Goal: Task Accomplishment & Management: Complete application form

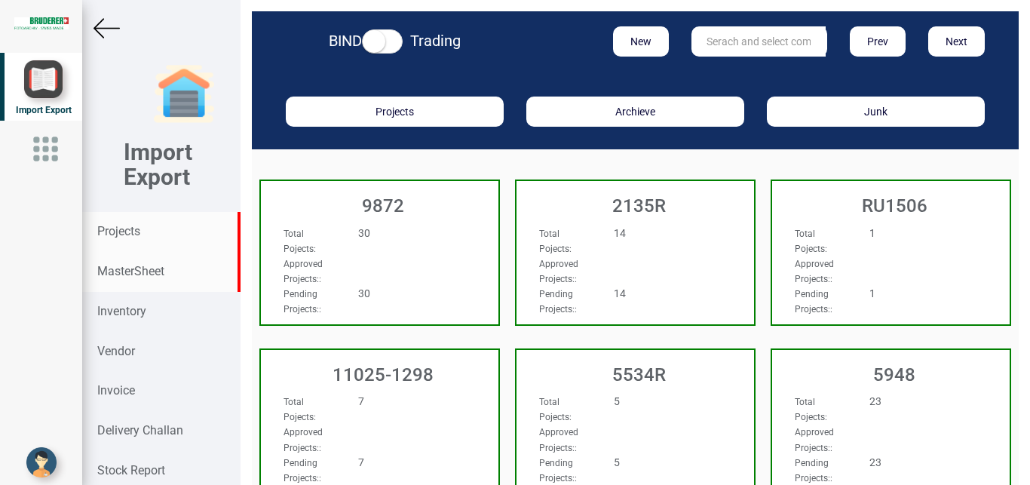
click at [134, 273] on strong "MasterSheet" at bounding box center [130, 271] width 67 height 14
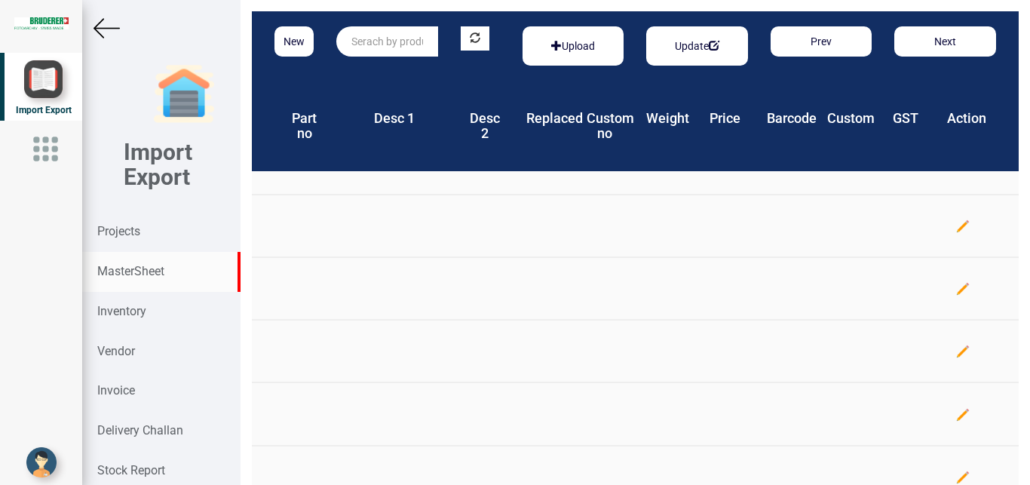
click at [359, 36] on input "text" at bounding box center [387, 41] width 102 height 30
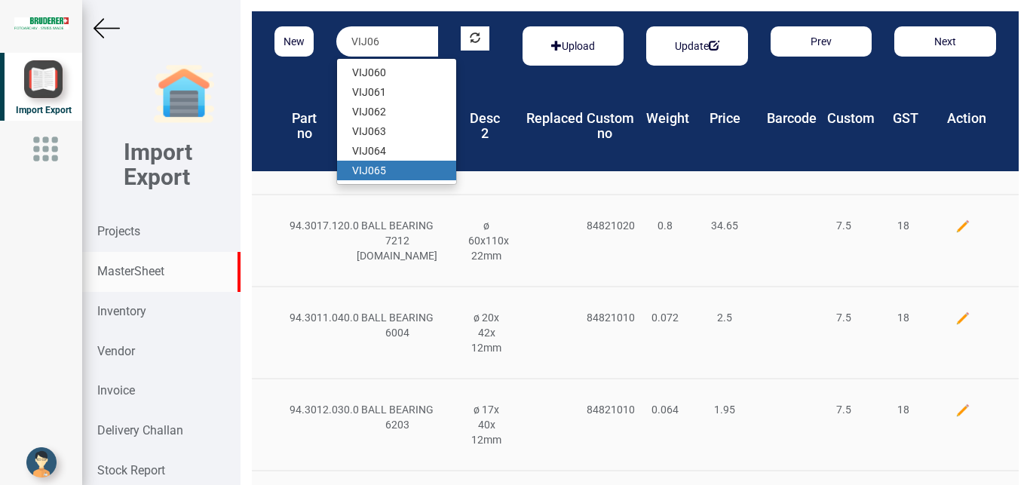
click at [383, 169] on link "VIJ06 5" at bounding box center [396, 171] width 119 height 20
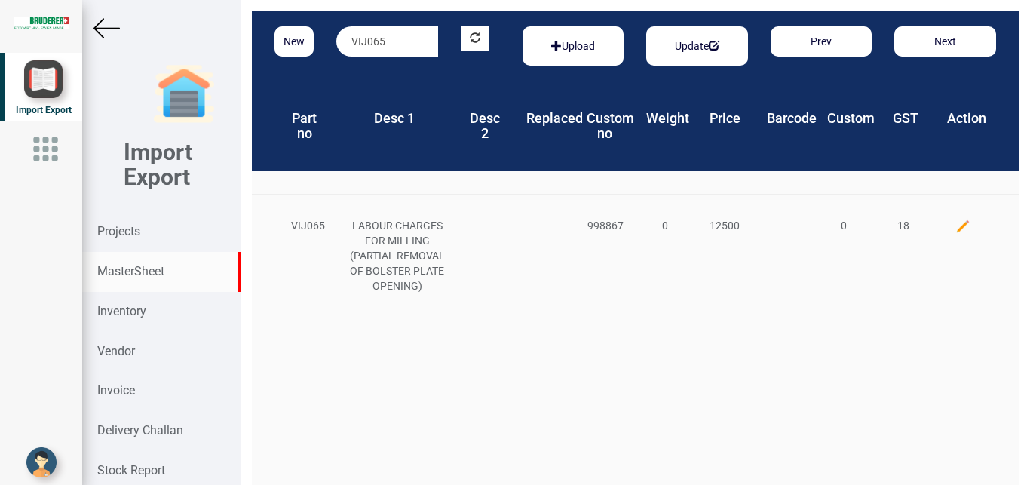
drag, startPoint x: 405, startPoint y: 36, endPoint x: 295, endPoint y: 37, distance: 110.1
click at [336, 37] on input "VIJ065" at bounding box center [387, 41] width 102 height 30
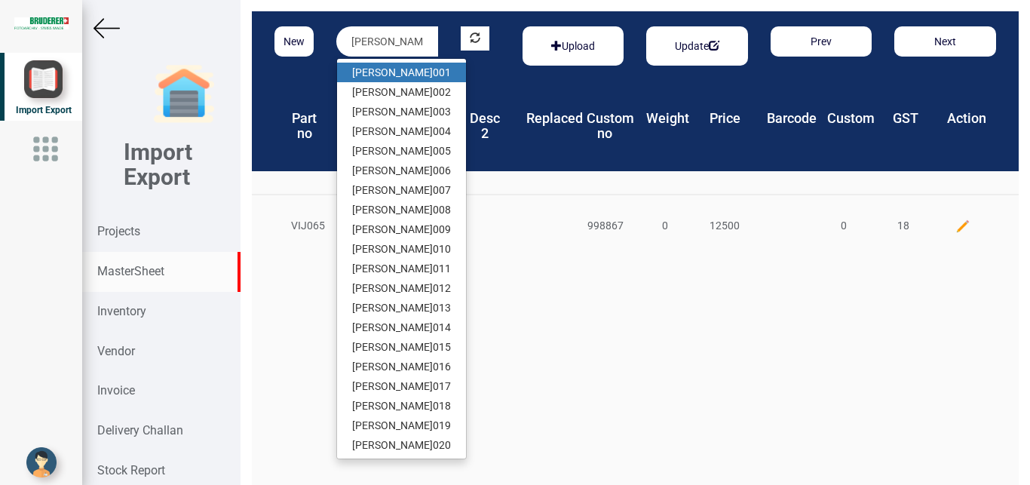
click at [375, 71] on link "[PERSON_NAME] 001" at bounding box center [401, 73] width 129 height 20
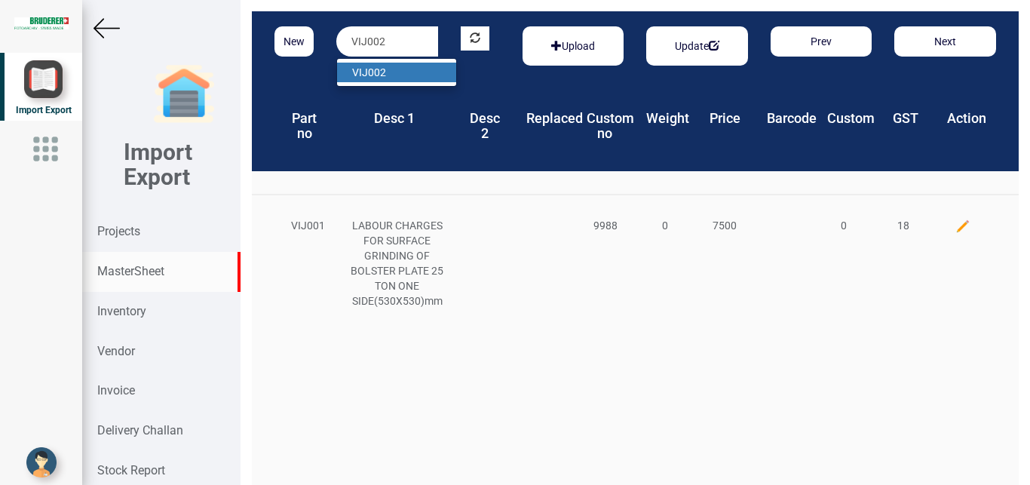
click at [375, 77] on strong "VIJ002" at bounding box center [369, 72] width 34 height 12
click at [383, 71] on strong "VIJ006" at bounding box center [369, 72] width 34 height 12
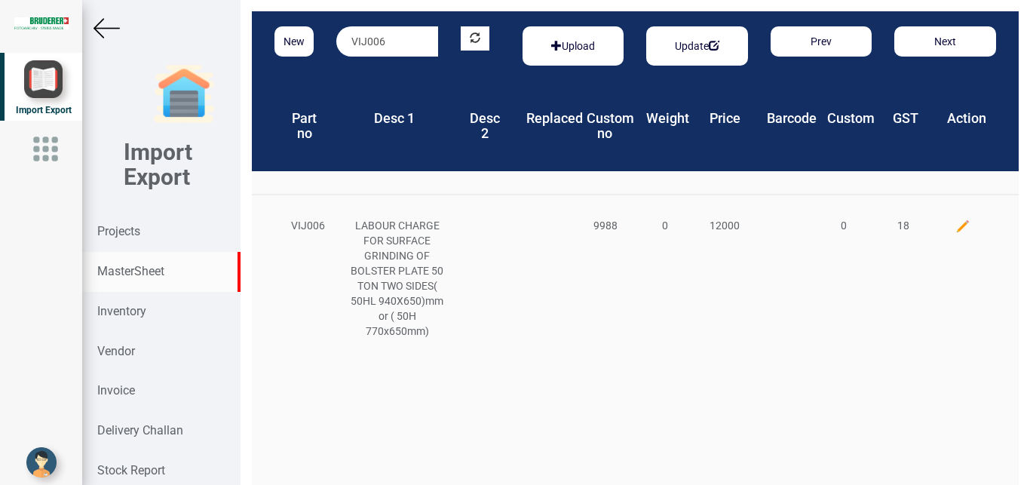
click at [389, 41] on input "VIJ006" at bounding box center [387, 41] width 102 height 30
click at [384, 74] on strong "VIJ008" at bounding box center [369, 72] width 34 height 12
click at [387, 42] on input "VIJ008" at bounding box center [387, 41] width 102 height 30
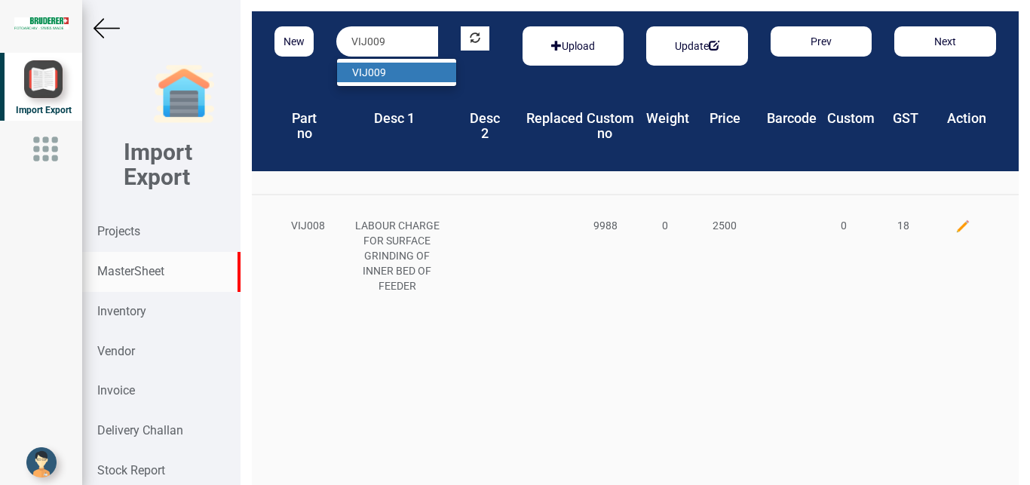
click at [378, 68] on strong "VIJ009" at bounding box center [369, 72] width 34 height 12
drag, startPoint x: 389, startPoint y: 37, endPoint x: 324, endPoint y: 37, distance: 64.8
click at [336, 37] on input "VIJ009" at bounding box center [387, 41] width 102 height 30
click at [380, 45] on input "VIJ009" at bounding box center [387, 41] width 102 height 30
drag, startPoint x: 372, startPoint y: 45, endPoint x: 397, endPoint y: 44, distance: 24.9
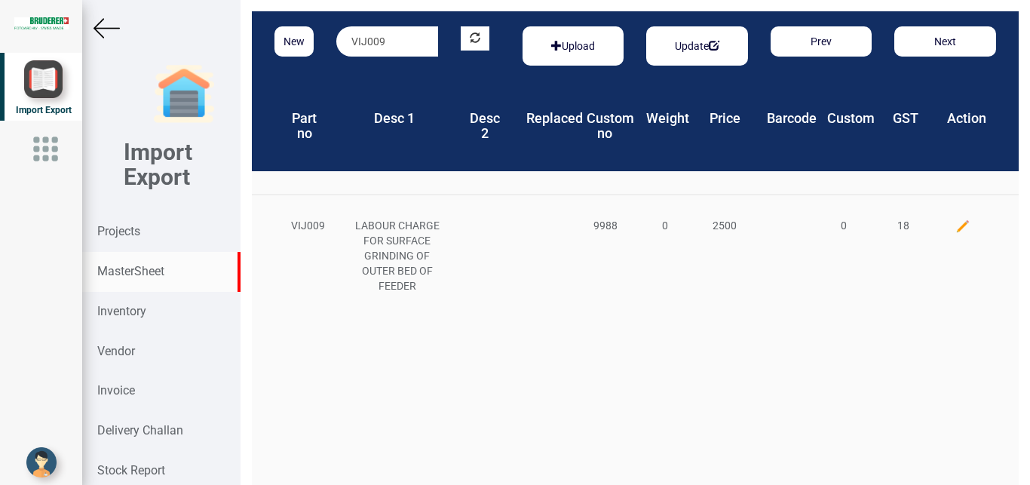
click at [397, 44] on input "VIJ009" at bounding box center [387, 41] width 102 height 30
type input "VIJ021"
click at [391, 79] on link "VIJ021" at bounding box center [396, 73] width 119 height 20
click at [296, 43] on button "New" at bounding box center [293, 41] width 39 height 30
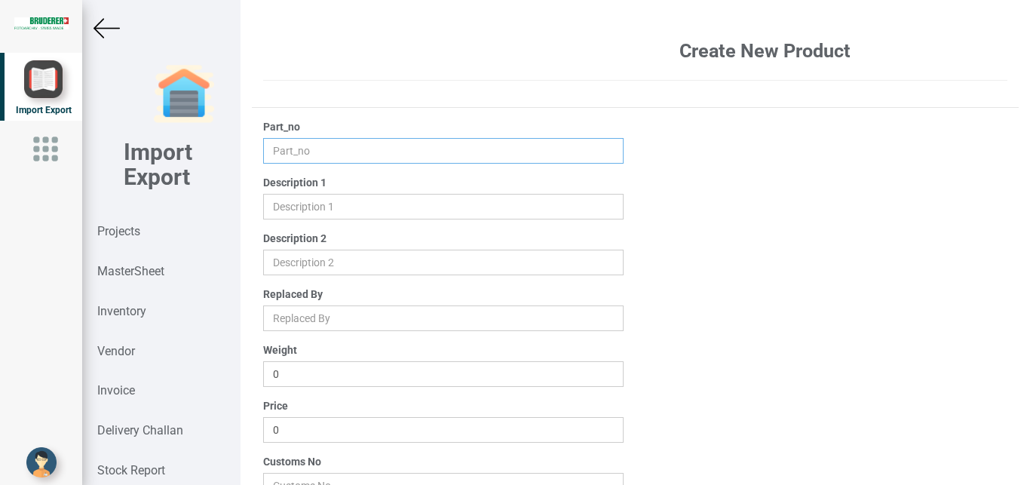
click at [277, 152] on input "text" at bounding box center [443, 151] width 361 height 26
type input "VIJ066"
click at [289, 203] on input "text" at bounding box center [443, 207] width 361 height 26
click at [280, 203] on input "text" at bounding box center [443, 207] width 361 height 26
paste input "MANFACTURING OF SWING ARM SHAFT"
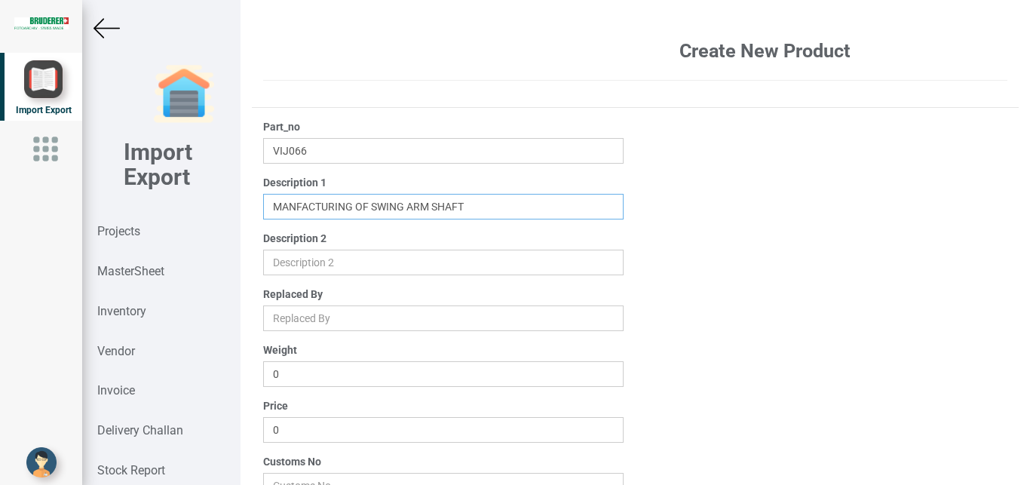
drag, startPoint x: 367, startPoint y: 207, endPoint x: 385, endPoint y: 205, distance: 18.2
click at [385, 205] on input "text" at bounding box center [443, 207] width 361 height 26
drag, startPoint x: 369, startPoint y: 206, endPoint x: 503, endPoint y: 204, distance: 134.2
click at [503, 204] on input "text" at bounding box center [443, 207] width 361 height 26
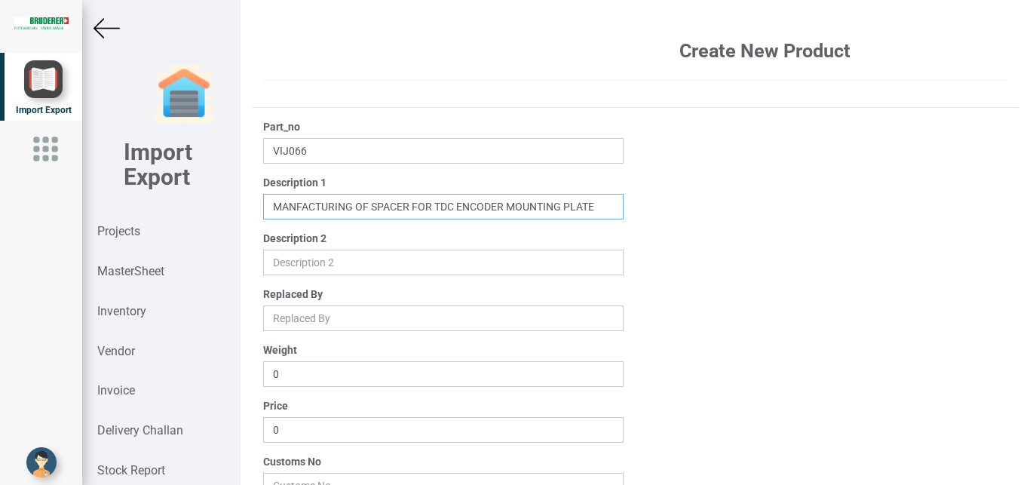
type input "MANFACTURING OF SPACER FOR TDC ENCODER MOUNTING PLATE"
drag, startPoint x: 320, startPoint y: 435, endPoint x: 0, endPoint y: 405, distance: 321.8
click at [263, 417] on input "0" at bounding box center [443, 430] width 361 height 26
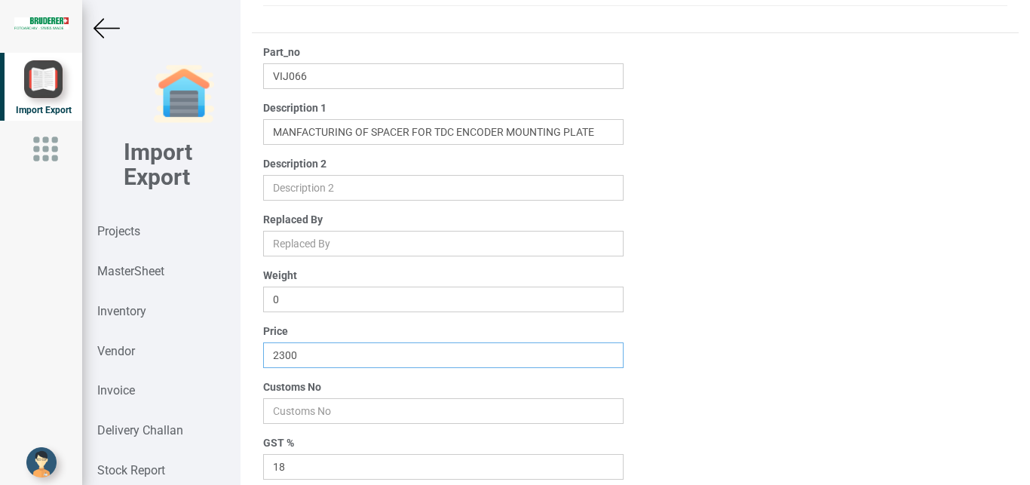
scroll to position [79, 0]
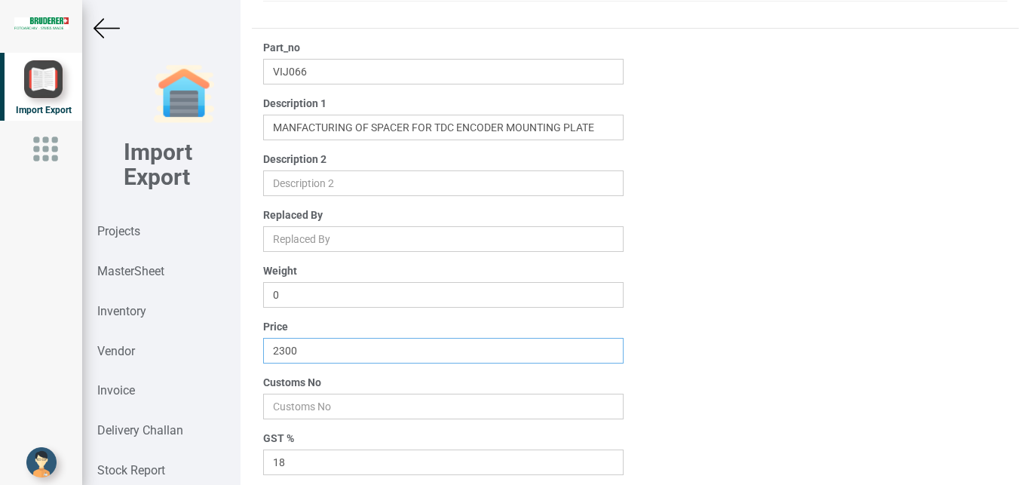
type input "2300"
click at [302, 404] on input "number" at bounding box center [443, 407] width 361 height 26
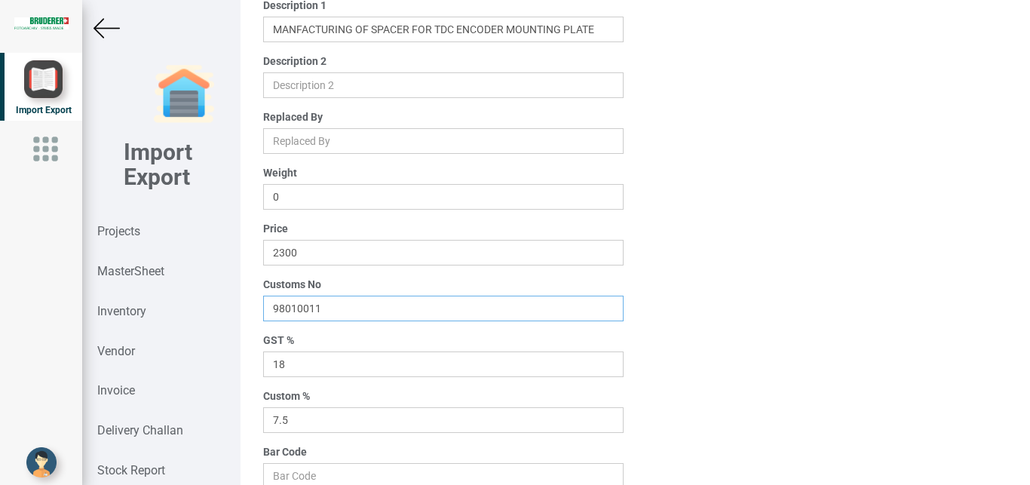
scroll to position [240, 0]
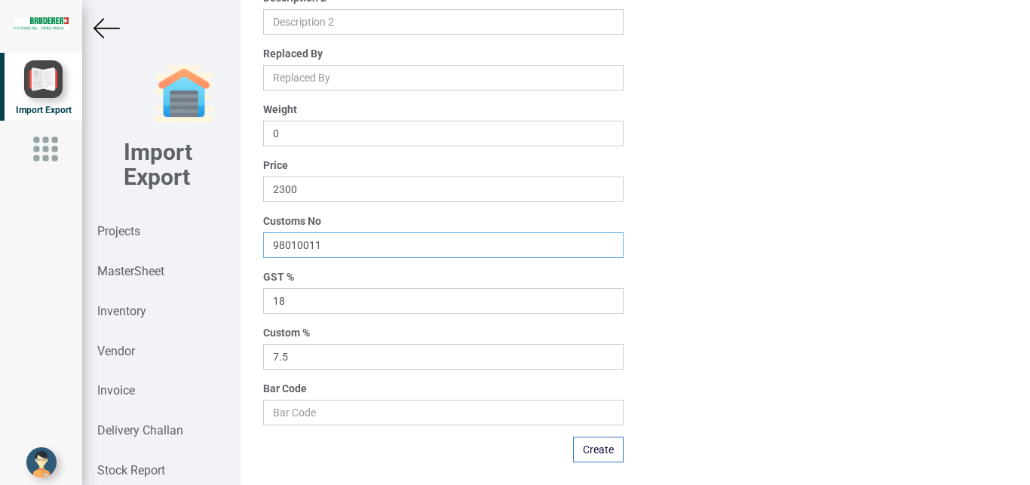
type input "98010011"
drag, startPoint x: 296, startPoint y: 356, endPoint x: 135, endPoint y: 351, distance: 160.6
click at [263, 351] on input "7.5" at bounding box center [443, 357] width 361 height 26
type input "0"
click at [593, 448] on button "Create" at bounding box center [598, 450] width 51 height 26
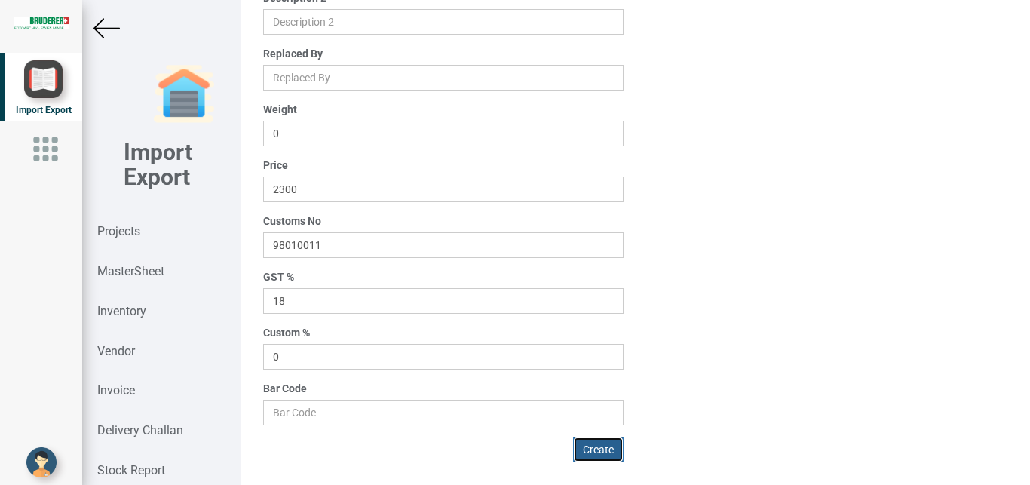
type input "0"
type input "7.5"
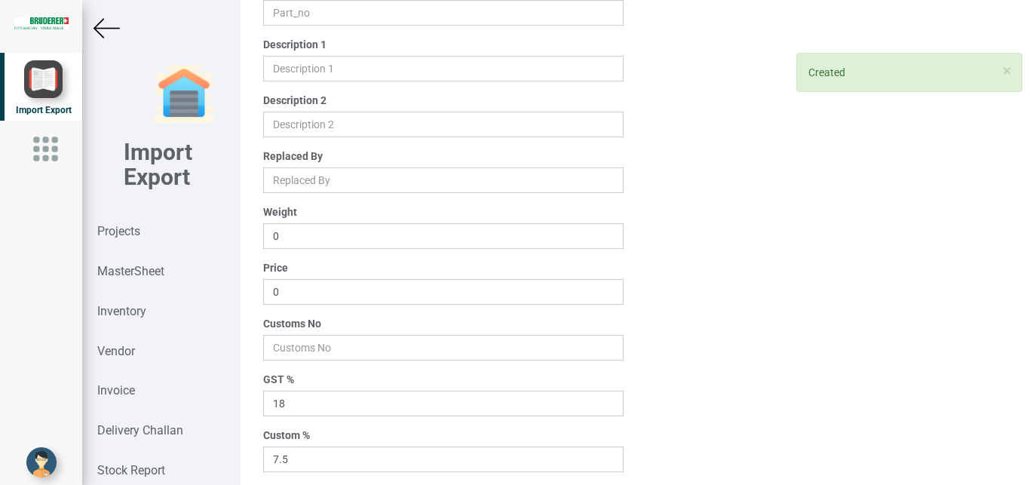
scroll to position [0, 0]
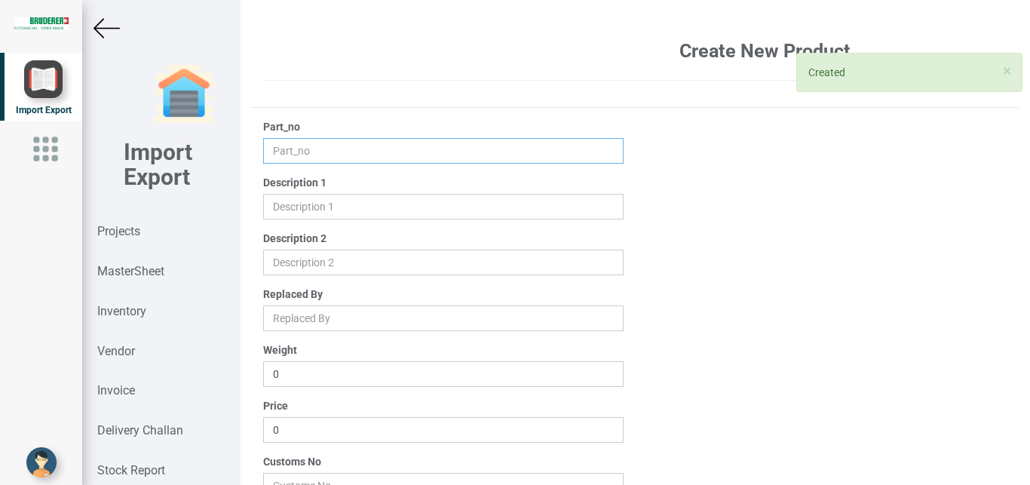
click at [324, 142] on input "text" at bounding box center [443, 151] width 361 height 26
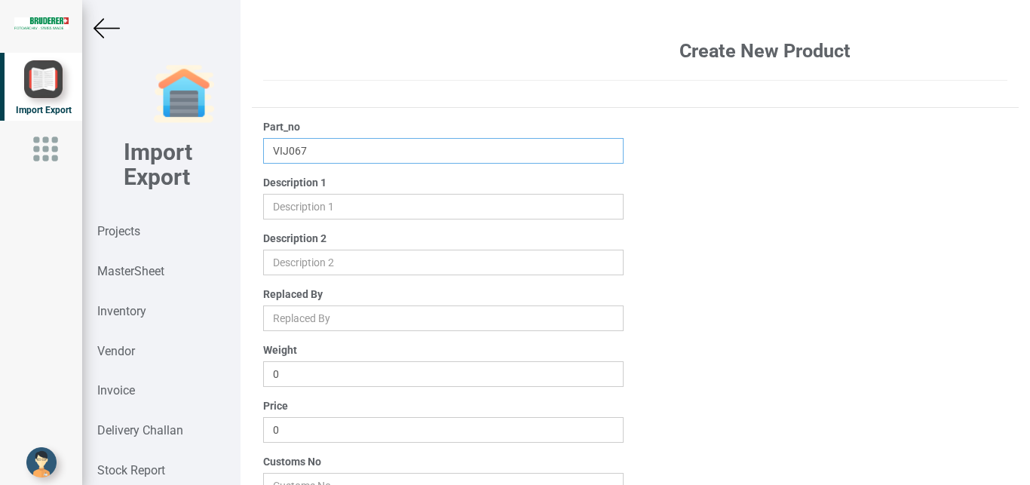
type input "VIJ067"
click at [288, 202] on input "text" at bounding box center [443, 207] width 361 height 26
paste input "LABOUR CHARGE FOR BLOSTER PLATE"
drag, startPoint x: 387, startPoint y: 206, endPoint x: 489, endPoint y: 205, distance: 101.8
click at [489, 205] on input "text" at bounding box center [443, 207] width 361 height 26
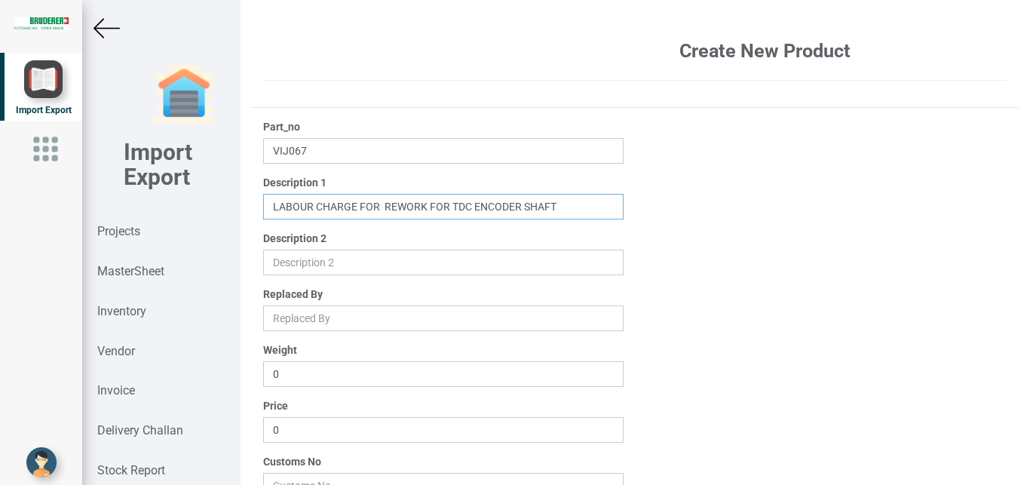
type input "LABOUR CHARGE FOR REWORK FOR TDC ENCODER SHAFT"
drag, startPoint x: 313, startPoint y: 434, endPoint x: 216, endPoint y: 409, distance: 99.7
click at [263, 417] on input "0" at bounding box center [443, 430] width 361 height 26
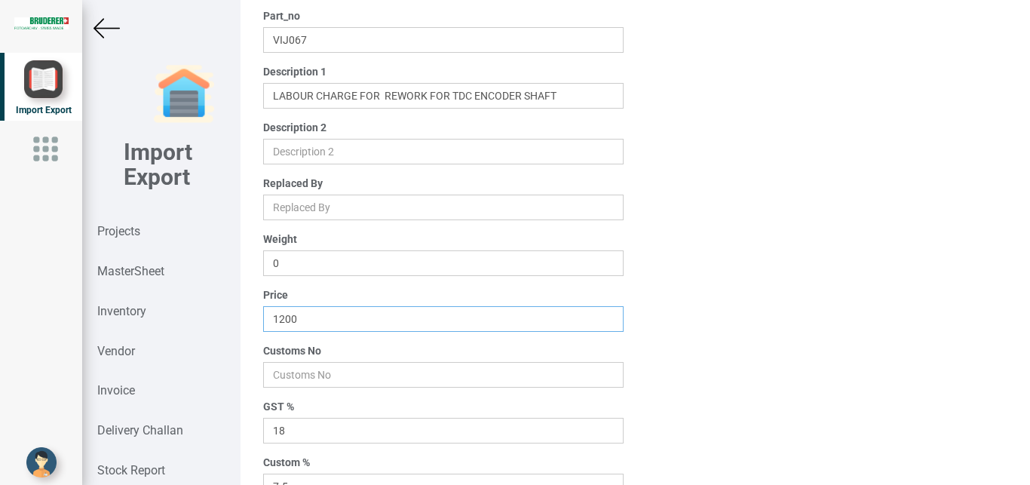
scroll to position [133, 0]
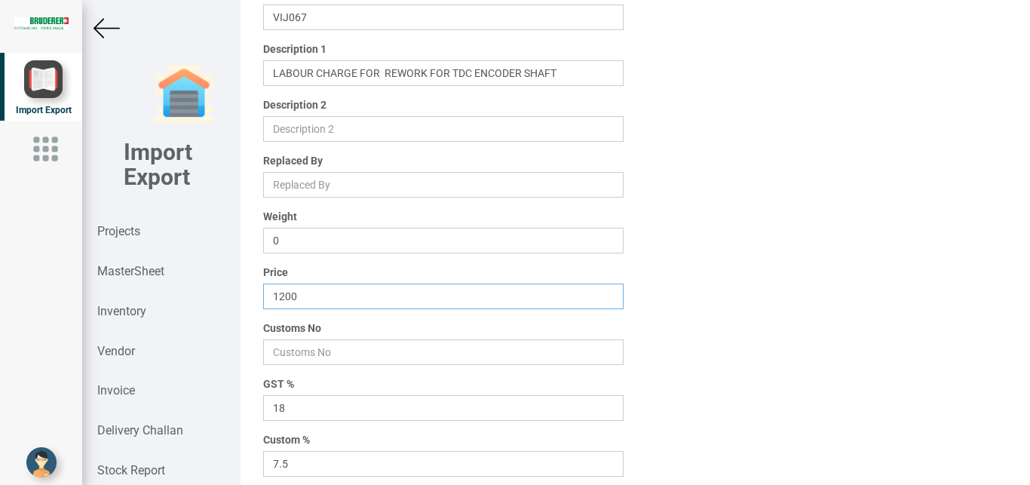
type input "1200"
click at [296, 350] on input "number" at bounding box center [443, 352] width 361 height 26
type input "998867"
drag, startPoint x: 262, startPoint y: 463, endPoint x: 152, endPoint y: 462, distance: 110.8
click at [263, 462] on input "7.5" at bounding box center [443, 464] width 361 height 26
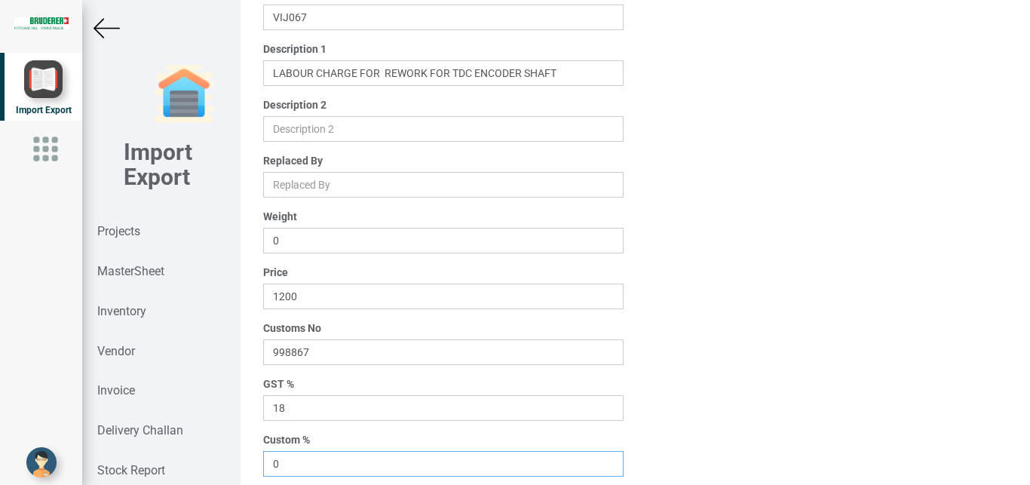
scroll to position [240, 0]
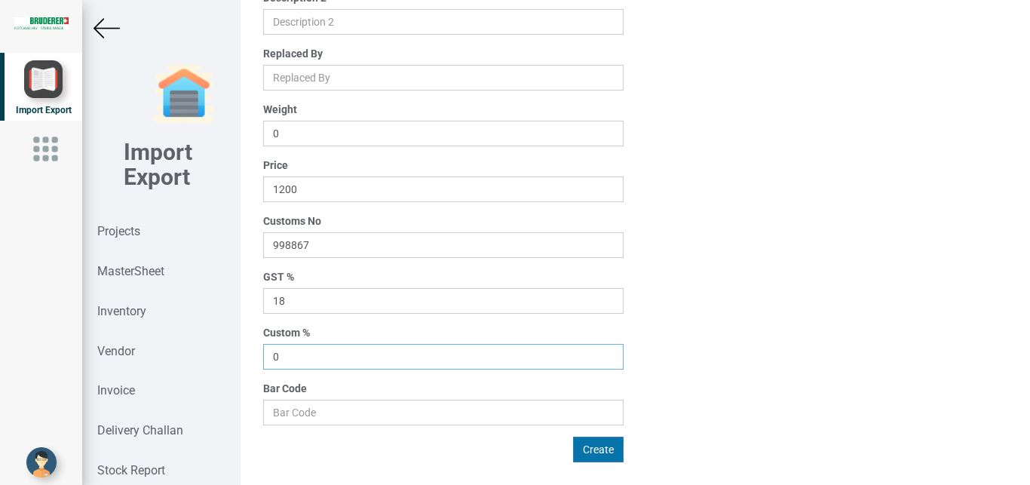
type input "0"
click at [595, 451] on button "Create" at bounding box center [598, 450] width 51 height 26
type input "0"
type input "7.5"
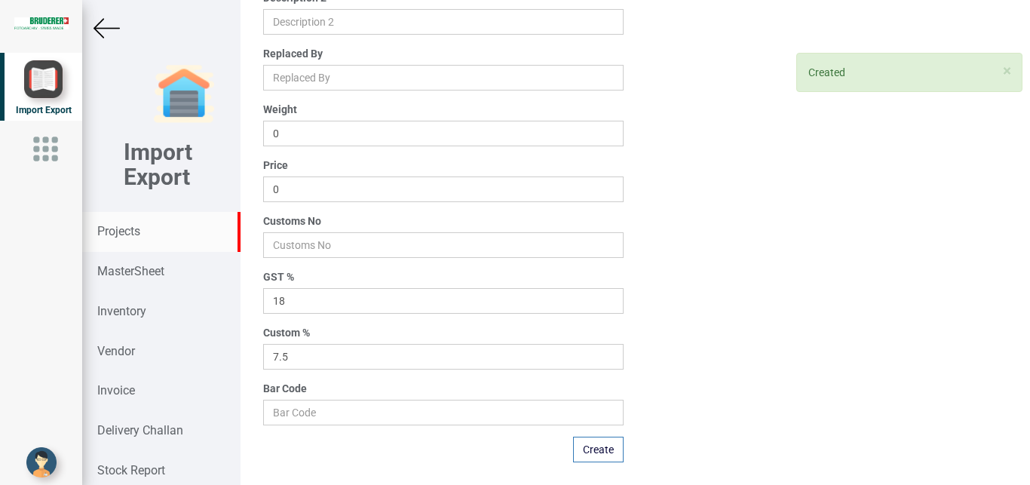
click at [136, 231] on strong "Projects" at bounding box center [118, 231] width 43 height 14
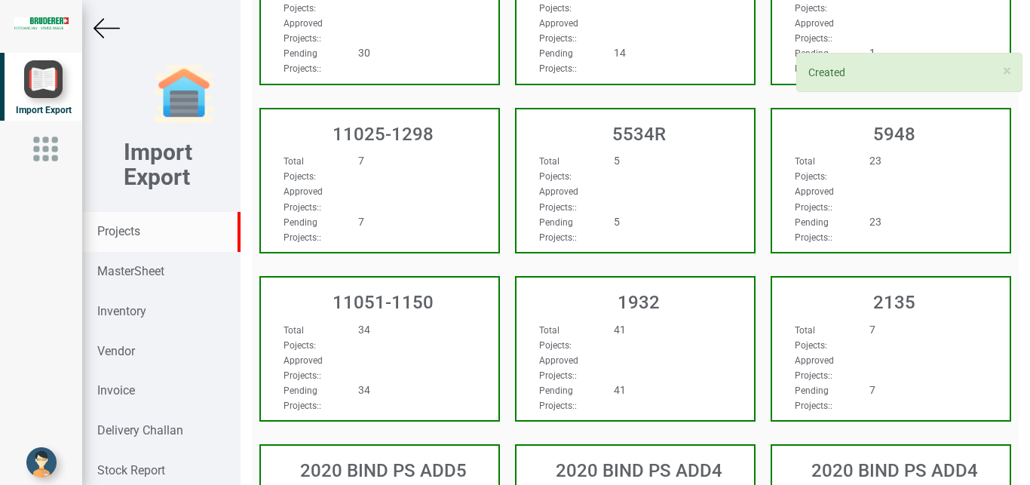
scroll to position [240, 0]
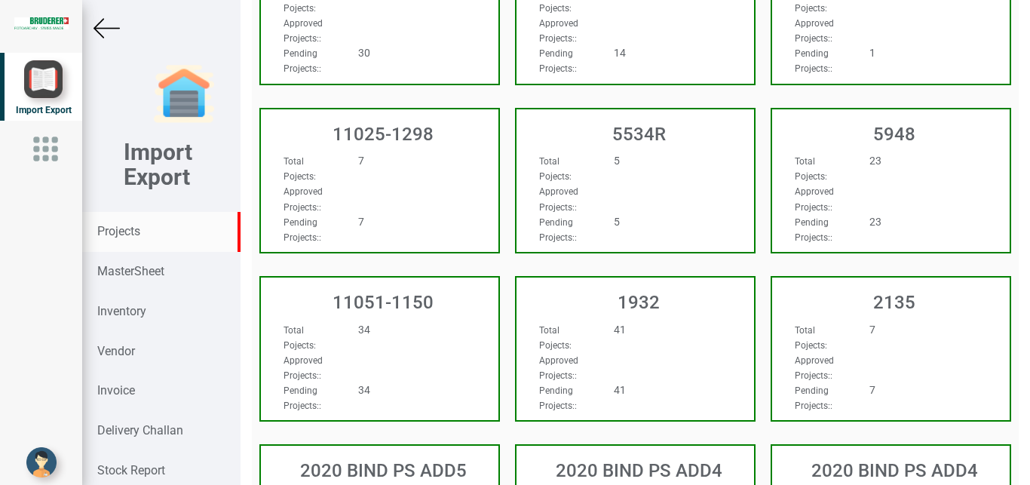
click at [122, 230] on strong "Projects" at bounding box center [118, 231] width 43 height 14
click at [146, 276] on strong "MasterSheet" at bounding box center [130, 271] width 67 height 14
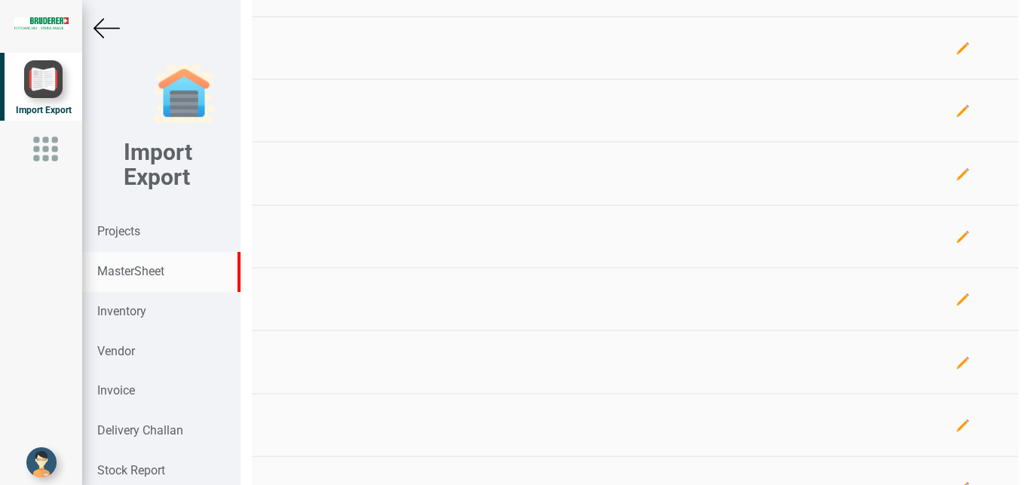
scroll to position [240, 0]
click at [117, 233] on strong "Projects" at bounding box center [118, 231] width 43 height 14
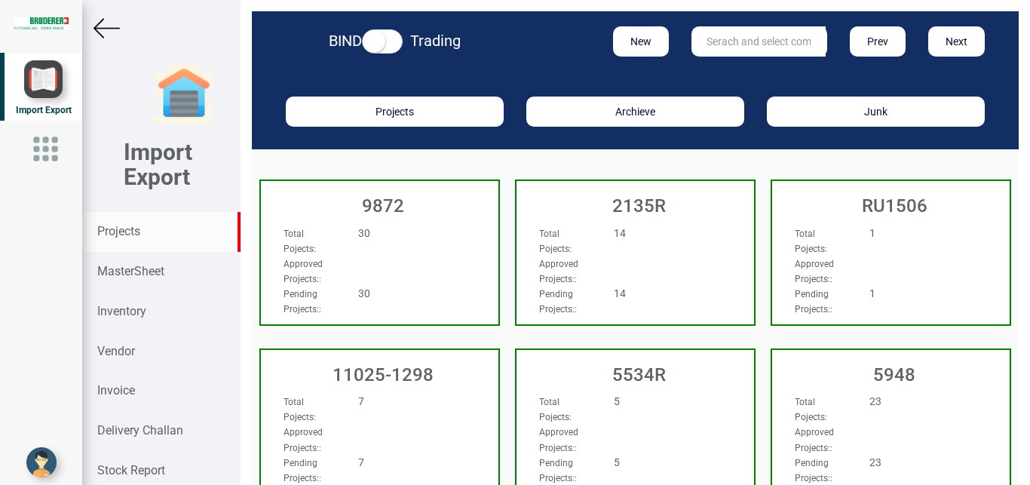
click at [746, 41] on input "text" at bounding box center [758, 41] width 134 height 30
type input "8"
type input "6960"
click at [716, 66] on link "6960" at bounding box center [751, 73] width 119 height 20
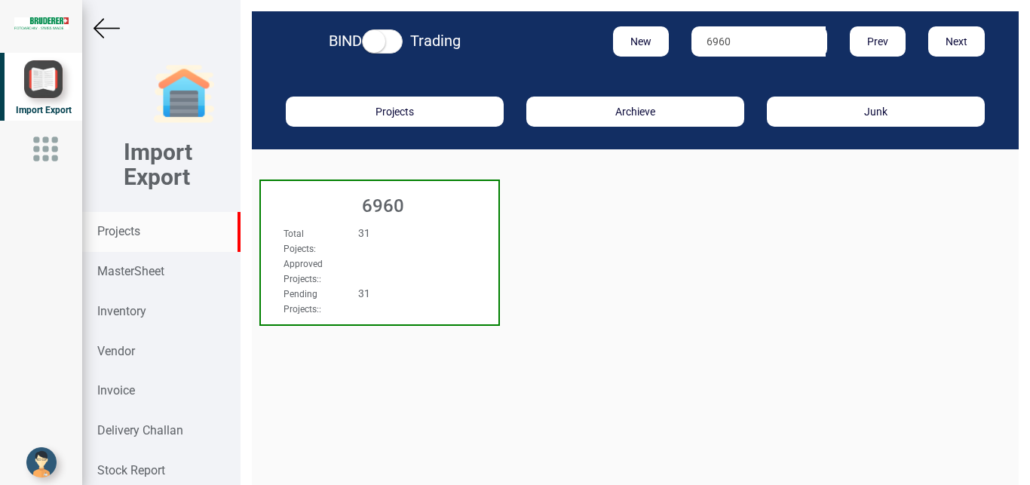
click at [449, 223] on div "6960" at bounding box center [379, 202] width 237 height 42
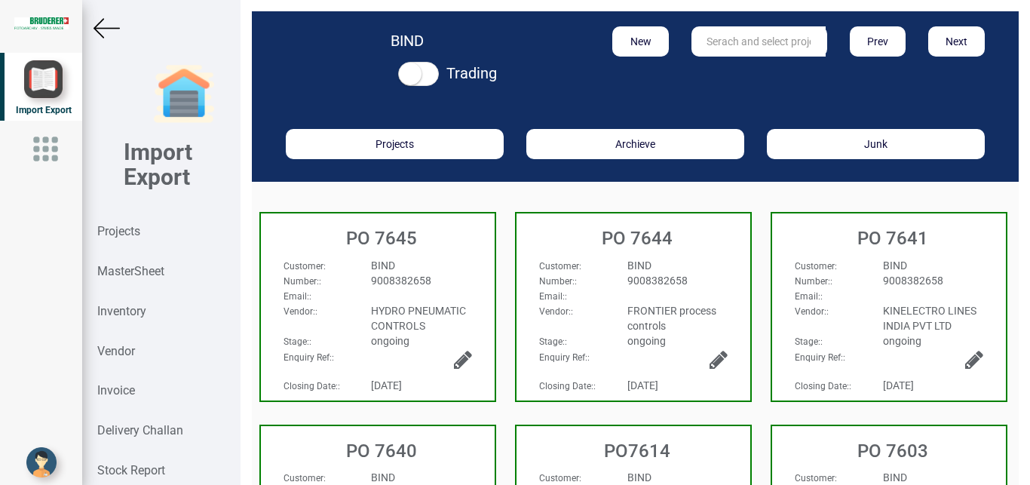
click at [460, 293] on div "Email: :" at bounding box center [377, 295] width 211 height 15
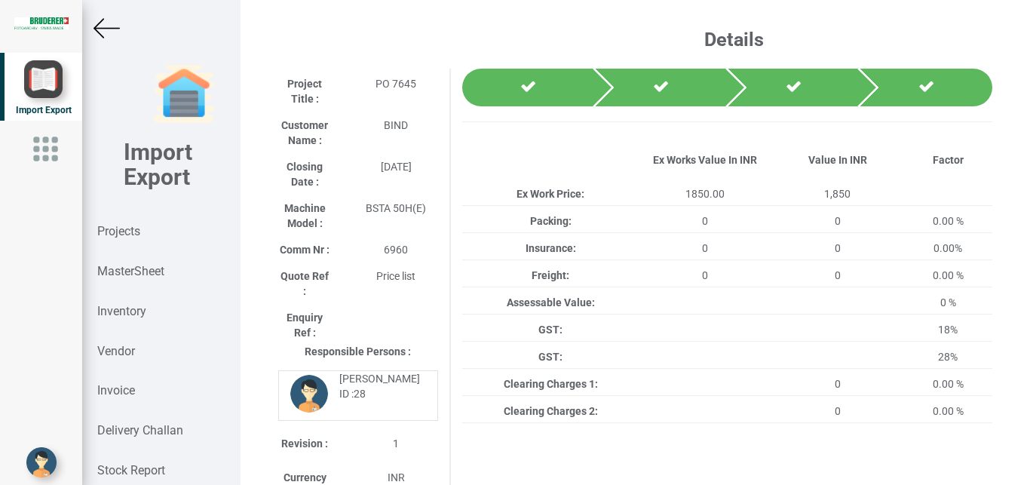
click at [100, 30] on img at bounding box center [106, 28] width 26 height 26
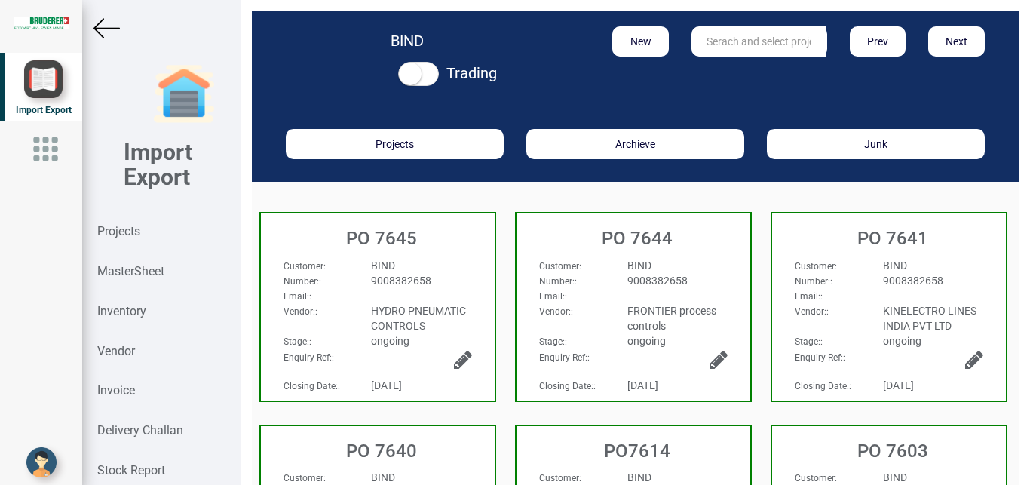
click at [723, 275] on div "9008382658" at bounding box center [677, 280] width 123 height 15
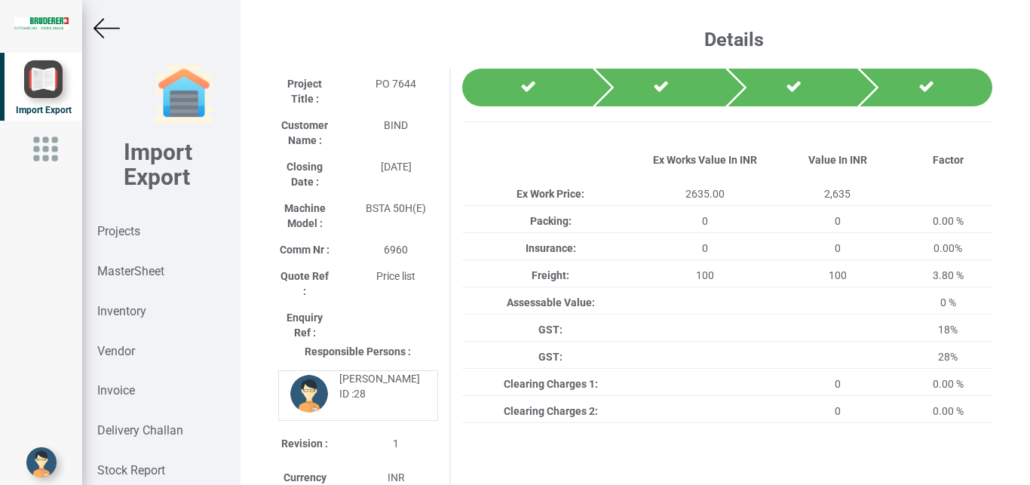
click at [96, 20] on img at bounding box center [106, 28] width 26 height 26
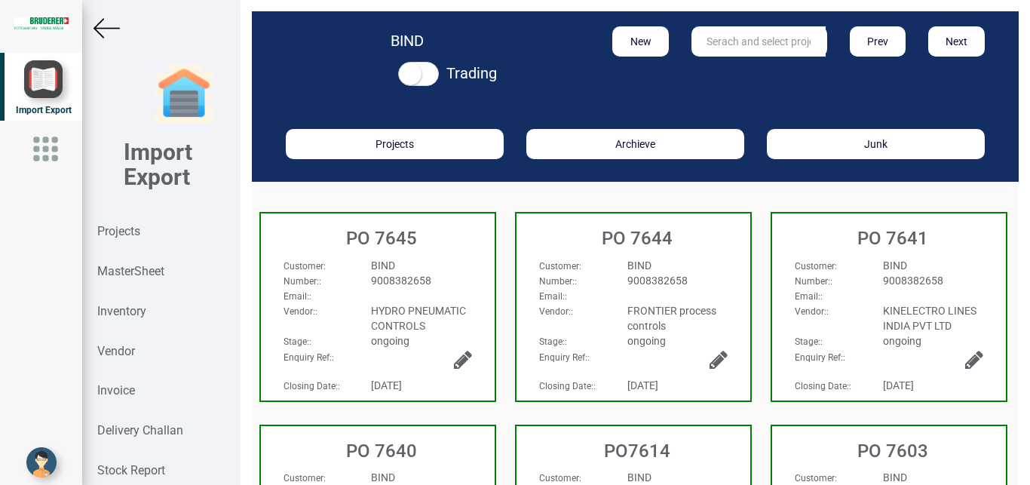
click at [924, 250] on div "PO 7641" at bounding box center [889, 234] width 234 height 42
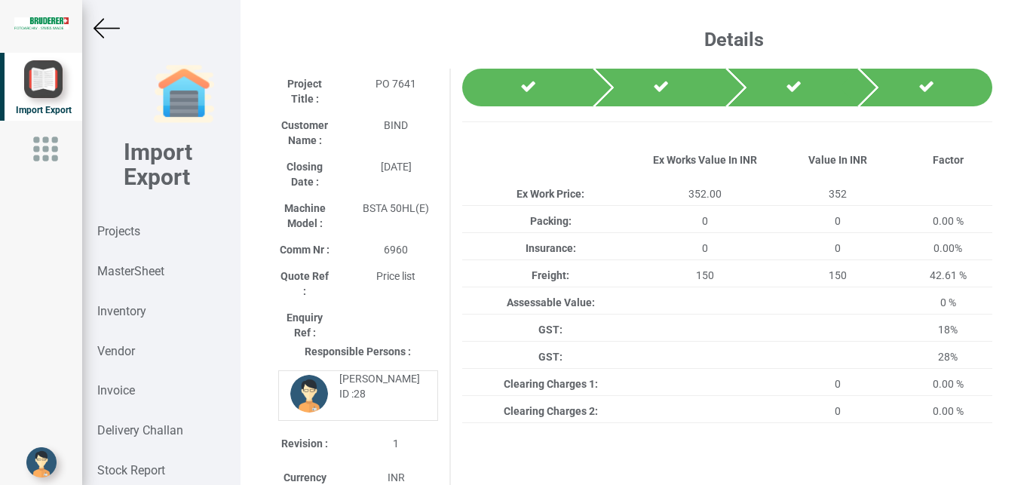
click at [90, 20] on div at bounding box center [161, 28] width 158 height 26
click at [106, 29] on img at bounding box center [106, 28] width 26 height 26
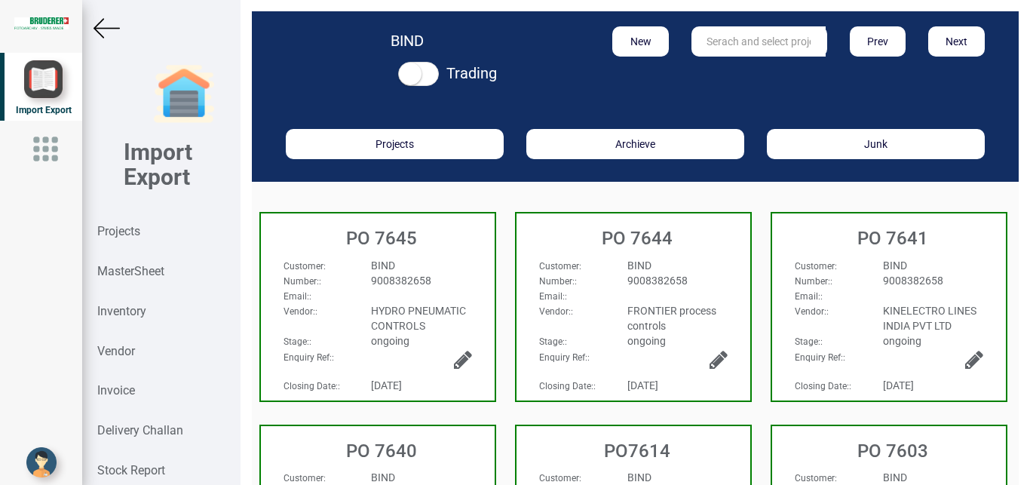
click at [474, 444] on h3 "PO 7640" at bounding box center [381, 451] width 226 height 20
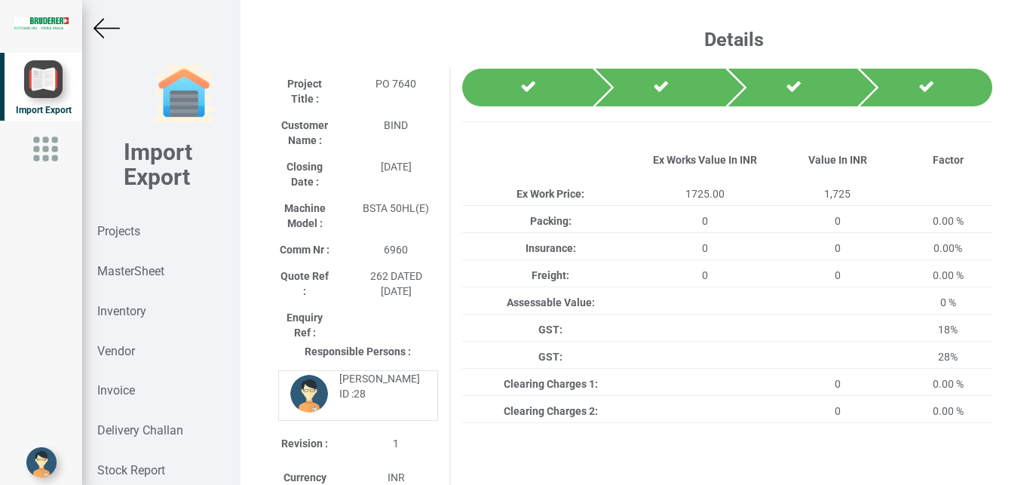
click at [112, 29] on img at bounding box center [106, 28] width 26 height 26
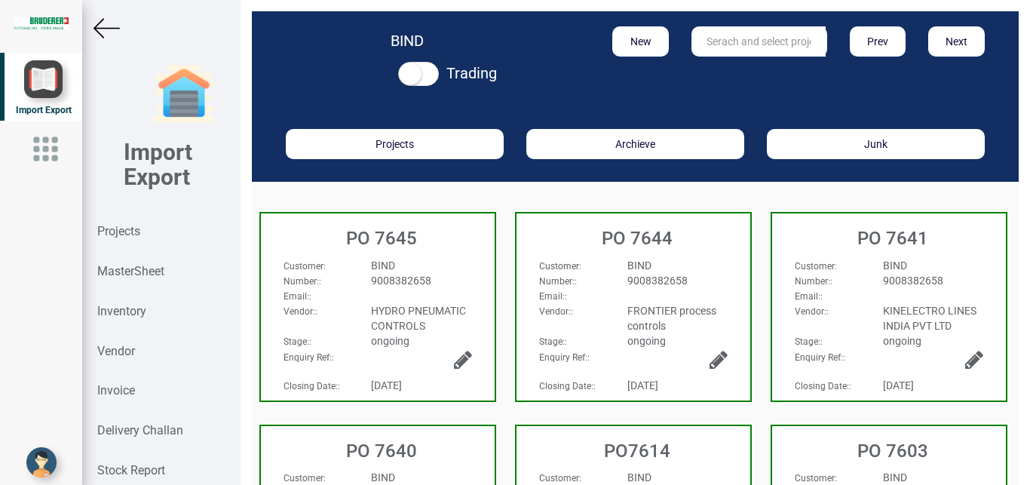
click at [109, 26] on img at bounding box center [106, 28] width 26 height 26
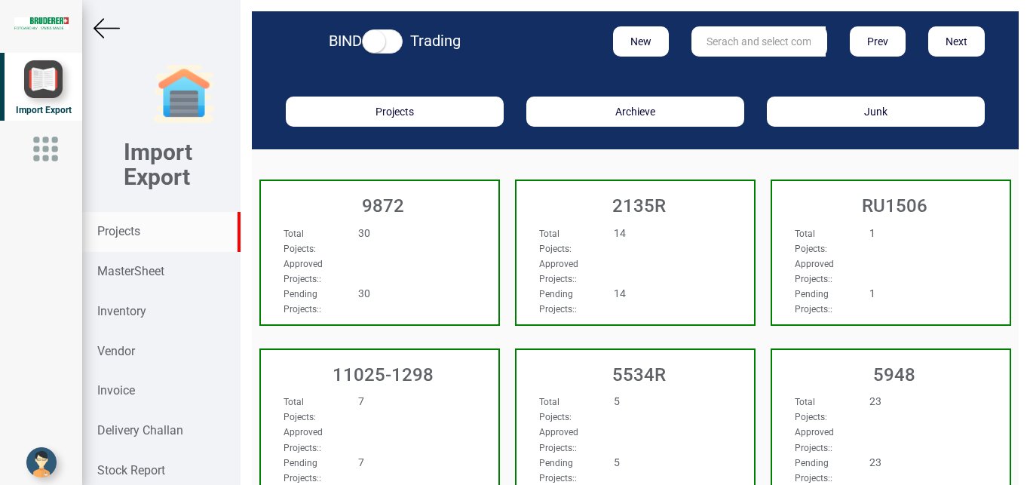
click at [715, 41] on input "text" at bounding box center [758, 41] width 134 height 30
type input "9927"
click at [746, 69] on link "9927" at bounding box center [751, 73] width 119 height 20
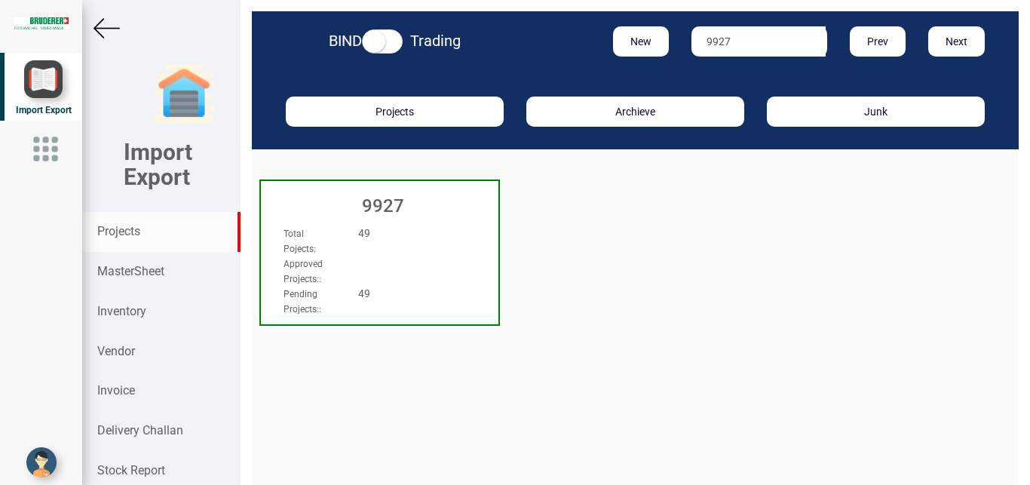
click at [440, 245] on div "Total Pojects : 49" at bounding box center [361, 240] width 179 height 30
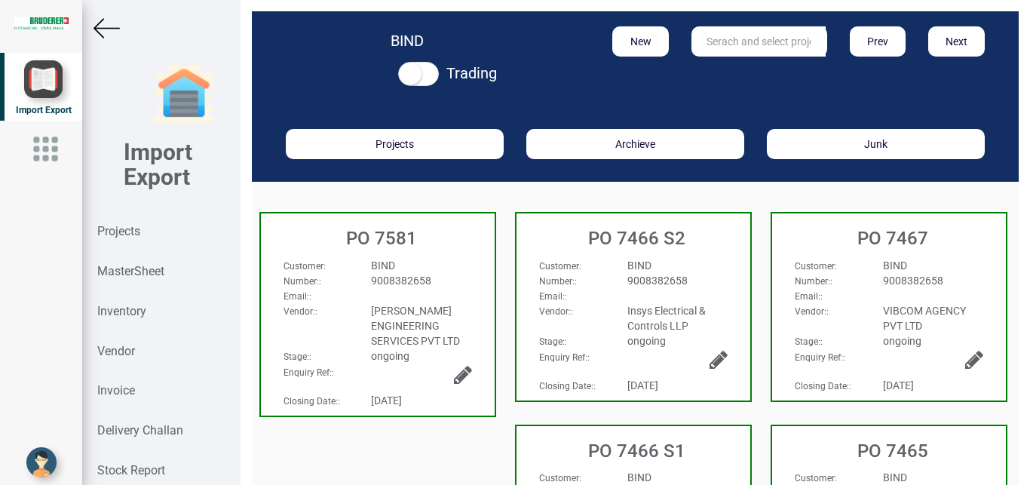
click at [448, 283] on div "9008382658" at bounding box center [421, 280] width 123 height 15
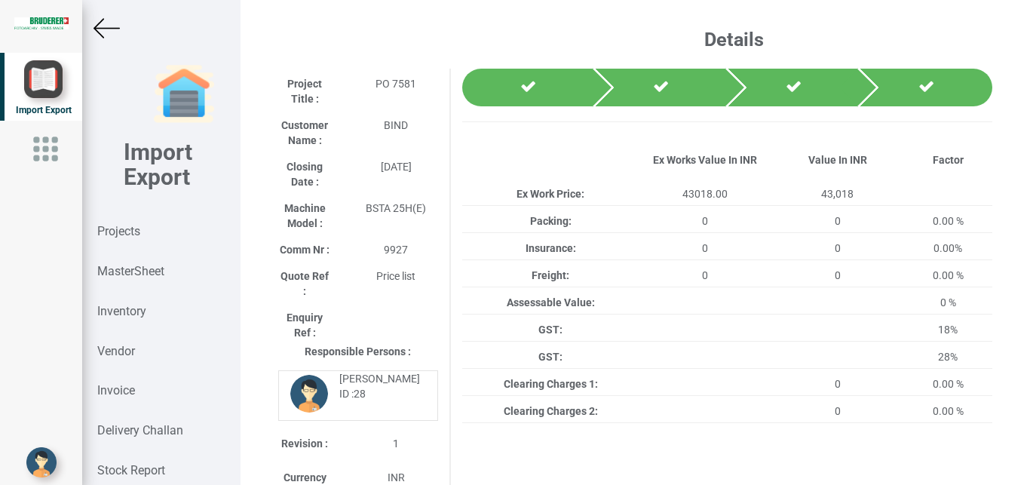
click at [102, 27] on img at bounding box center [106, 28] width 26 height 26
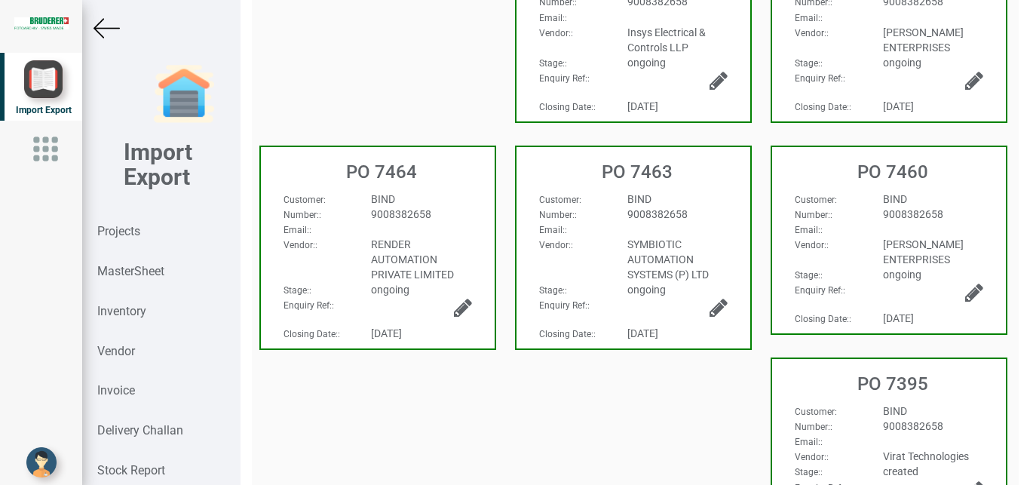
scroll to position [758, 0]
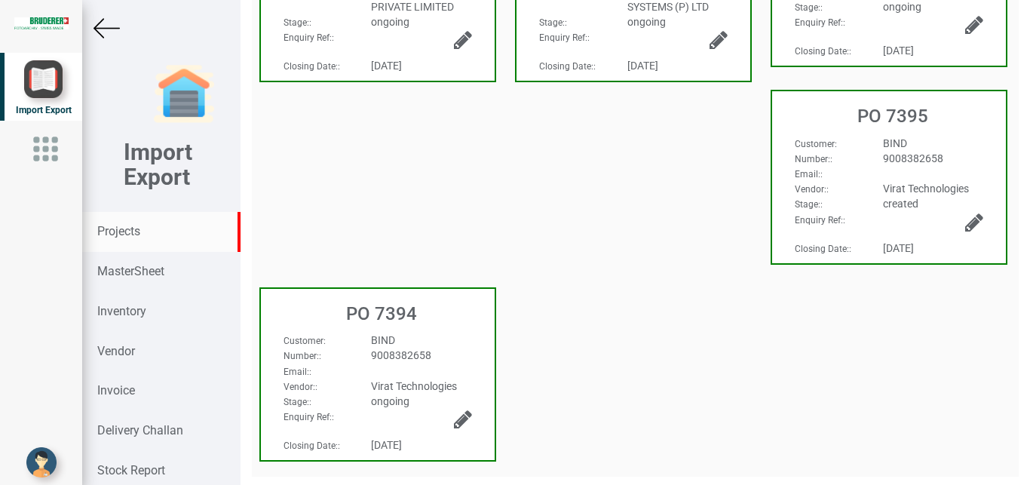
click at [130, 234] on strong "Projects" at bounding box center [118, 231] width 43 height 14
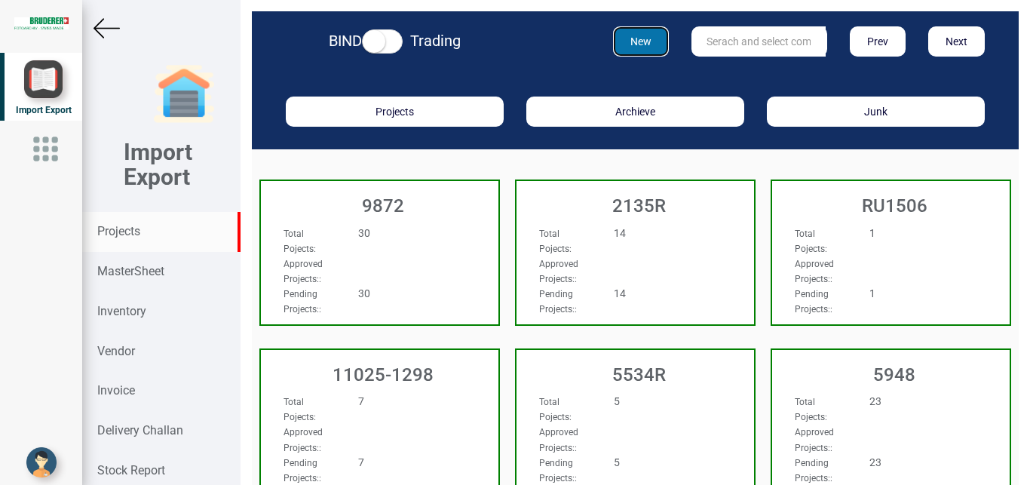
click at [633, 34] on button "New" at bounding box center [641, 41] width 57 height 30
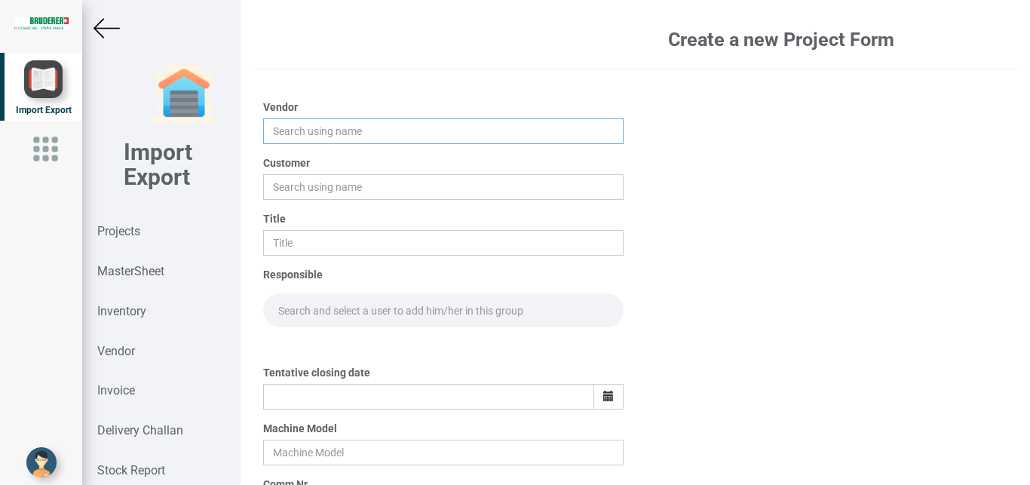
click at [307, 134] on input "text" at bounding box center [443, 131] width 361 height 26
click at [265, 138] on input "text" at bounding box center [443, 131] width 361 height 26
click at [299, 135] on input "text" at bounding box center [443, 131] width 361 height 26
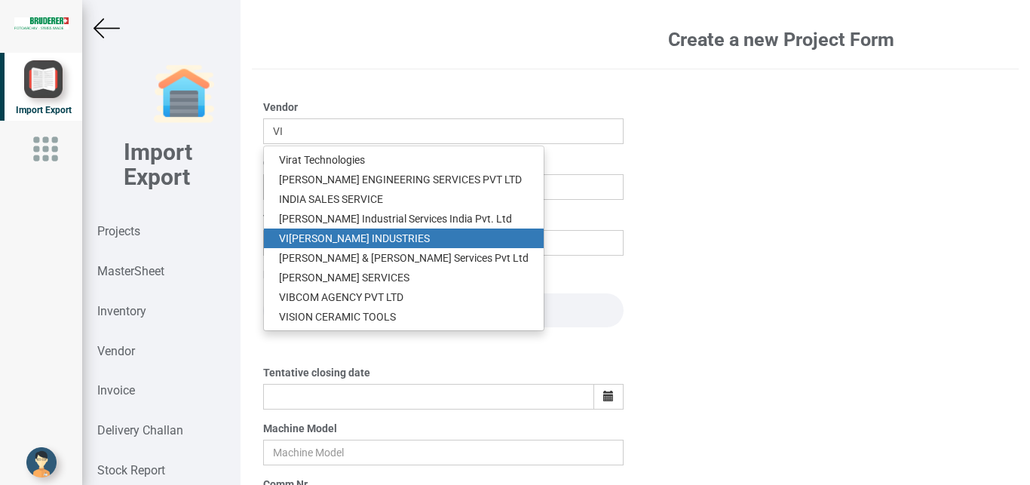
click at [358, 234] on link "VI JAY INDUSTRIES" at bounding box center [404, 238] width 280 height 20
type input "VIJAY INDUSTRIES"
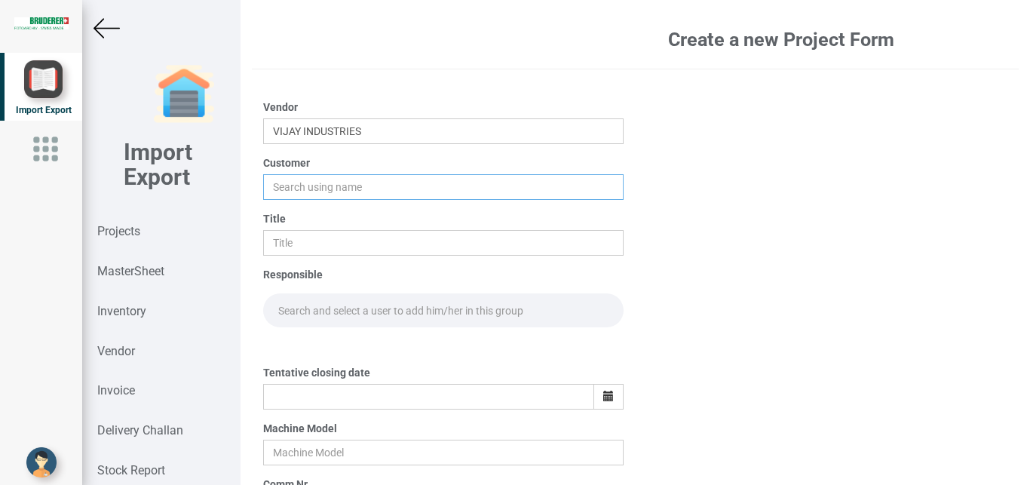
click at [286, 184] on input "text" at bounding box center [443, 187] width 361 height 26
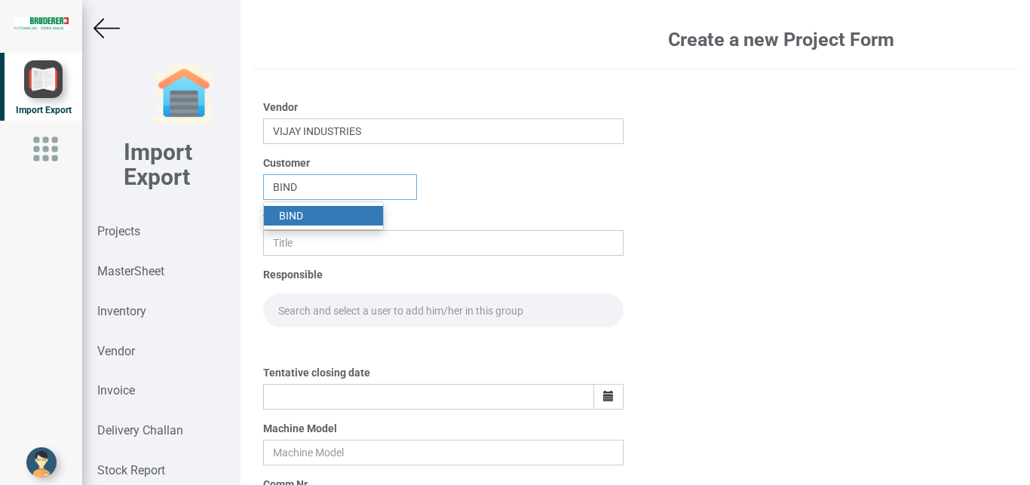
type input "BIND"
click at [301, 216] on strong "BIND" at bounding box center [291, 216] width 24 height 12
drag, startPoint x: 283, startPoint y: 234, endPoint x: 334, endPoint y: 240, distance: 51.7
click at [283, 236] on input "text" at bounding box center [443, 243] width 361 height 26
type input "PO 7649"
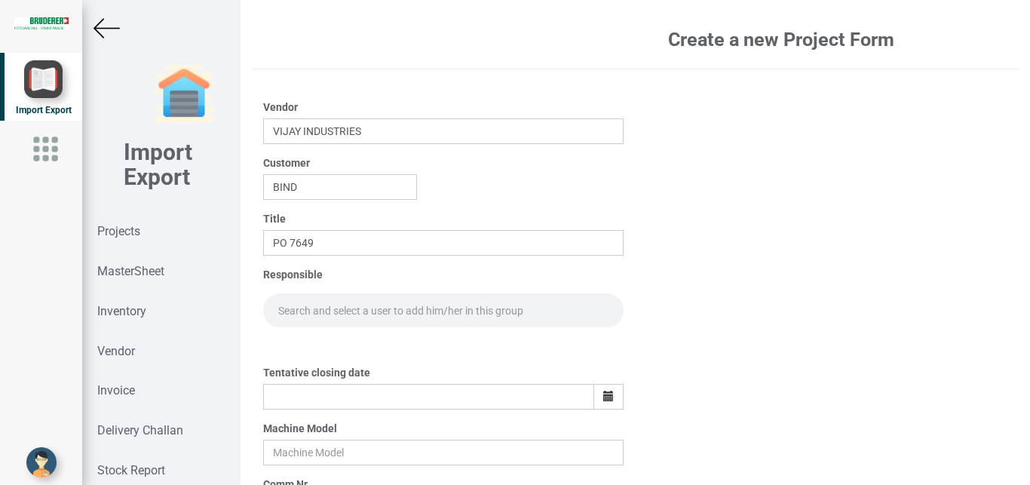
click at [320, 294] on input "text" at bounding box center [443, 310] width 361 height 34
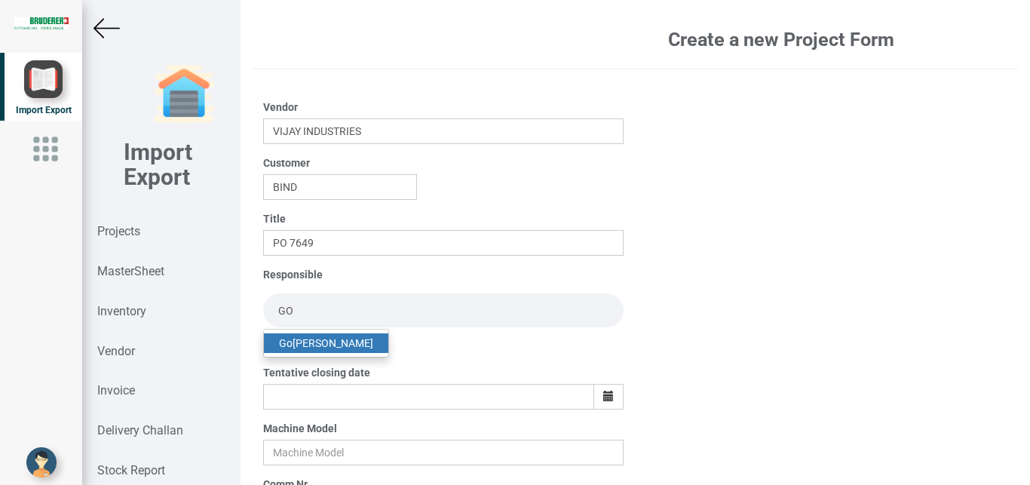
type input "GO"
click at [299, 335] on link "Go pinath Anandan" at bounding box center [326, 343] width 124 height 20
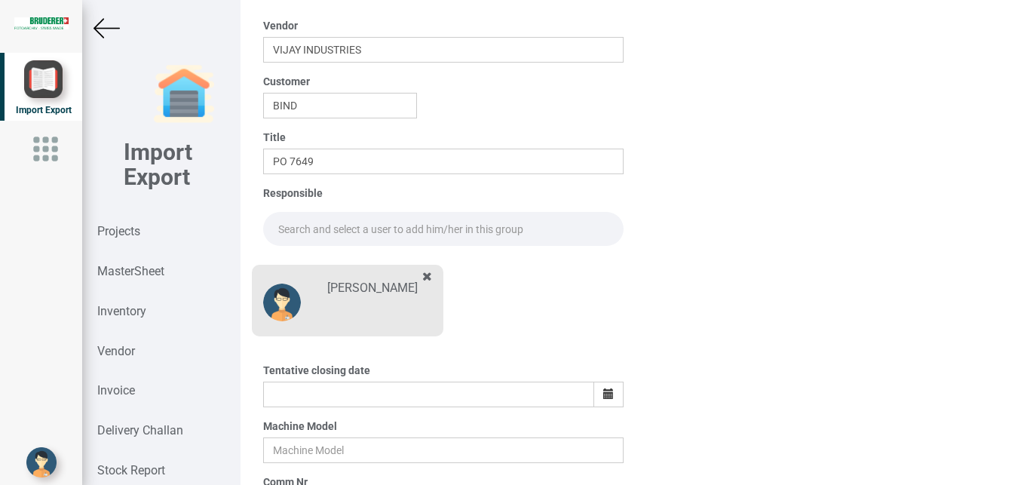
scroll to position [106, 0]
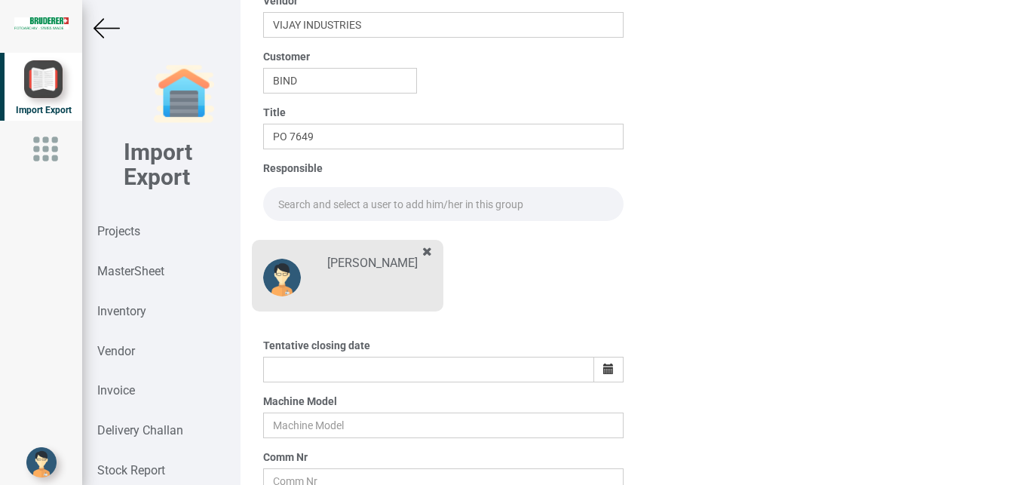
click at [294, 198] on input "text" at bounding box center [443, 204] width 361 height 34
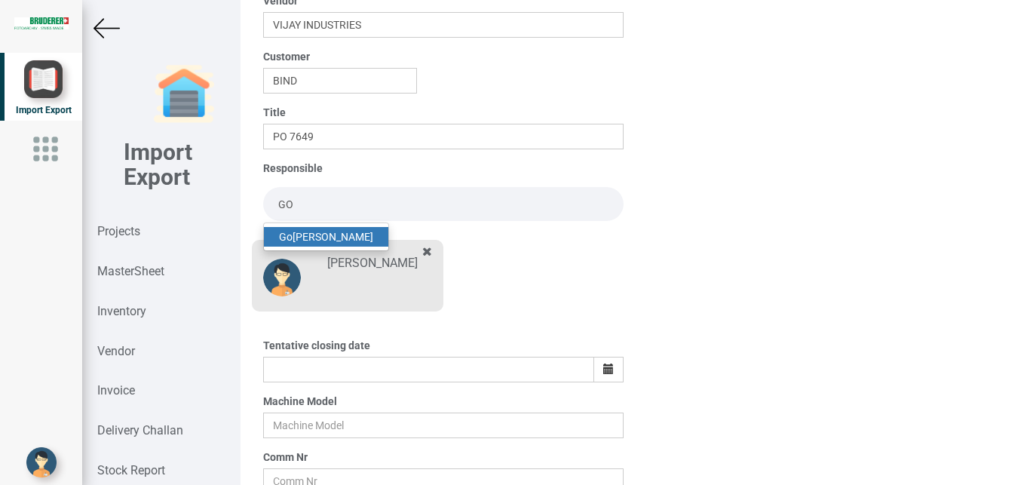
click at [333, 235] on link "Go pinath Anandan" at bounding box center [326, 237] width 124 height 20
type input "[PERSON_NAME]"
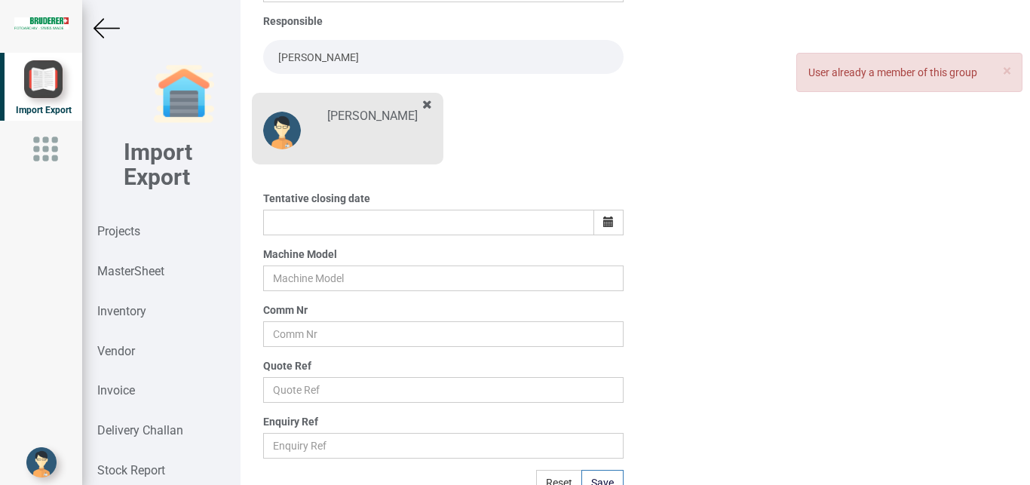
scroll to position [264, 0]
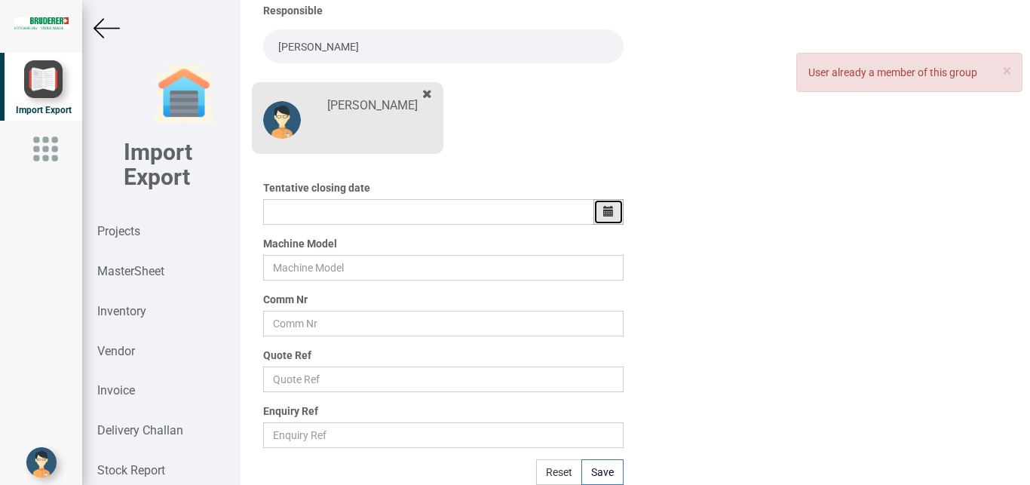
click at [604, 207] on icon "button" at bounding box center [608, 211] width 11 height 11
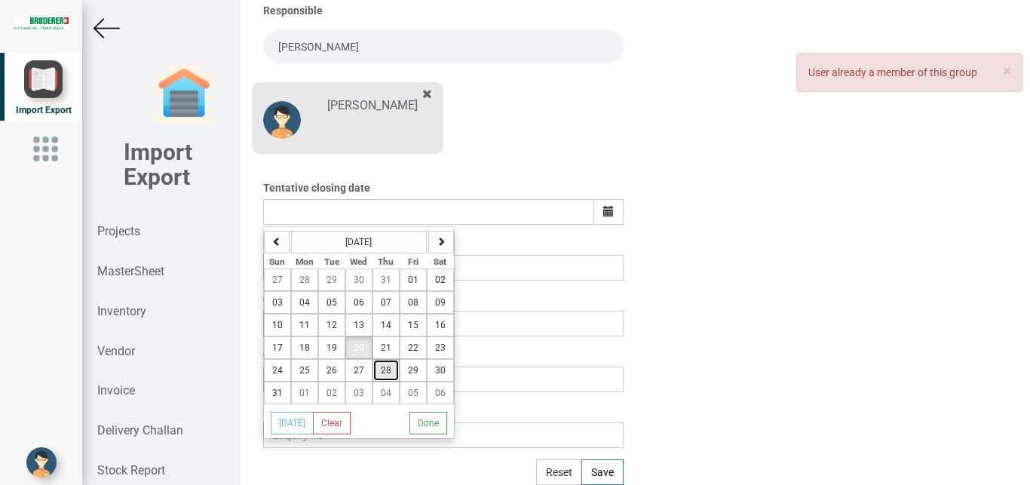
click at [384, 368] on span "28" at bounding box center [386, 370] width 11 height 11
type input "28-August-2025"
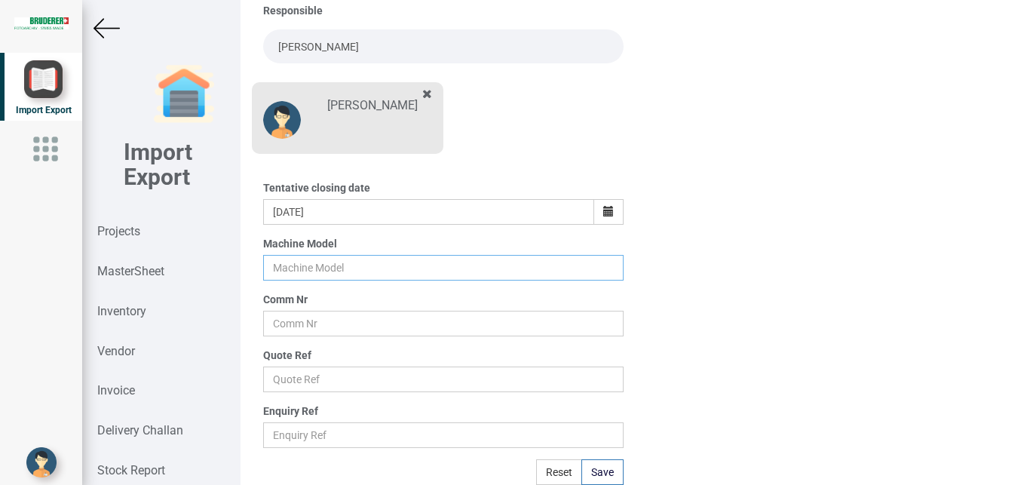
click at [289, 271] on input "text" at bounding box center [443, 268] width 361 height 26
type input "BSTA 25H(E)"
click at [316, 329] on input "text" at bounding box center [443, 324] width 361 height 26
type input "9927"
click at [293, 384] on input "text" at bounding box center [443, 379] width 361 height 26
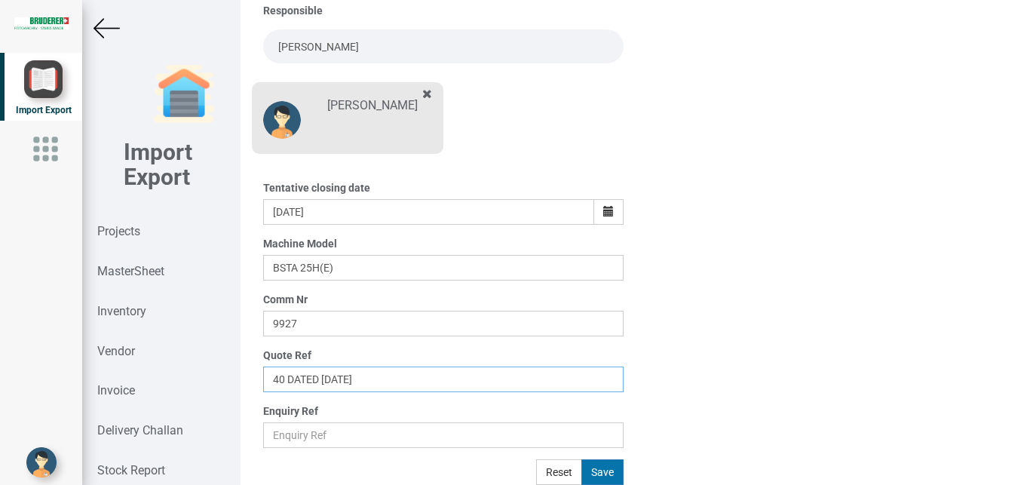
type input "40 DATED [DATE]"
click at [593, 467] on button "Save" at bounding box center [602, 472] width 42 height 26
type input "27-August-2025"
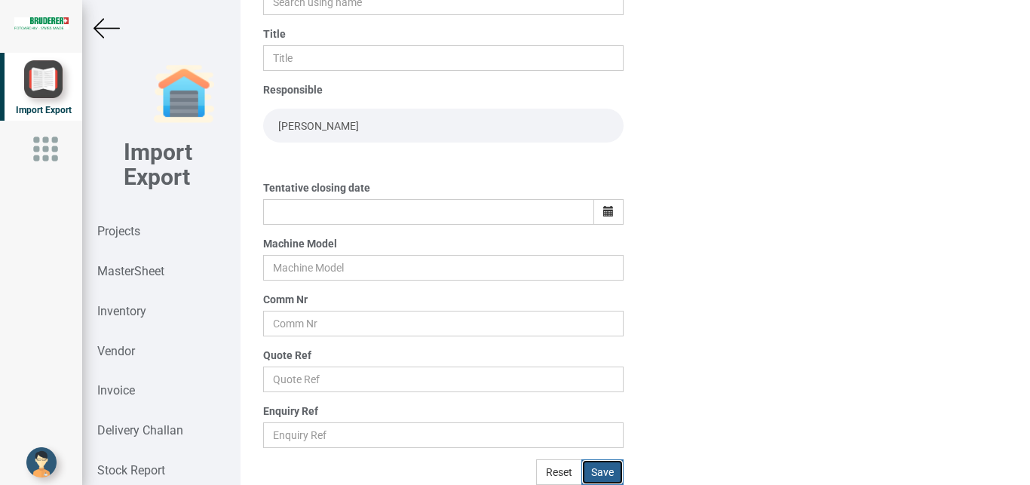
scroll to position [185, 0]
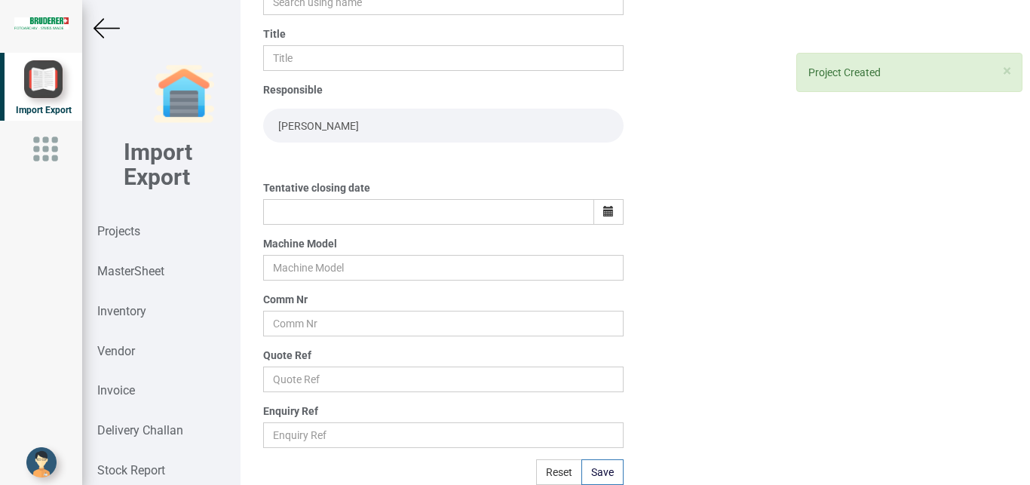
click at [111, 29] on img at bounding box center [106, 28] width 26 height 26
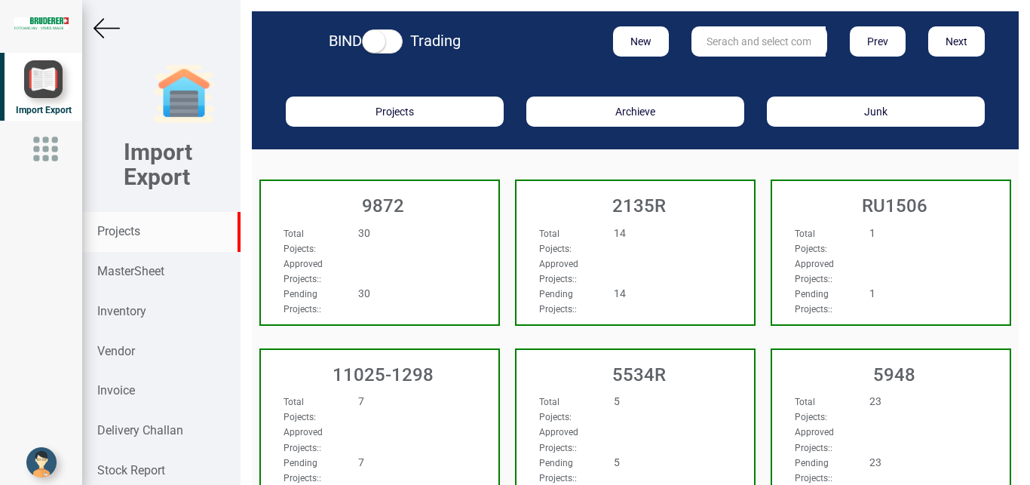
click at [707, 33] on input "text" at bounding box center [758, 41] width 134 height 30
type input "9927"
click at [739, 72] on link "9927" at bounding box center [751, 73] width 119 height 20
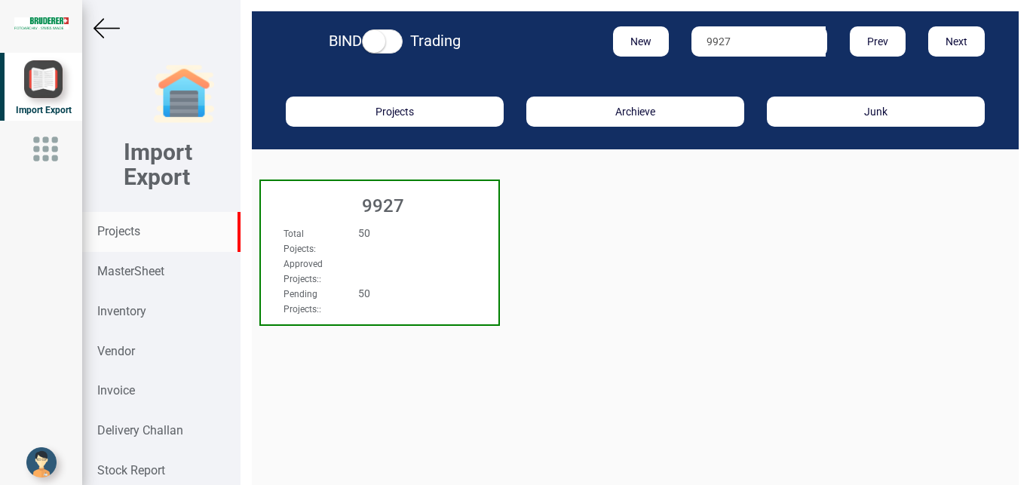
click at [449, 228] on div "Total Pojects : 50 Approved Projects: : Pending Projects: : 50" at bounding box center [379, 239] width 237 height 58
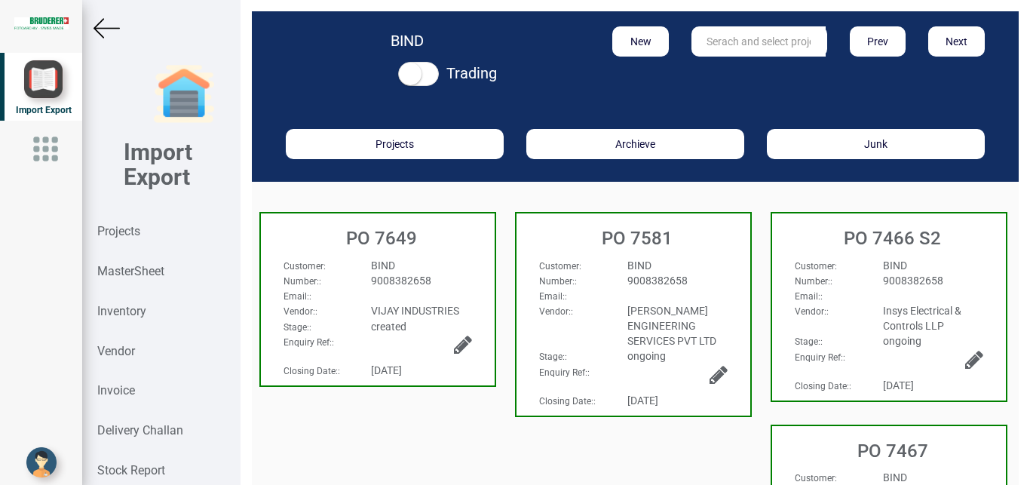
click at [457, 265] on div "BIND" at bounding box center [421, 265] width 123 height 15
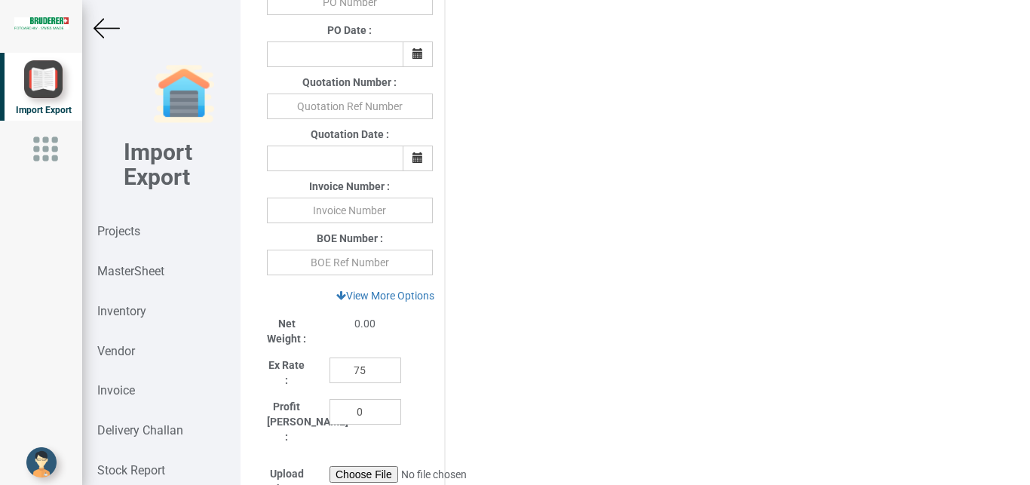
scroll to position [859, 0]
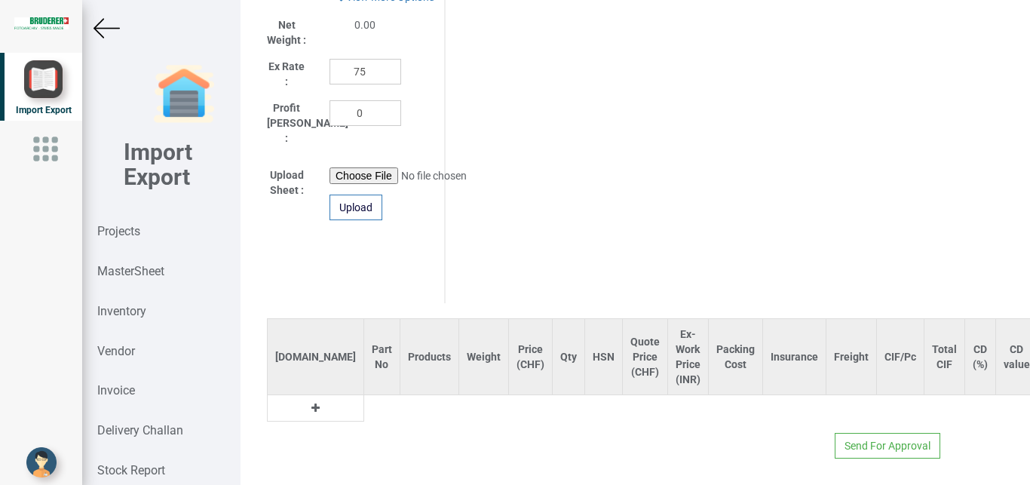
click at [311, 403] on icon at bounding box center [315, 408] width 8 height 11
click at [364, 397] on input "text" at bounding box center [381, 408] width 35 height 26
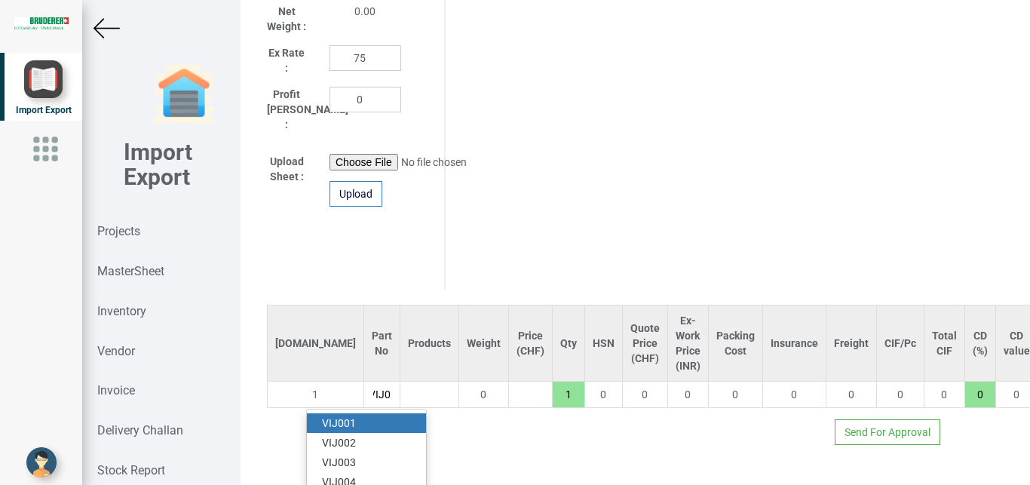
scroll to position [0, 10]
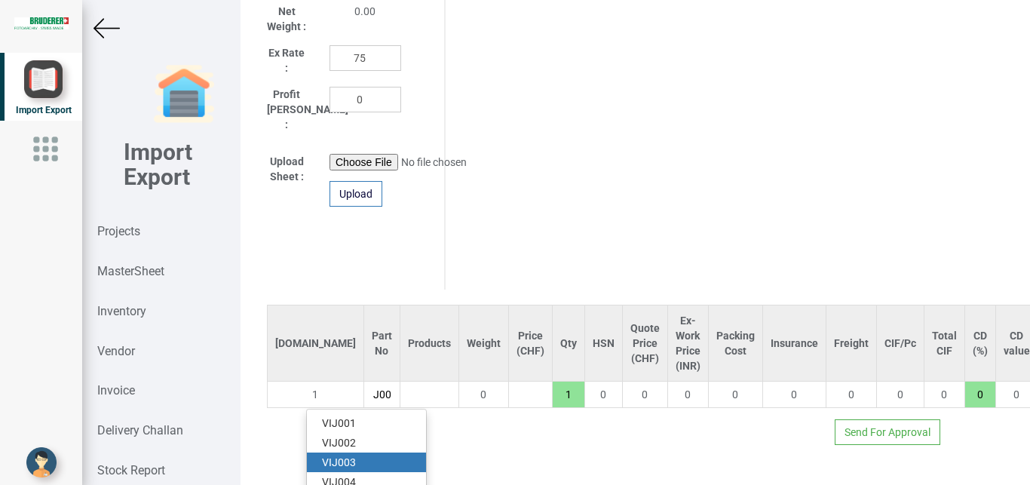
type input "VIJ00"
drag, startPoint x: 345, startPoint y: 459, endPoint x: 383, endPoint y: 454, distance: 38.1
click at [347, 459] on strong "VIJ00" at bounding box center [336, 462] width 28 height 12
type input "20000"
type input "VIJ003"
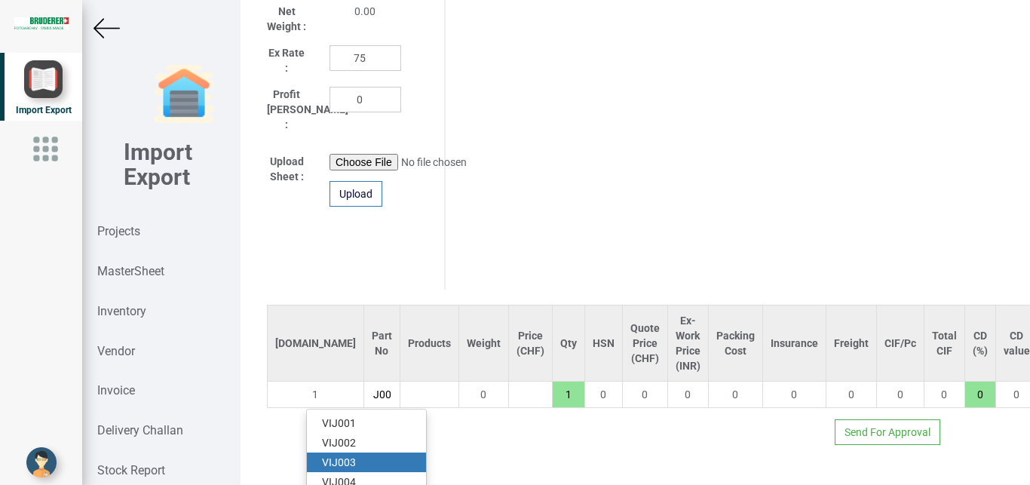
type input "18"
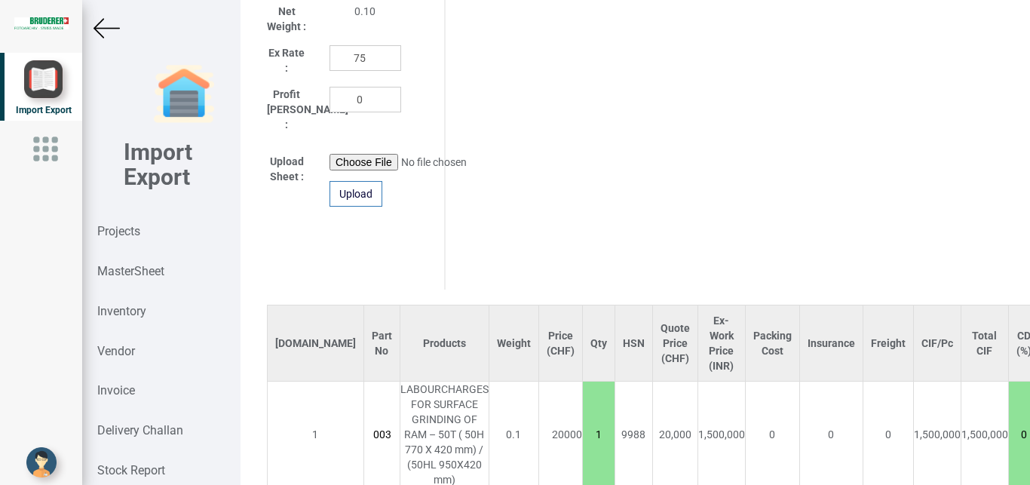
scroll to position [965, 0]
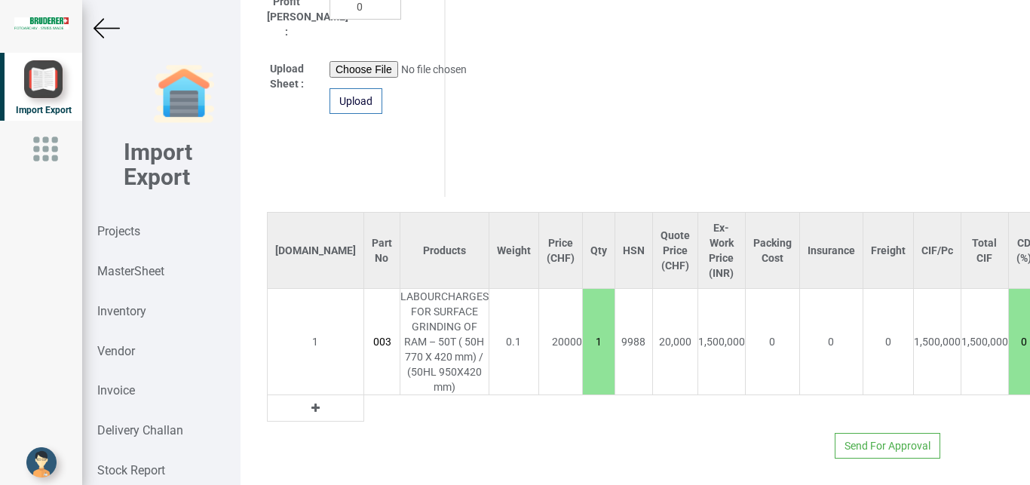
click at [311, 403] on icon at bounding box center [315, 408] width 8 height 11
click at [364, 398] on input "text" at bounding box center [381, 408] width 35 height 26
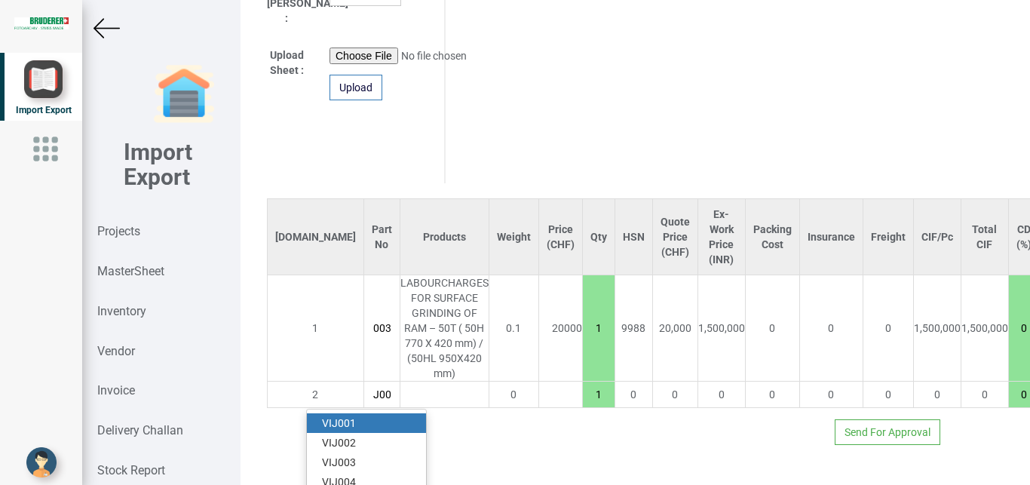
scroll to position [0, 16]
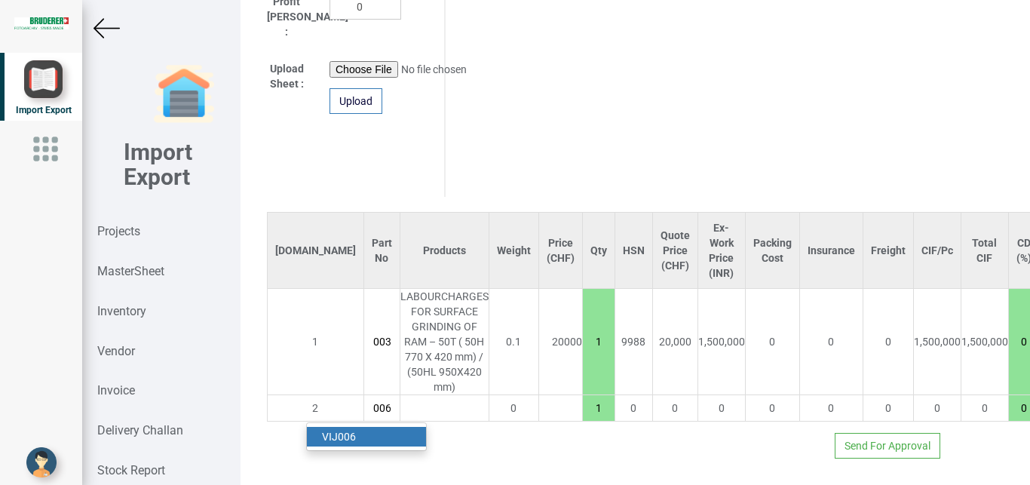
type input "VIJ006"
click at [375, 427] on link "VIJ006" at bounding box center [366, 437] width 119 height 20
type input "32000"
type input "18"
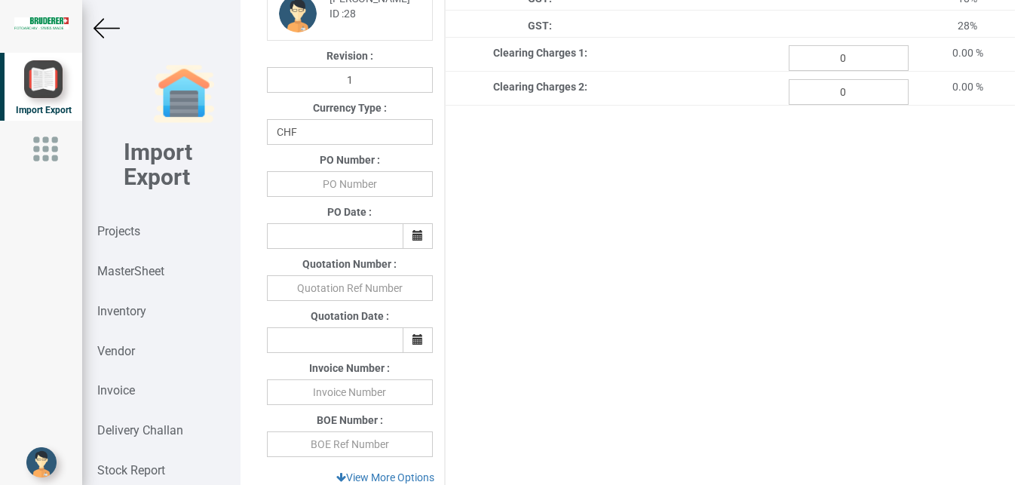
scroll to position [349, 0]
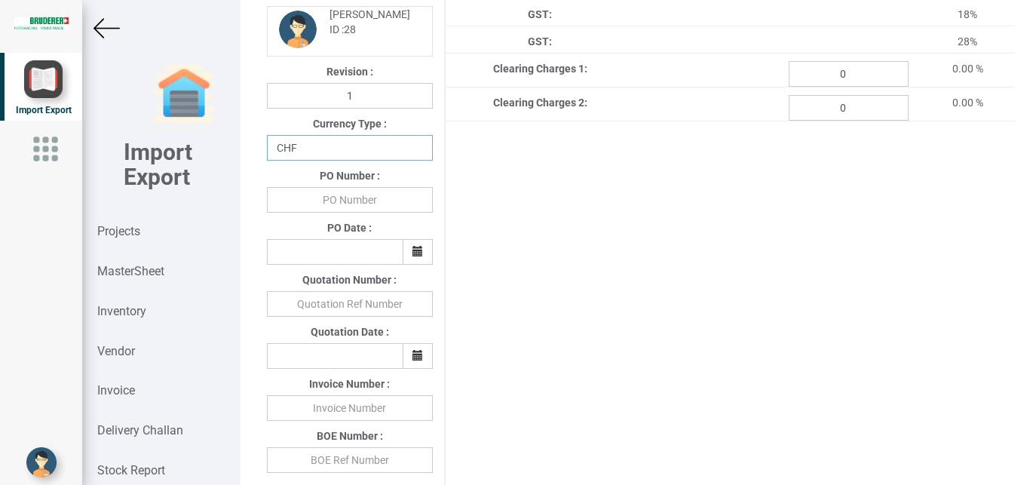
select select "INR"
click option "INR" at bounding box center [0, 0] width 0 height 0
click at [340, 213] on input "text" at bounding box center [350, 200] width 166 height 26
type input "BPIPL/PO/7649/25-26"
click at [418, 256] on icon "button" at bounding box center [417, 251] width 11 height 11
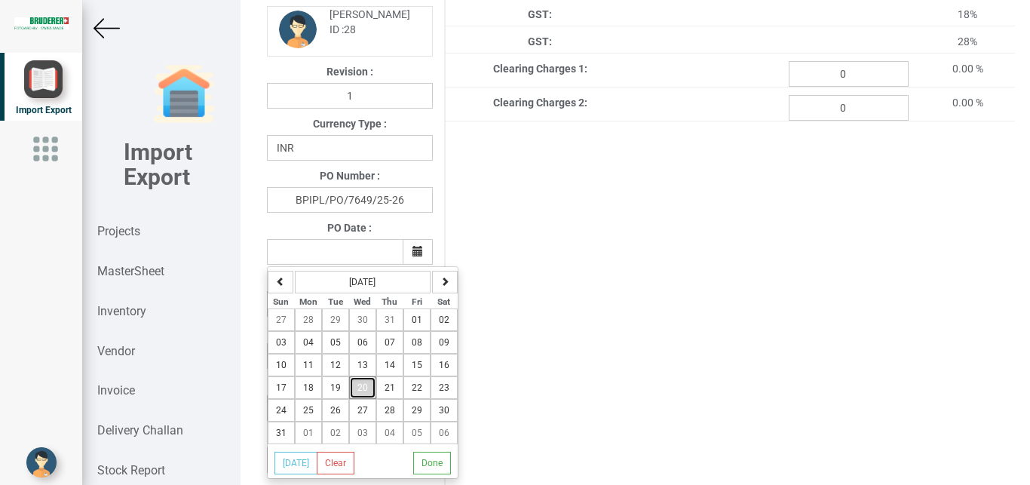
drag, startPoint x: 366, startPoint y: 399, endPoint x: 720, endPoint y: 371, distance: 355.4
click at [368, 399] on button "20" at bounding box center [362, 387] width 27 height 23
type input "20-August-2025"
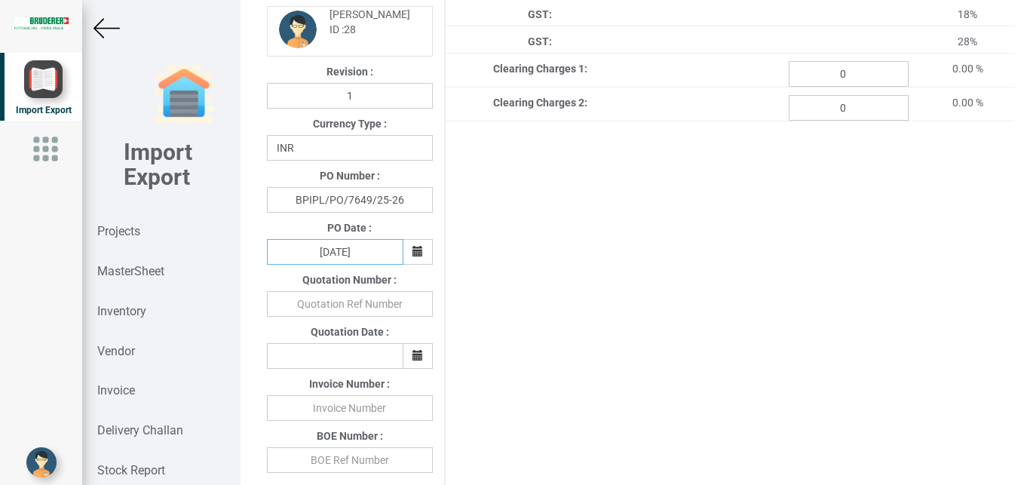
scroll to position [510, 0]
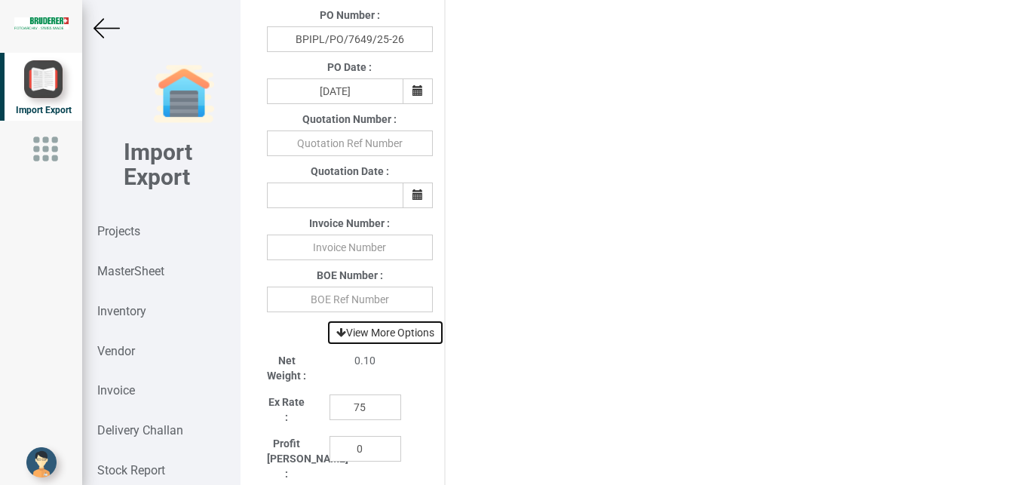
click at [391, 342] on link "View More Options" at bounding box center [385, 333] width 118 height 26
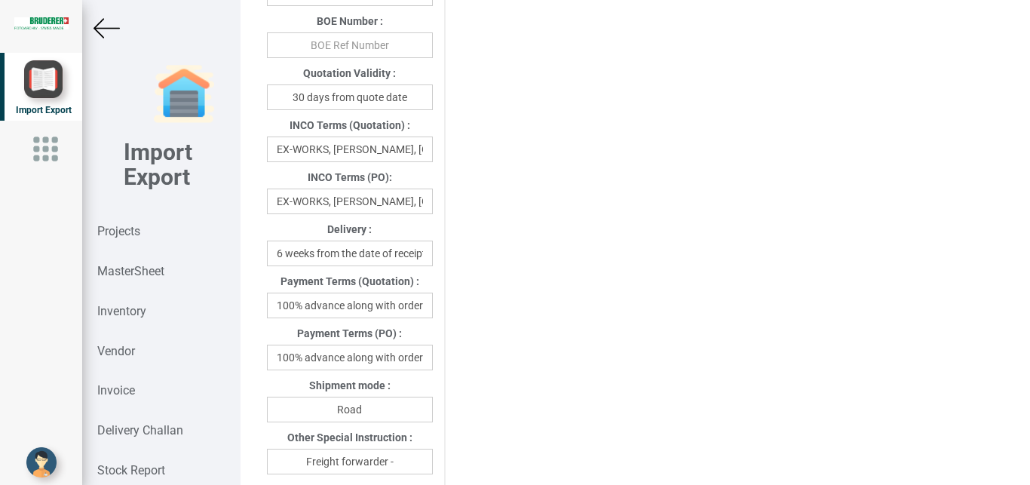
scroll to position [767, 0]
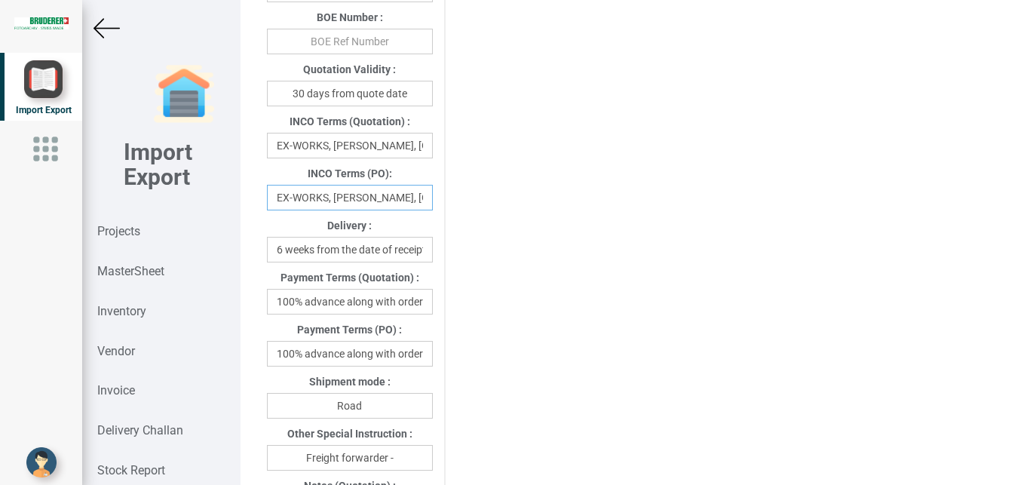
drag, startPoint x: 272, startPoint y: 216, endPoint x: 452, endPoint y: 210, distance: 179.5
click at [452, 210] on div "Project Title : PO 7649 Customer Name : BIND Closing Date : 2025-08-27 Machine …" at bounding box center [635, 212] width 759 height 1823
click at [376, 210] on input "EX-WORKS, [PERSON_NAME], [GEOGRAPHIC_DATA]" at bounding box center [350, 198] width 166 height 26
drag, startPoint x: 333, startPoint y: 211, endPoint x: 441, endPoint y: 207, distance: 107.9
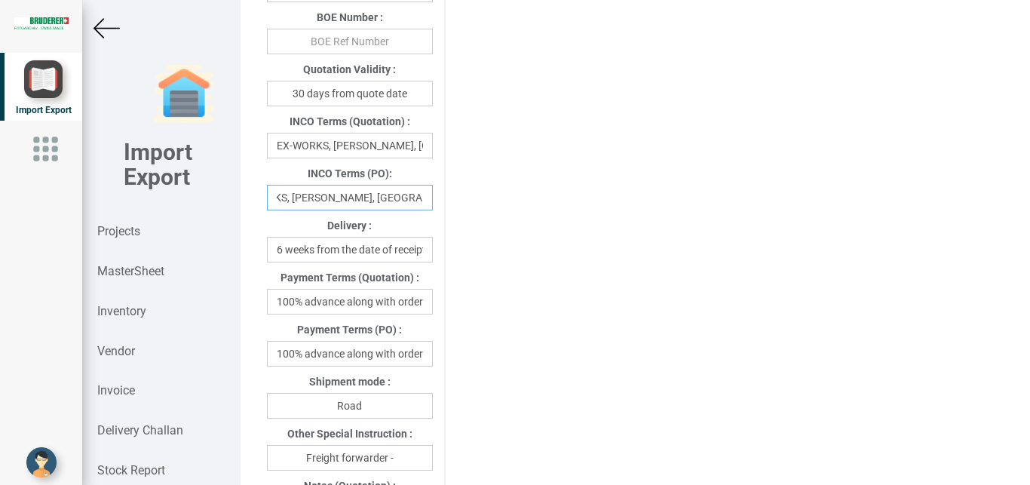
click at [433, 207] on input "EX-WORKS, [PERSON_NAME], [GEOGRAPHIC_DATA]" at bounding box center [350, 198] width 166 height 26
type input "EX-WORKS, Vijay industries"
click at [280, 366] on input "100% advance along with order" at bounding box center [350, 354] width 166 height 26
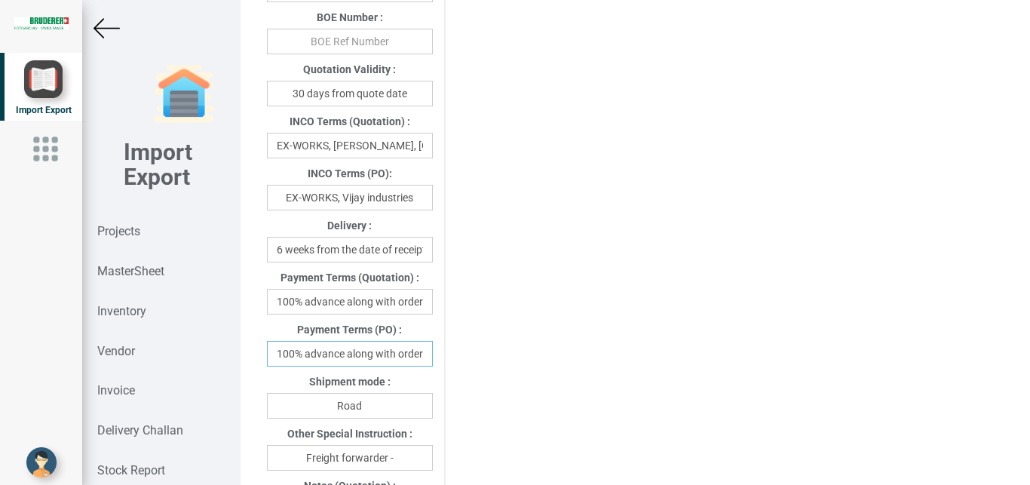
drag, startPoint x: 308, startPoint y: 366, endPoint x: 438, endPoint y: 368, distance: 130.4
click at [433, 366] on input "100% advance along with order" at bounding box center [350, 354] width 166 height 26
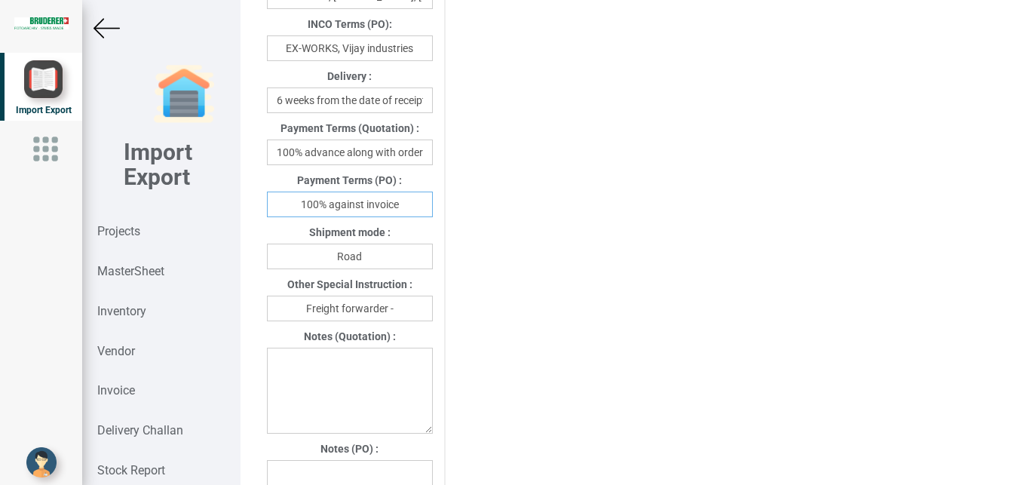
scroll to position [1005, 0]
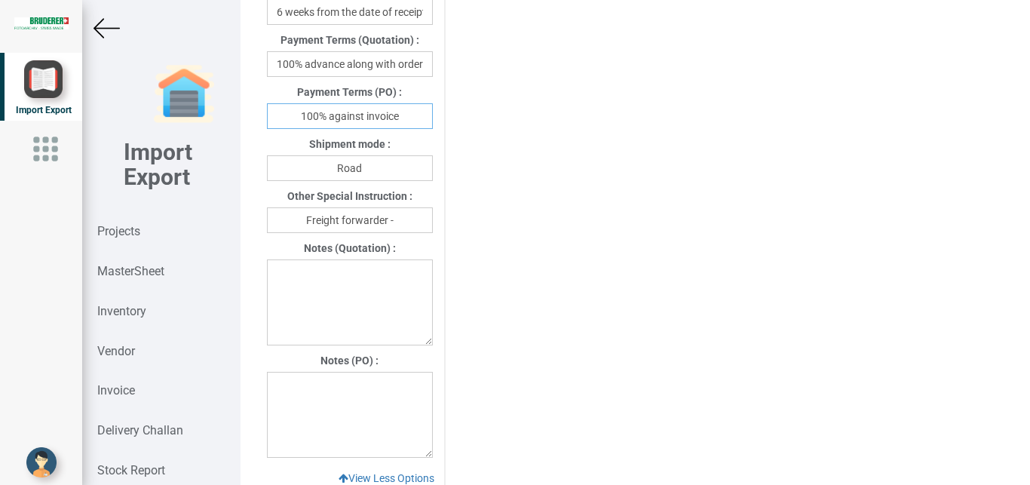
type input "100% against invoice"
click at [400, 233] on input "Freight forwarder -" at bounding box center [350, 220] width 166 height 26
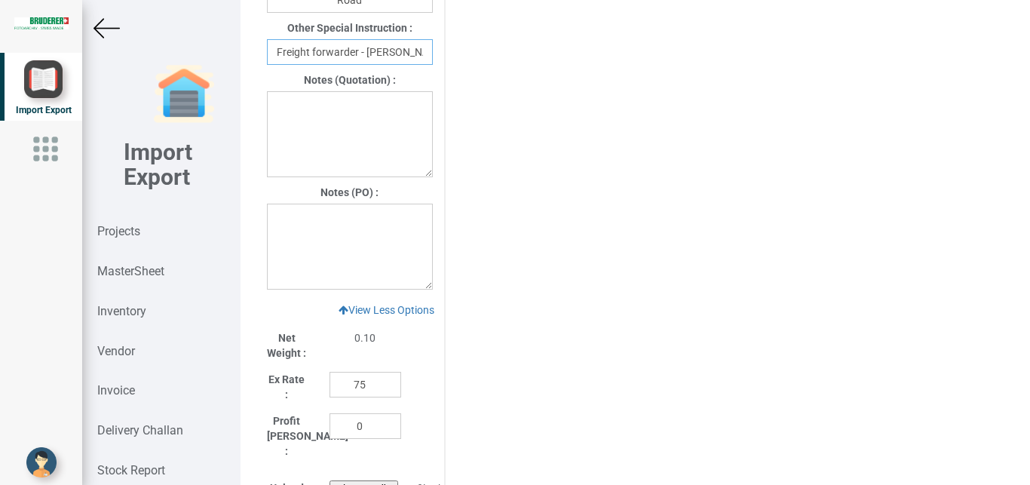
scroll to position [1177, 0]
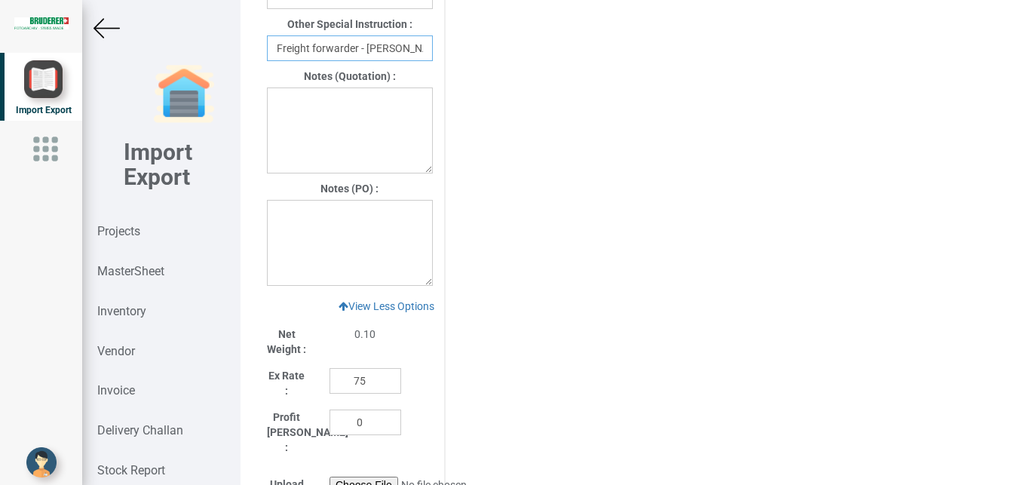
type input "Freight forwarder - Porter"
click at [296, 239] on textarea at bounding box center [350, 243] width 166 height 86
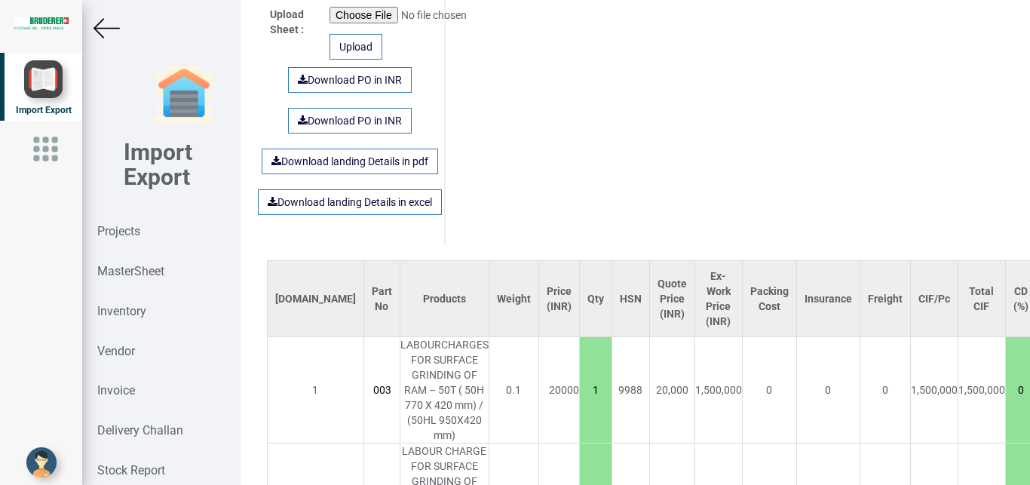
scroll to position [1650, 0]
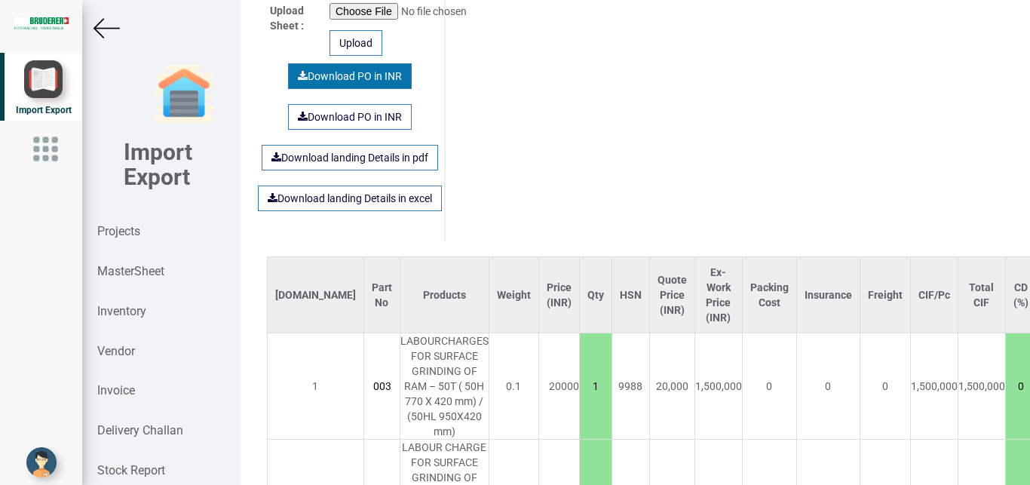
type textarea "1.GST- Extra as per actual"
click at [338, 81] on link "Download PO in INR" at bounding box center [350, 76] width 124 height 26
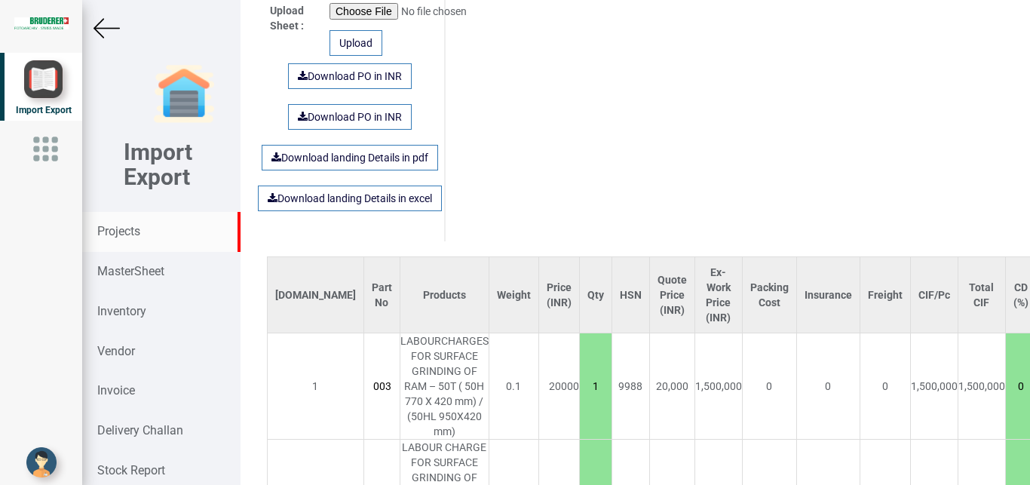
click at [109, 231] on strong "Projects" at bounding box center [118, 231] width 43 height 14
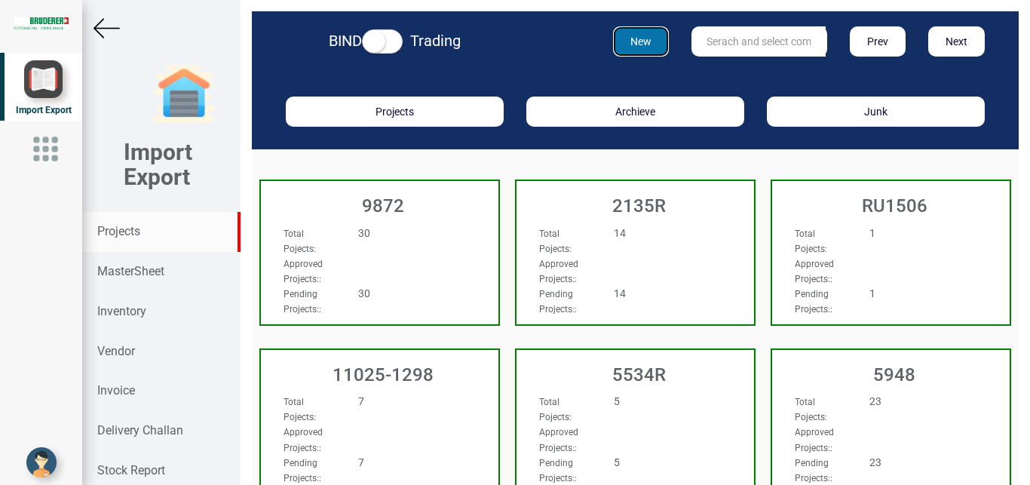
click at [644, 43] on button "New" at bounding box center [641, 41] width 57 height 30
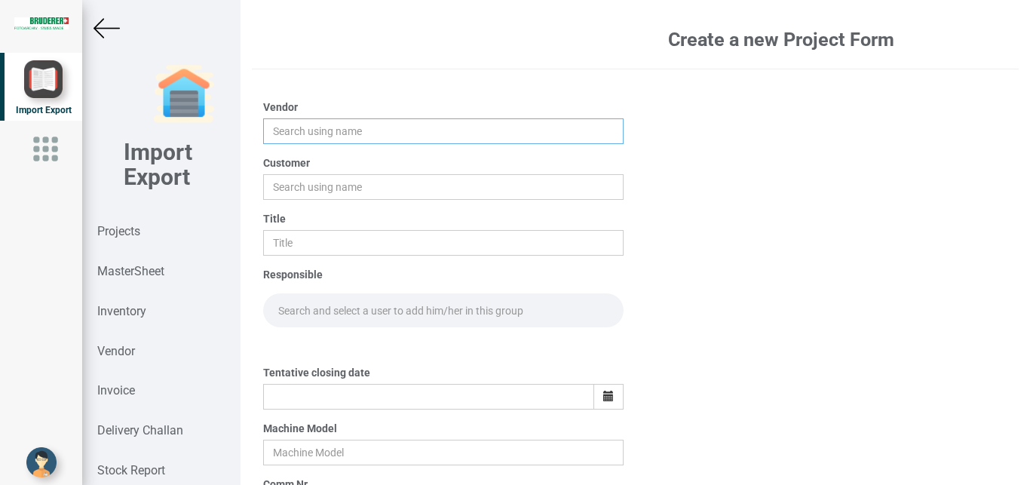
click at [293, 132] on input "text" at bounding box center [443, 131] width 361 height 26
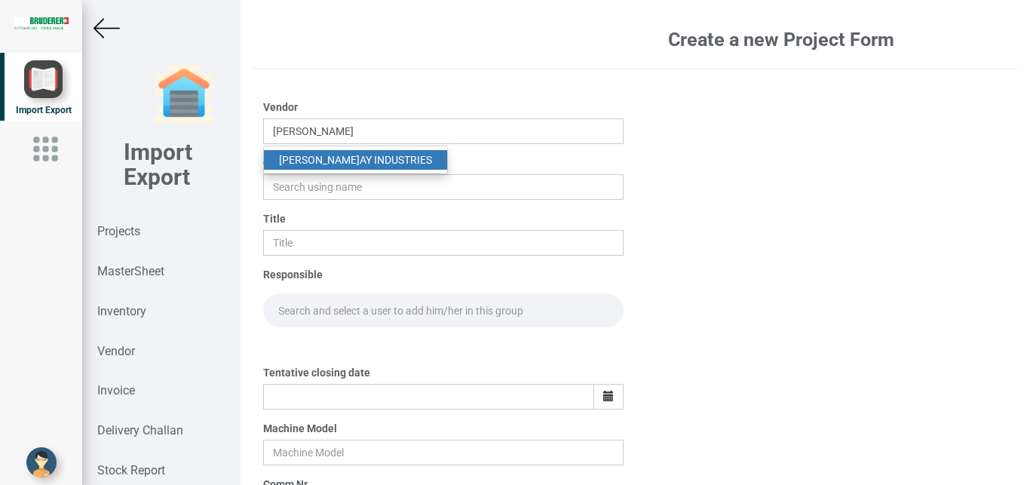
click at [336, 153] on link "VIJ AY INDUSTRIES" at bounding box center [355, 160] width 183 height 20
type input "VIJAY INDUSTRIES"
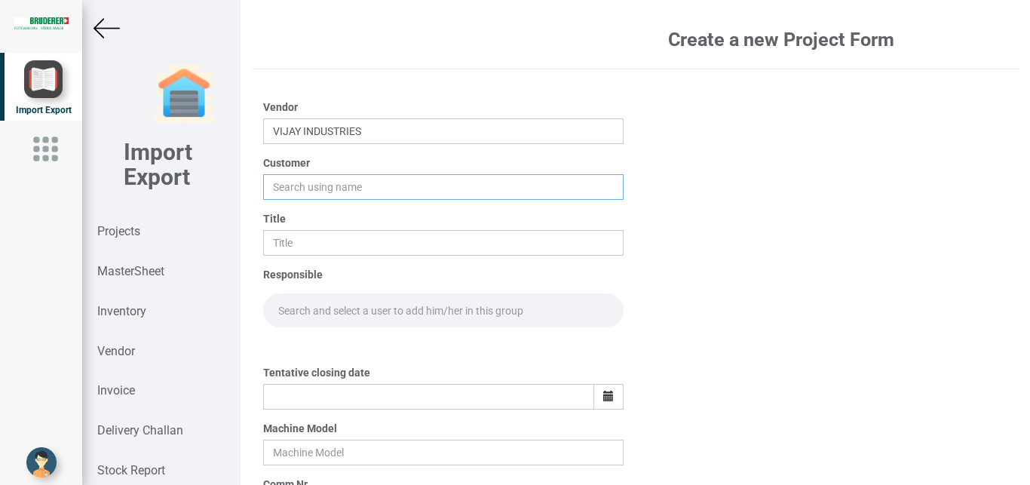
drag, startPoint x: 302, startPoint y: 183, endPoint x: 314, endPoint y: 182, distance: 12.1
click at [301, 183] on input "text" at bounding box center [443, 187] width 361 height 26
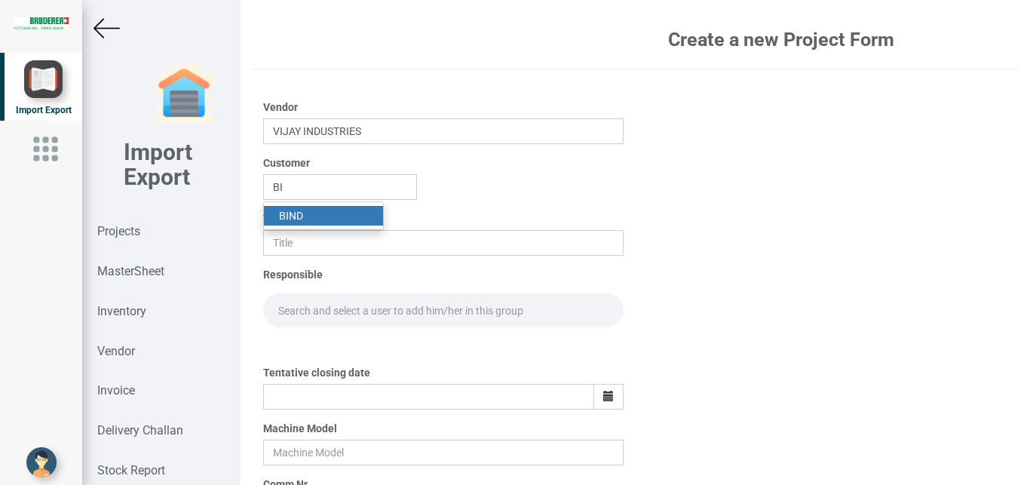
click at [305, 214] on link "BI ND" at bounding box center [323, 216] width 119 height 20
type input "BIND"
click at [283, 248] on input "text" at bounding box center [443, 243] width 361 height 26
type input "PO 7648"
click at [305, 315] on input "text" at bounding box center [443, 310] width 361 height 34
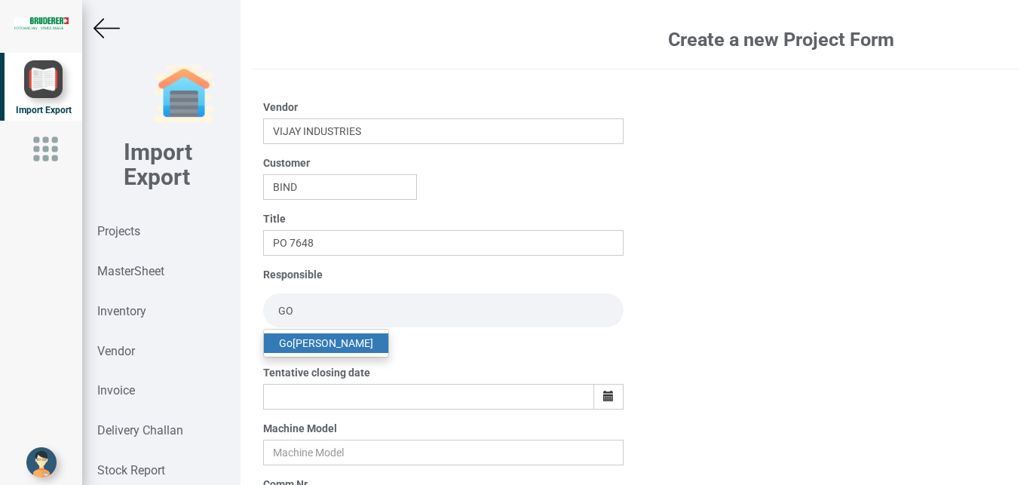
type input "GO"
click at [320, 336] on link "Go pinath Anandan" at bounding box center [326, 343] width 124 height 20
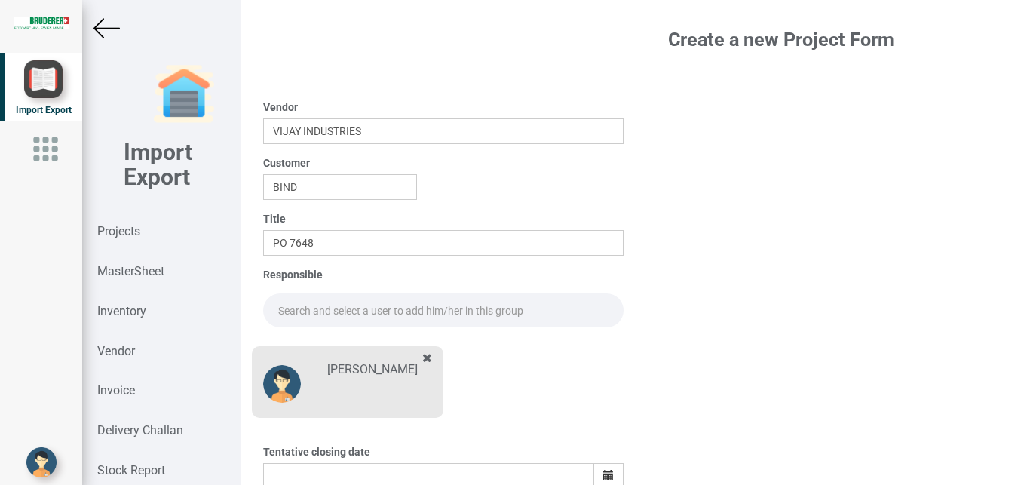
click at [306, 305] on input "text" at bounding box center [443, 310] width 361 height 34
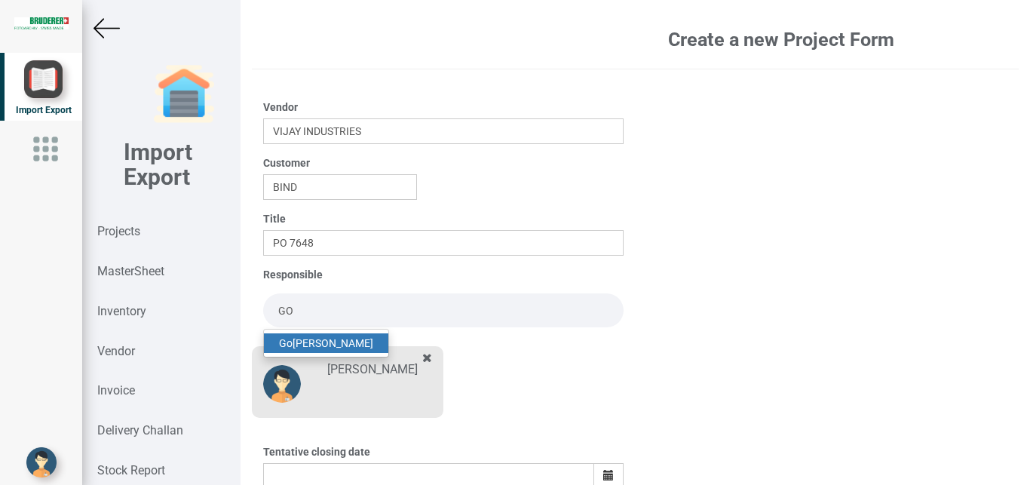
drag, startPoint x: 326, startPoint y: 333, endPoint x: 1029, endPoint y: 320, distance: 703.5
click at [330, 333] on link "Go pinath Anandan" at bounding box center [326, 343] width 124 height 20
type input "[PERSON_NAME]"
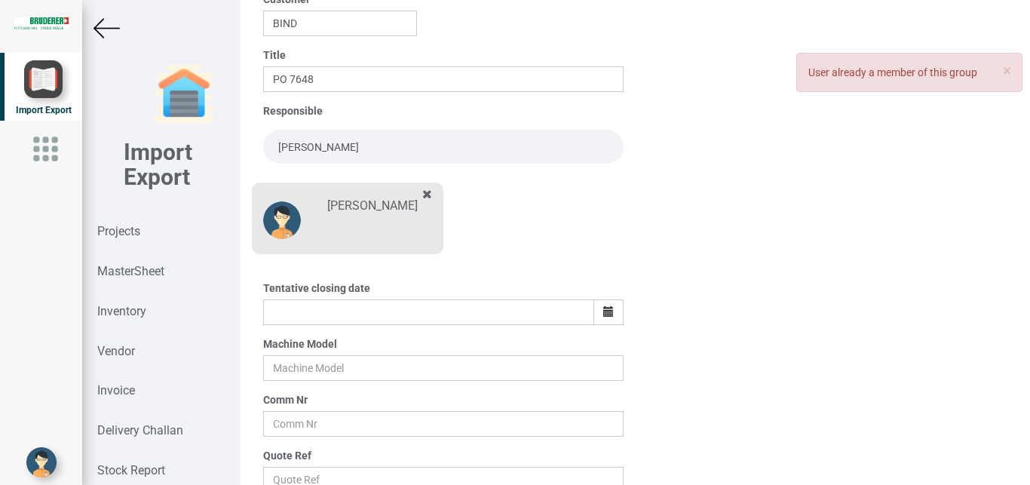
scroll to position [167, 0]
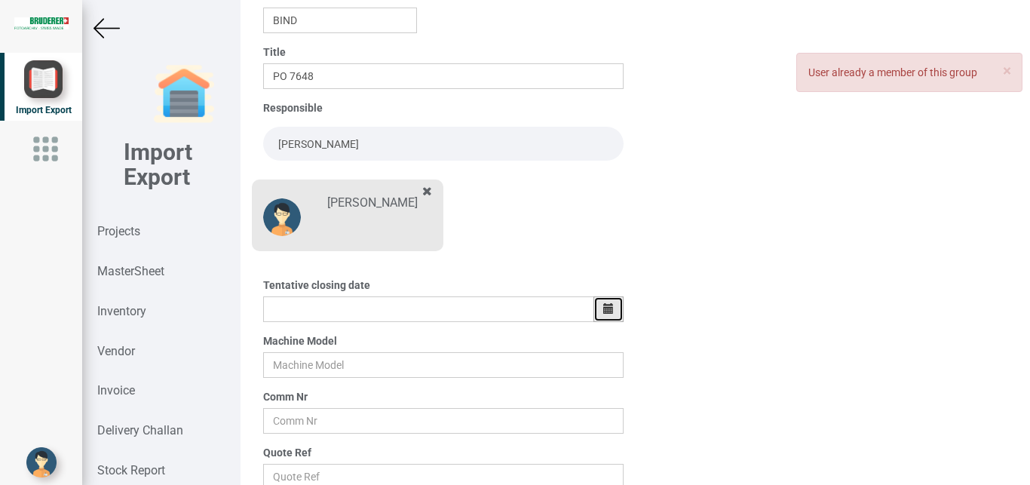
click at [606, 303] on icon "button" at bounding box center [608, 308] width 11 height 11
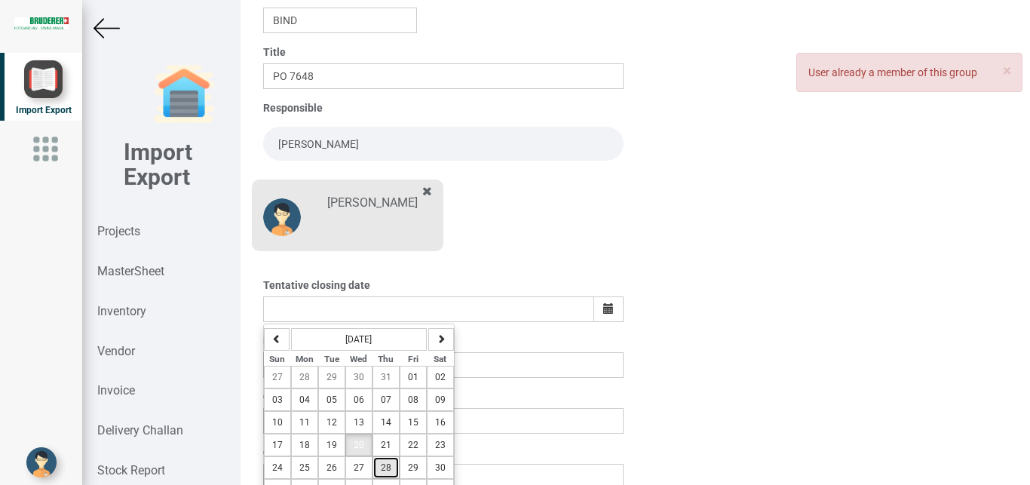
click at [382, 462] on button "28" at bounding box center [385, 467] width 27 height 23
type input "28-August-2025"
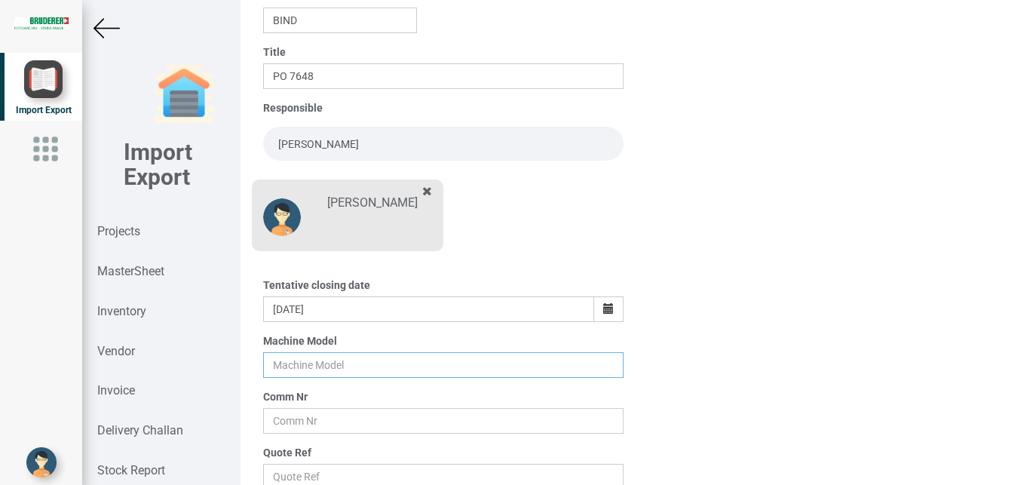
click at [326, 360] on input "text" at bounding box center [443, 365] width 361 height 26
type input "BSTA 50HL(E)"
click at [289, 419] on input "text" at bounding box center [443, 421] width 361 height 26
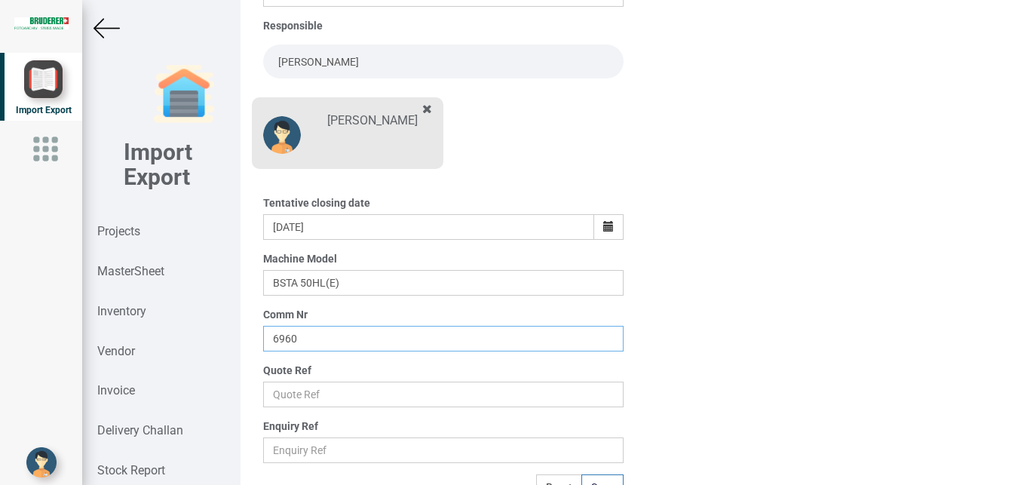
scroll to position [264, 0]
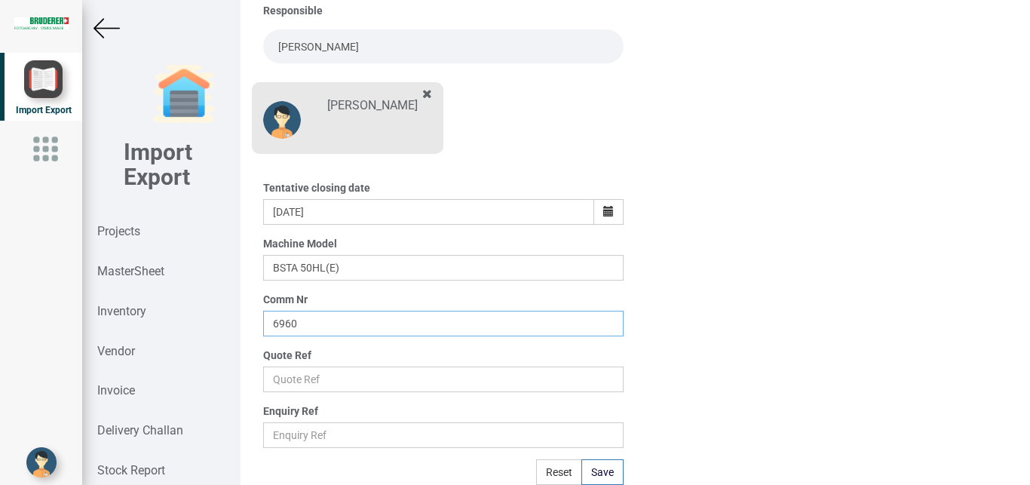
type input "6960"
click at [314, 380] on input "text" at bounding box center [443, 379] width 361 height 26
type input "40 DATED [DATE]"
click at [608, 466] on button "Save" at bounding box center [602, 472] width 42 height 26
type input "27-August-2025"
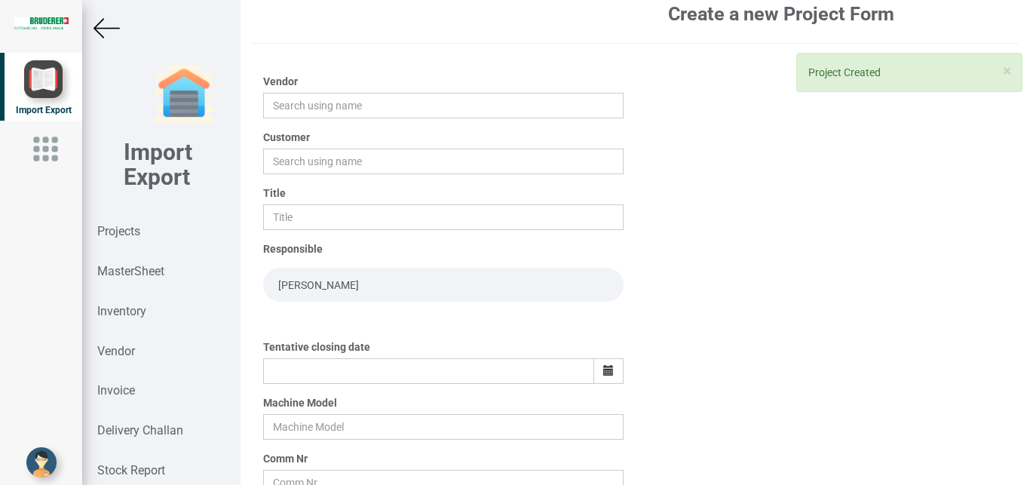
scroll to position [24, 0]
click at [302, 112] on input "text" at bounding box center [443, 107] width 361 height 26
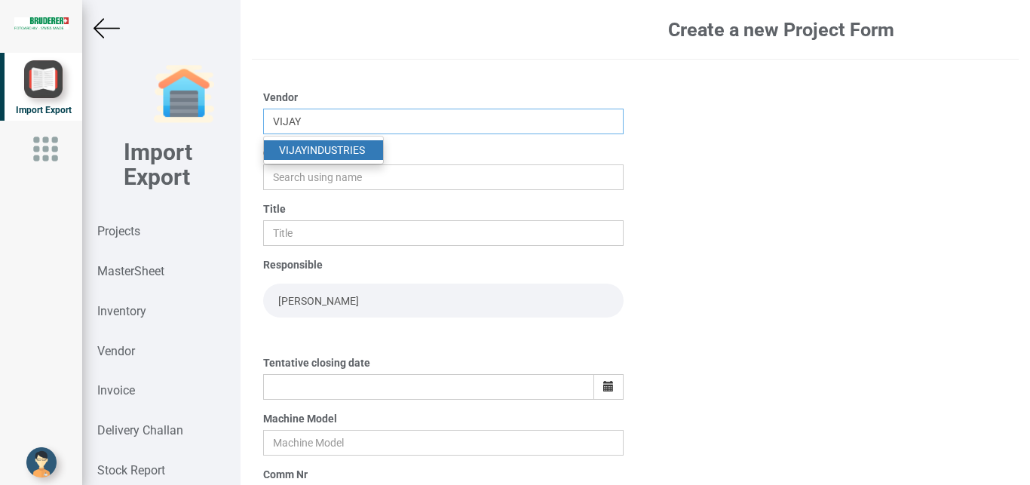
scroll to position [0, 0]
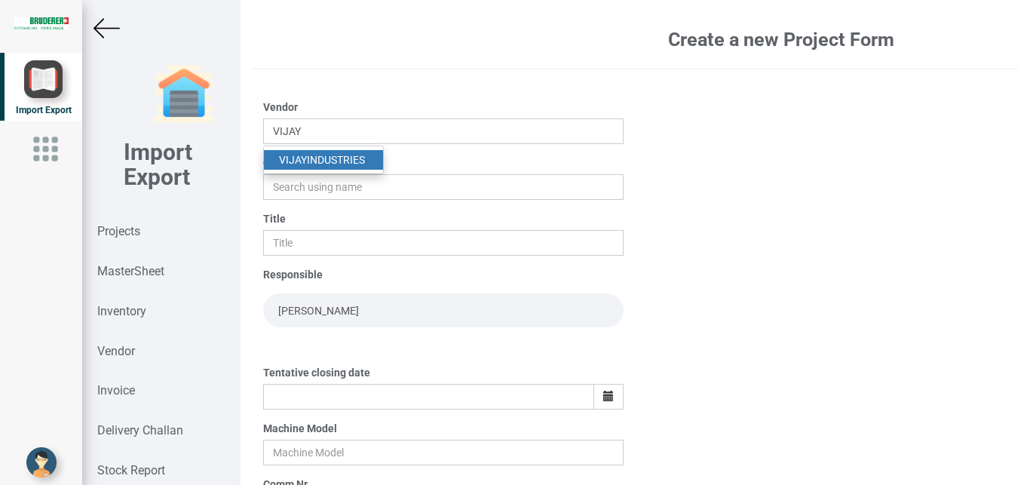
click at [339, 158] on link "VIJAY INDUSTRIES" at bounding box center [323, 160] width 119 height 20
type input "VIJAY INDUSTRIES"
click at [292, 182] on input "text" at bounding box center [443, 187] width 361 height 26
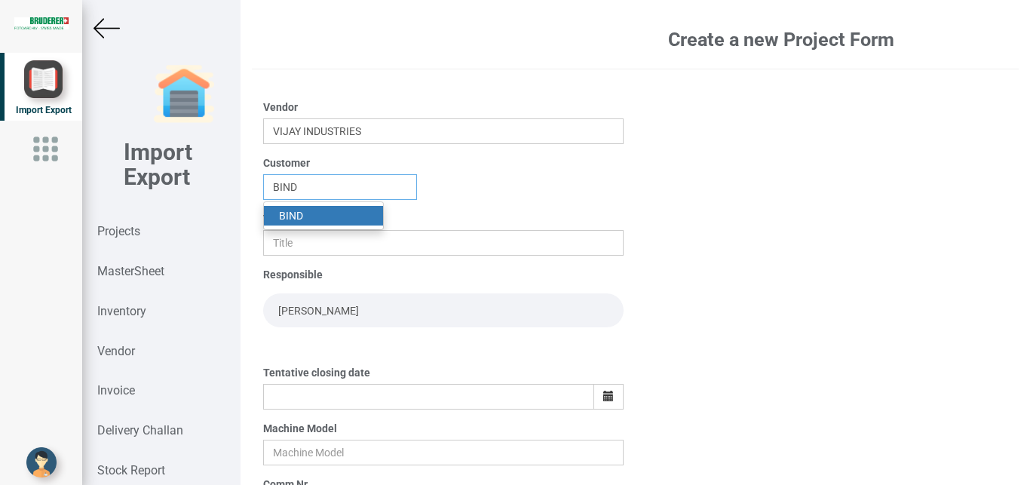
type input "BIND"
click at [299, 215] on strong "BIND" at bounding box center [291, 216] width 24 height 12
click at [299, 215] on div "Title" at bounding box center [443, 233] width 361 height 44
click at [283, 248] on input "text" at bounding box center [443, 243] width 361 height 26
type input "PO 7647"
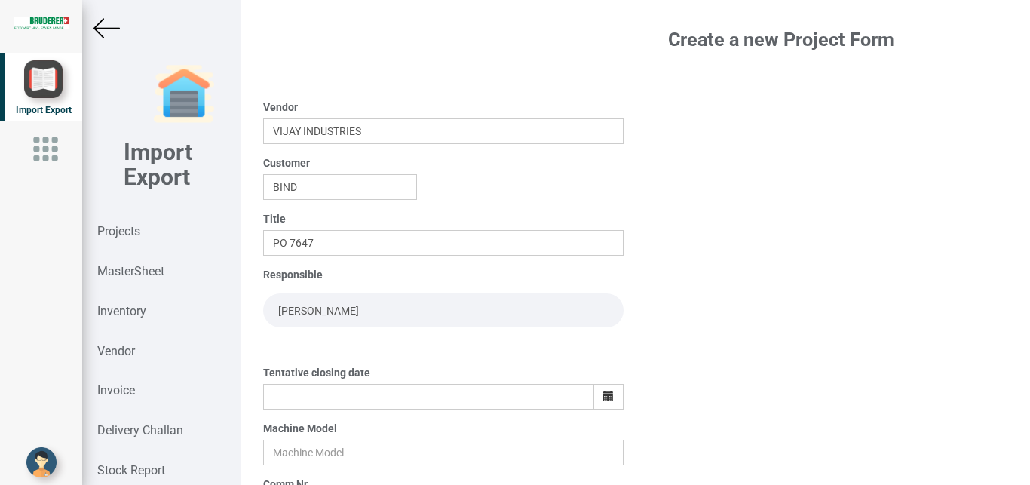
click at [306, 320] on input "[PERSON_NAME]" at bounding box center [443, 310] width 361 height 34
drag, startPoint x: 386, startPoint y: 313, endPoint x: 223, endPoint y: 303, distance: 163.1
click at [263, 303] on input "[PERSON_NAME]" at bounding box center [443, 310] width 361 height 34
type input "GO"
click at [314, 334] on link "Go pinath Anandan" at bounding box center [326, 343] width 124 height 20
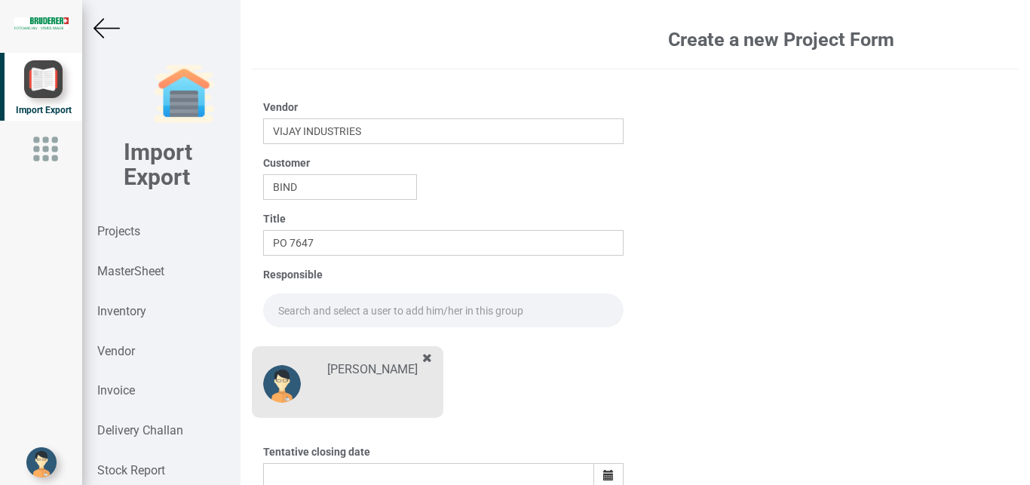
click at [314, 310] on input "text" at bounding box center [443, 310] width 361 height 34
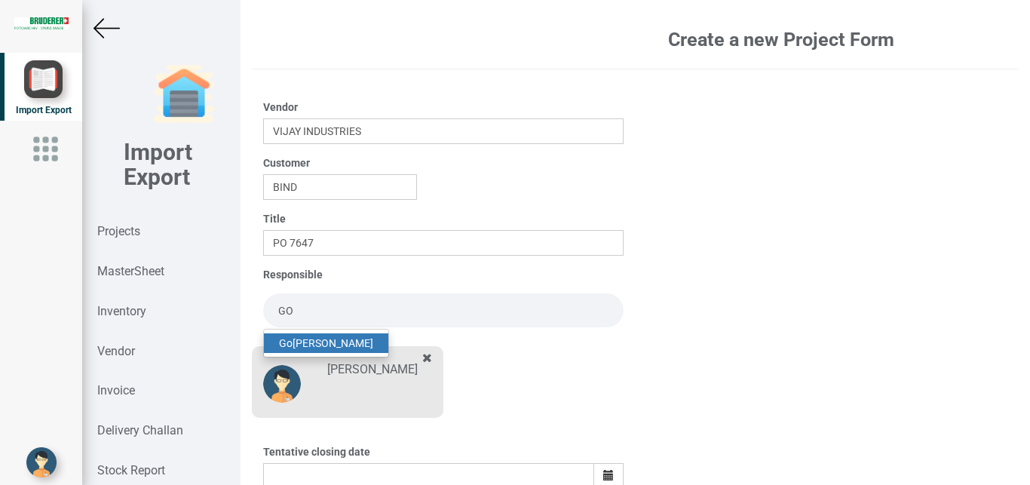
click at [331, 340] on link "Go pinath Anandan" at bounding box center [326, 343] width 124 height 20
type input "[PERSON_NAME]"
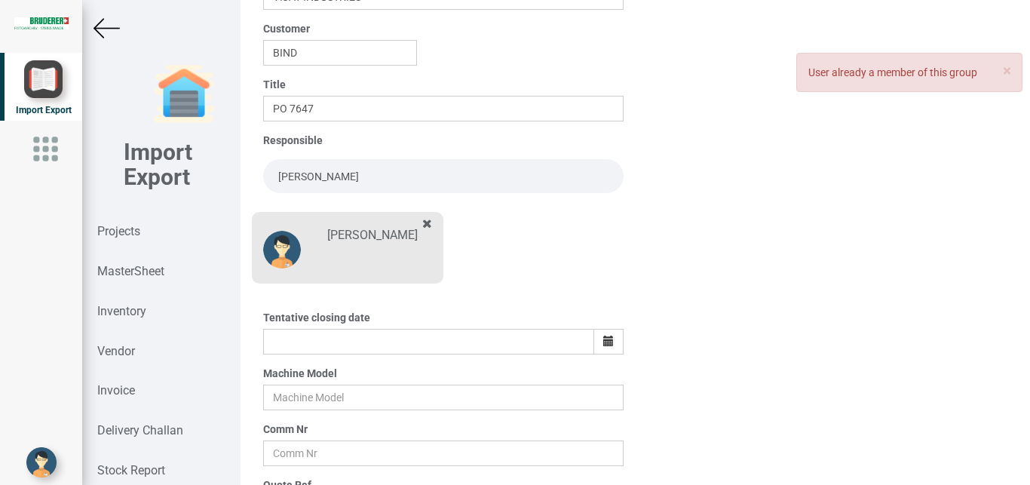
scroll to position [136, 0]
click at [595, 335] on button "button" at bounding box center [608, 340] width 30 height 26
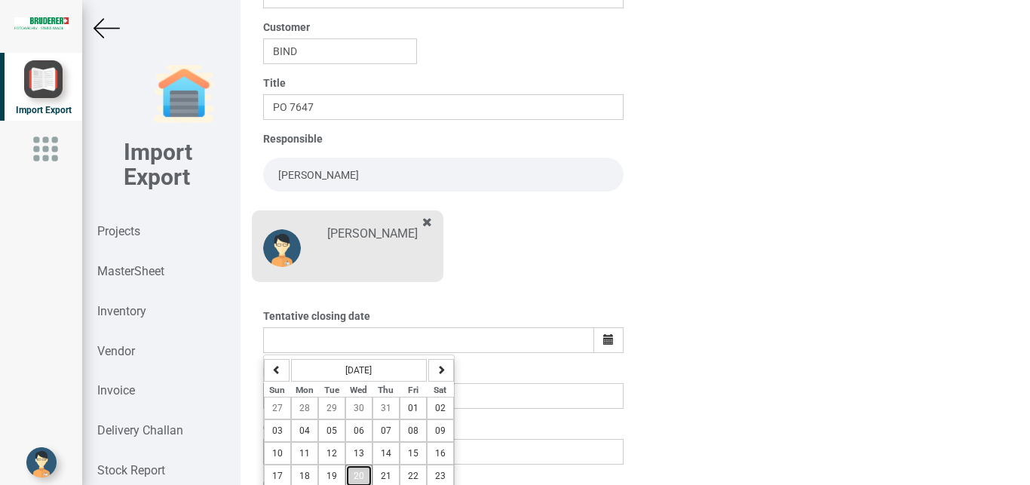
drag, startPoint x: 354, startPoint y: 476, endPoint x: 388, endPoint y: 476, distance: 33.9
click at [357, 476] on span "20" at bounding box center [359, 475] width 11 height 11
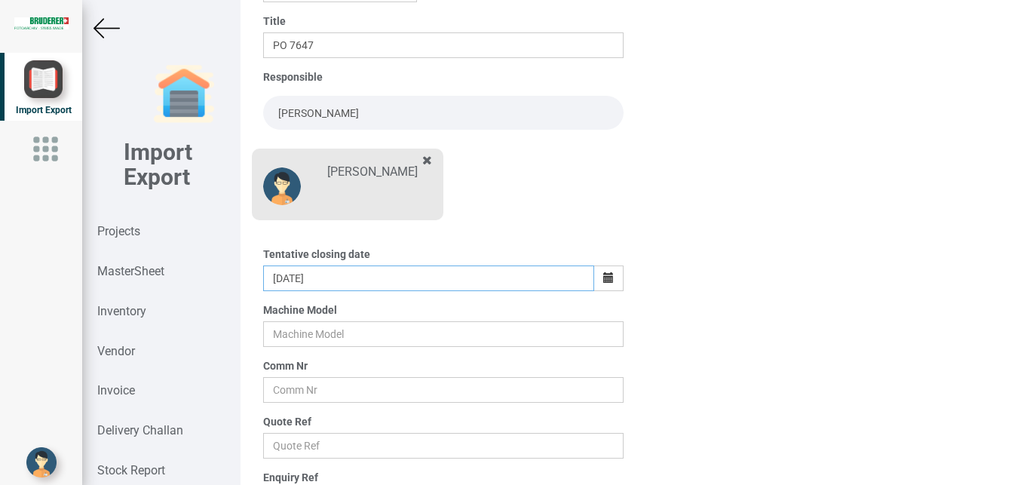
scroll to position [264, 0]
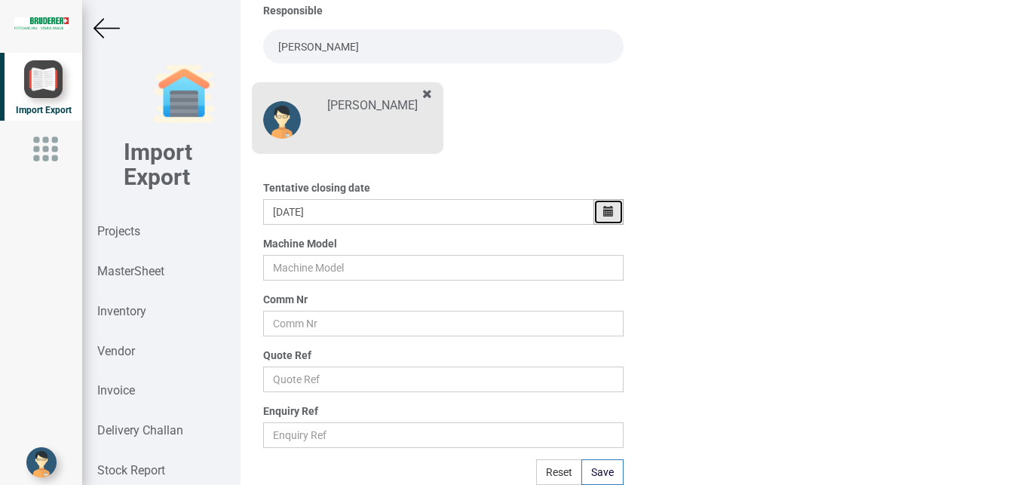
click at [607, 211] on icon "button" at bounding box center [608, 211] width 11 height 11
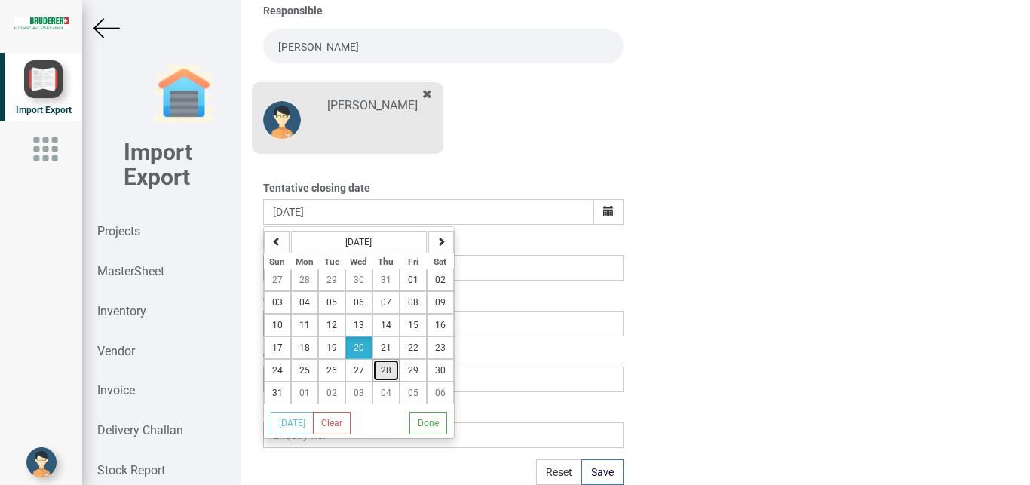
click at [388, 369] on span "28" at bounding box center [386, 370] width 11 height 11
type input "28-August-2025"
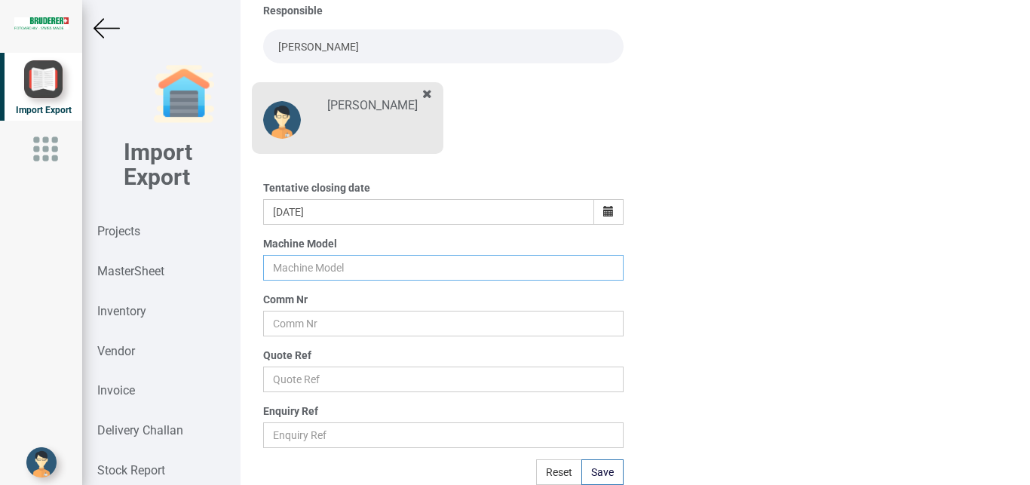
click at [308, 265] on input "text" at bounding box center [443, 268] width 361 height 26
type input "BSTA 50HL(E)"
click at [289, 327] on input "text" at bounding box center [443, 324] width 361 height 26
type input "6960"
click at [290, 380] on input "text" at bounding box center [443, 379] width 361 height 26
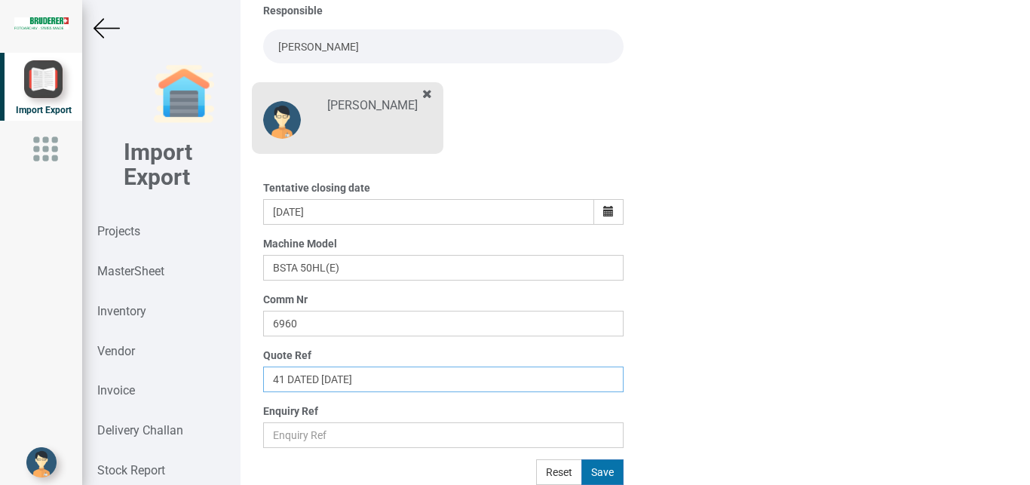
type input "41 DATED 19-08-2025"
click at [600, 473] on button "Save" at bounding box center [602, 472] width 42 height 26
type input "27-August-2025"
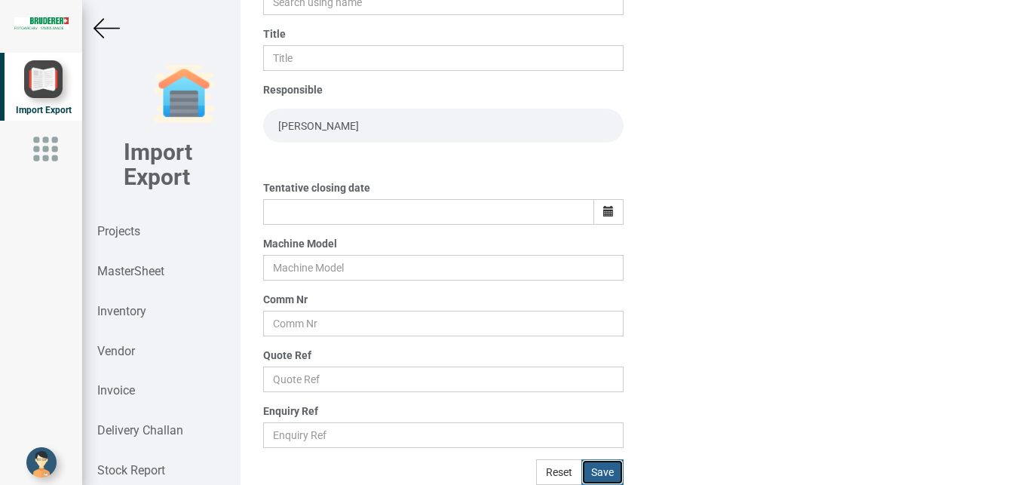
scroll to position [185, 0]
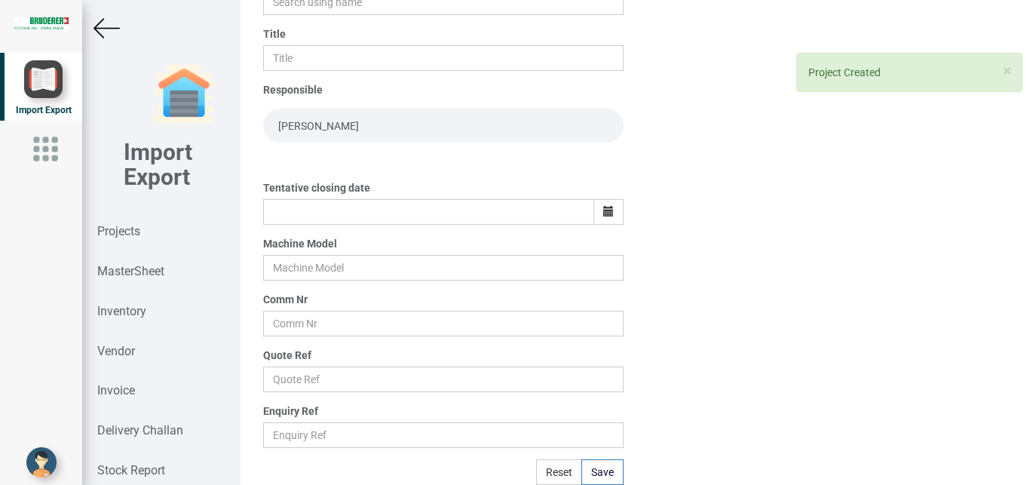
click at [100, 25] on img at bounding box center [106, 28] width 26 height 26
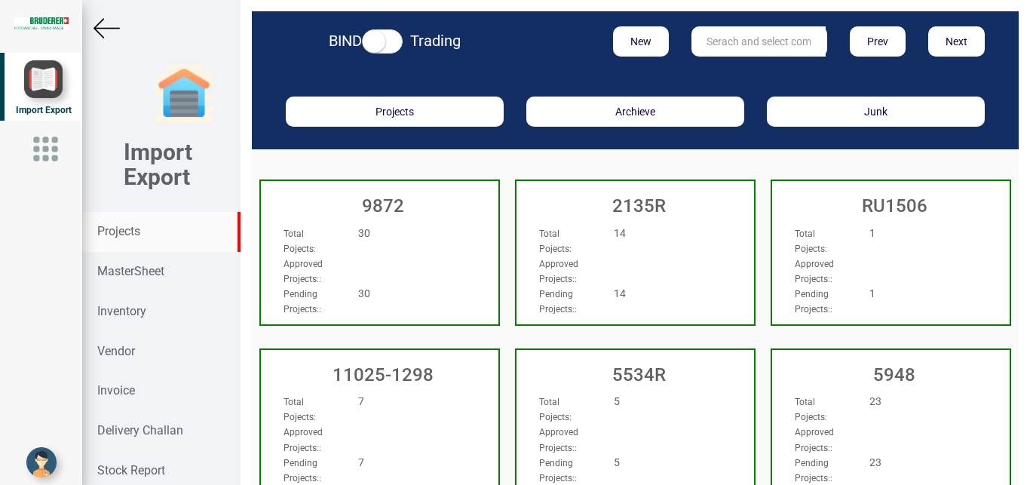
click at [714, 43] on input "text" at bounding box center [758, 41] width 134 height 30
type input "6960"
click at [732, 68] on link "6960" at bounding box center [751, 73] width 119 height 20
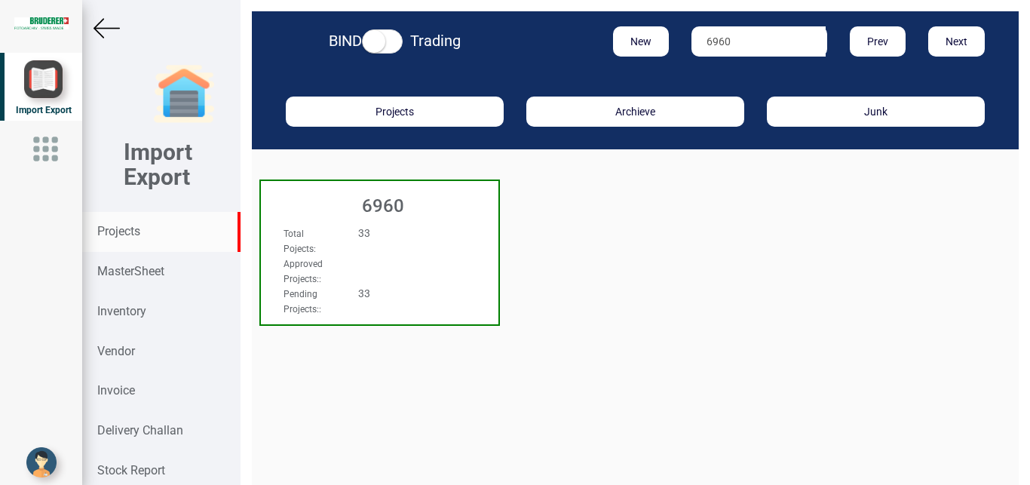
click at [400, 244] on div "Total Pojects : 33" at bounding box center [361, 240] width 179 height 30
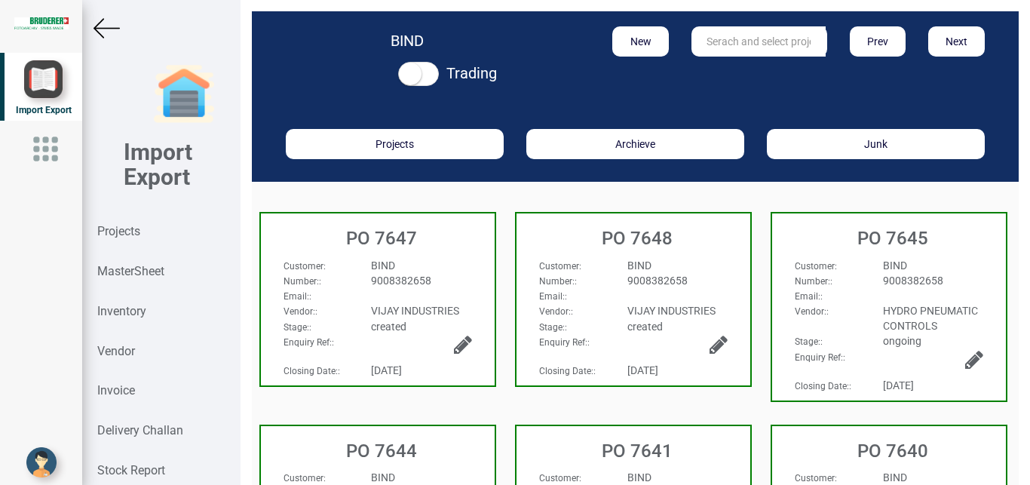
click at [703, 270] on div "BIND" at bounding box center [677, 265] width 123 height 15
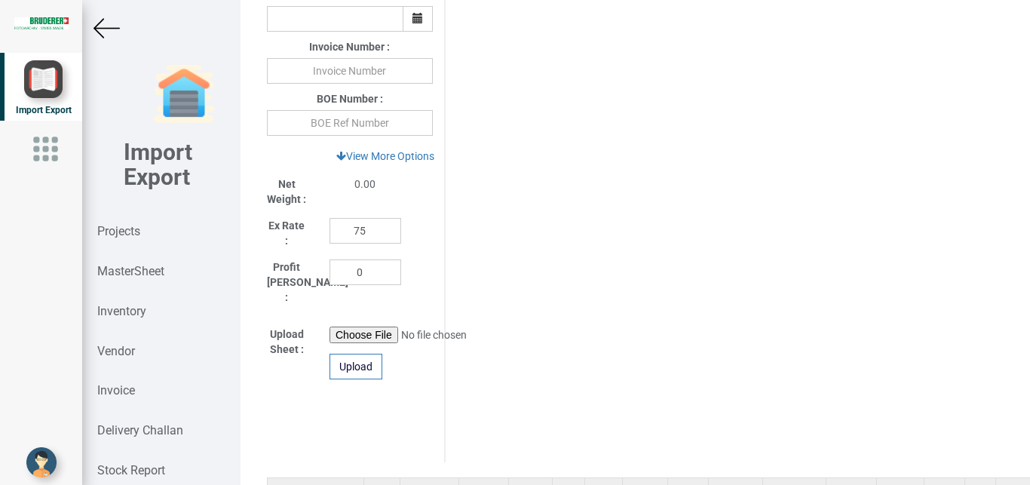
scroll to position [859, 0]
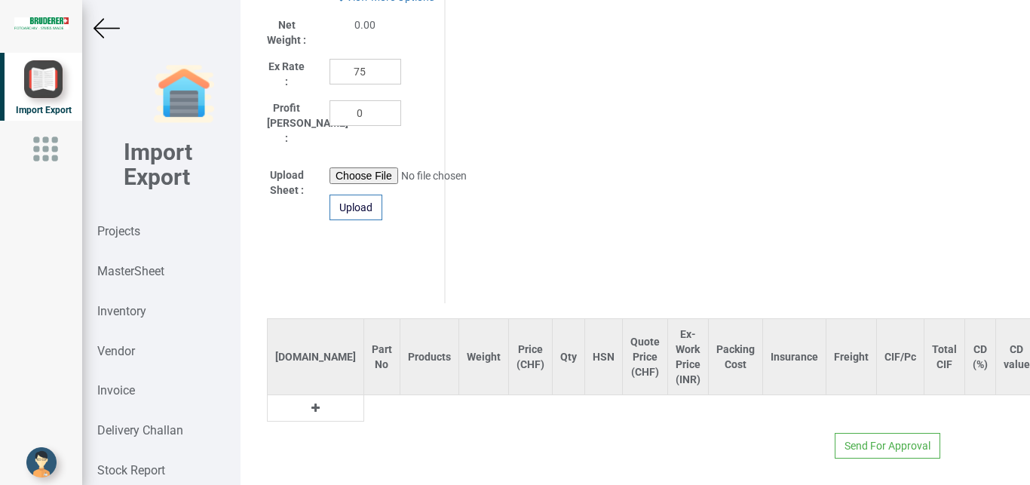
click at [307, 400] on button at bounding box center [315, 408] width 17 height 17
click at [364, 395] on input "text" at bounding box center [381, 408] width 35 height 26
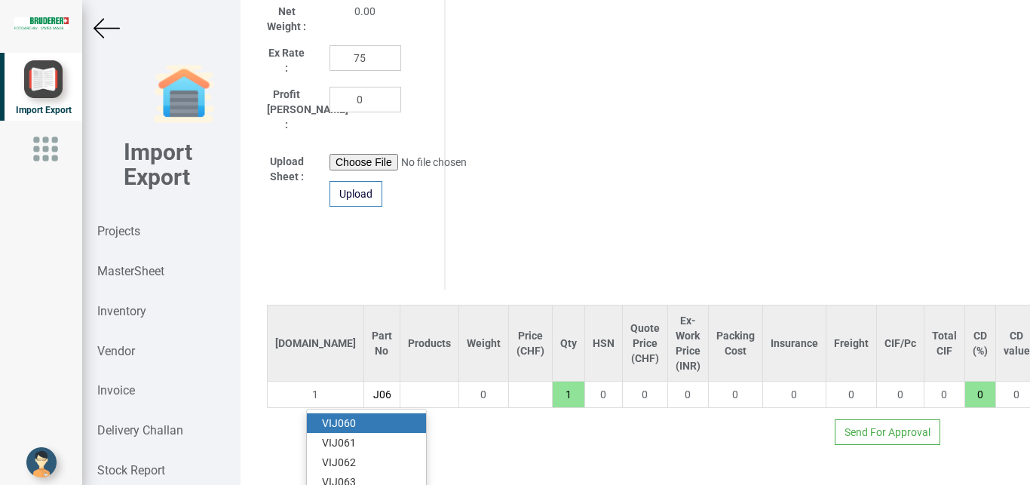
scroll to position [0, 16]
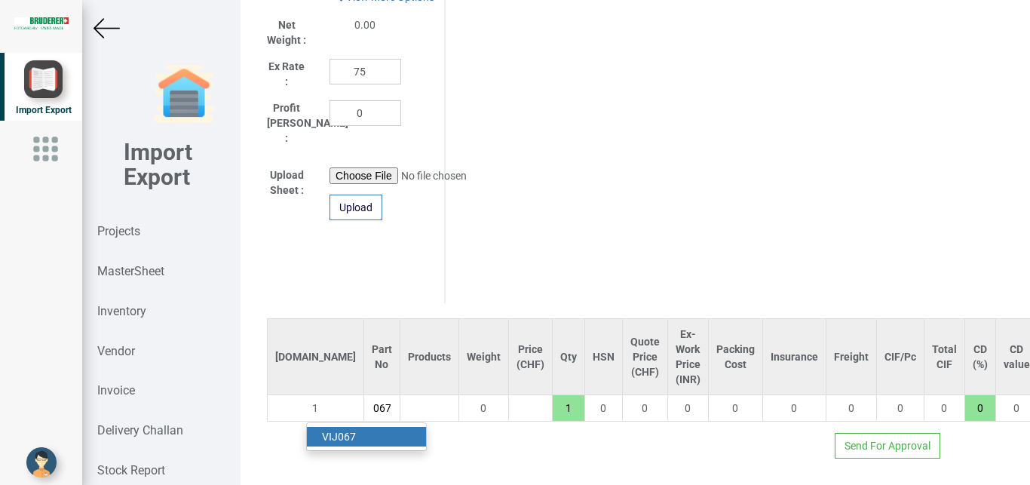
type input "VIJ067"
click at [339, 430] on strong "VIJ067" at bounding box center [339, 436] width 34 height 12
type input "1200"
type input "18"
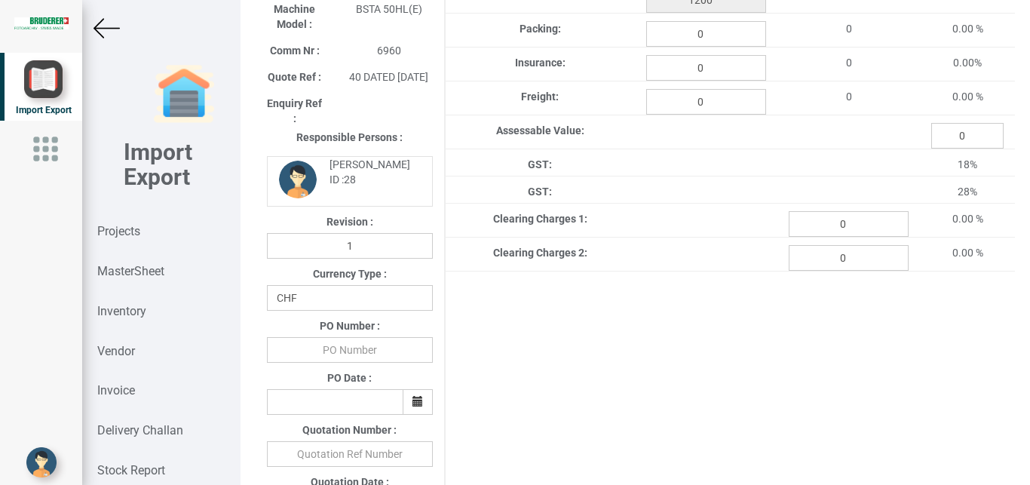
scroll to position [213, 0]
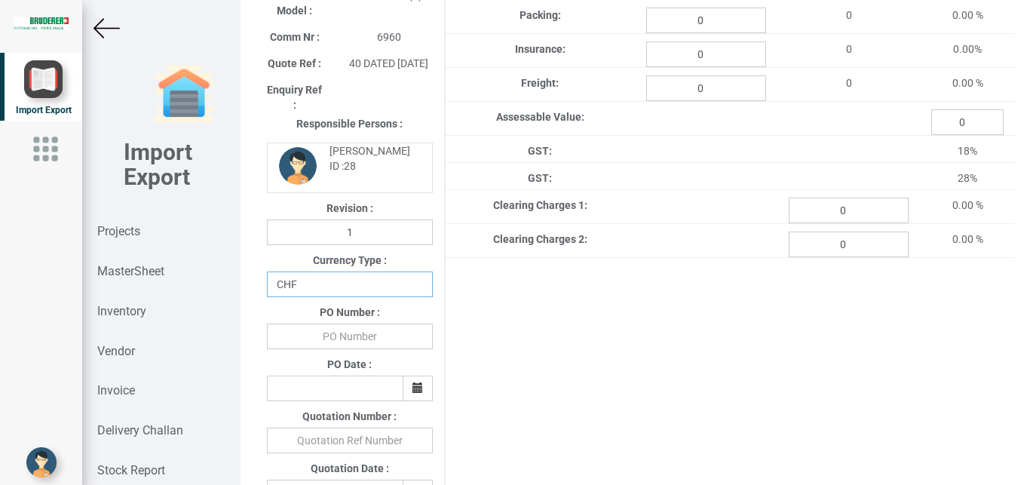
click at [267, 271] on select "CHF INR EUR USD JPY GBP AUD CAD ZAR" at bounding box center [350, 284] width 166 height 26
select select "INR"
click option "INR" at bounding box center [0, 0] width 0 height 0
click at [340, 349] on input "text" at bounding box center [350, 336] width 166 height 26
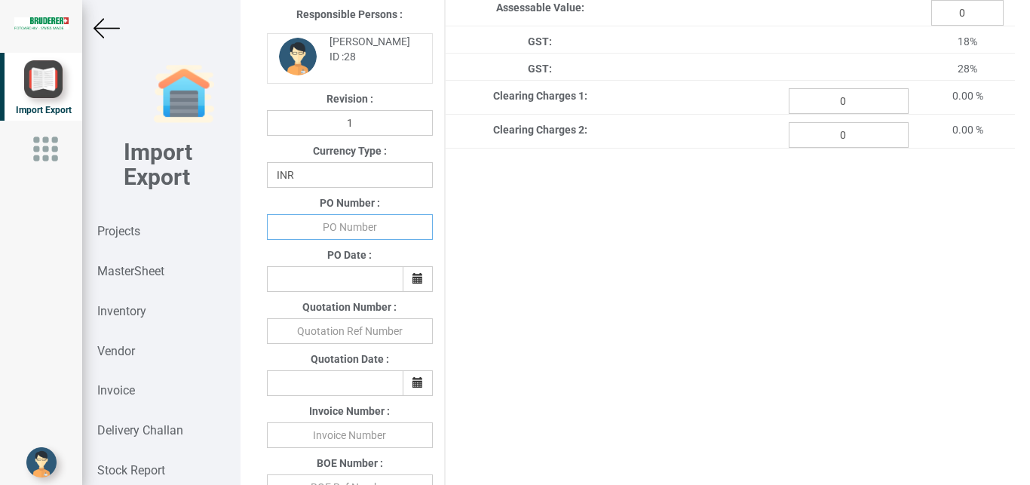
scroll to position [335, 0]
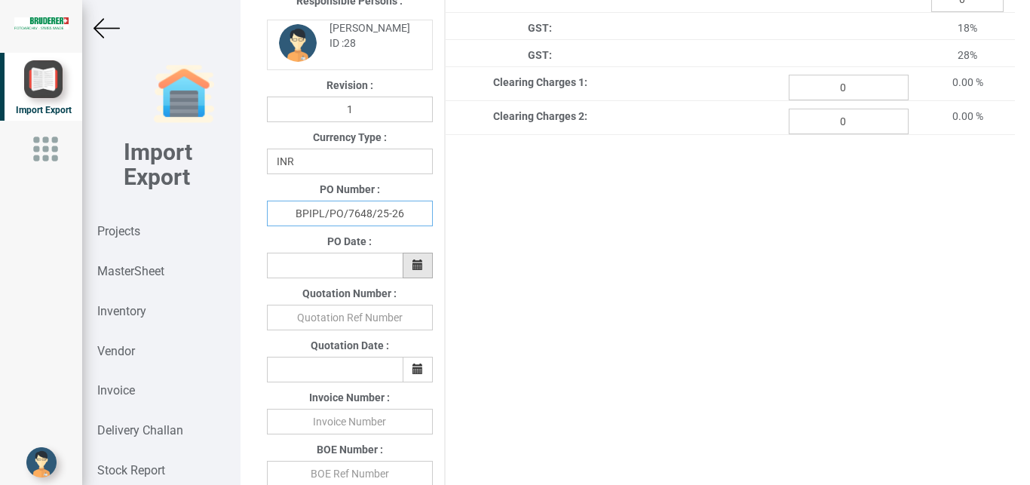
type input "BPIPL/PO/7648/25-26"
click at [419, 278] on button "button" at bounding box center [418, 266] width 30 height 26
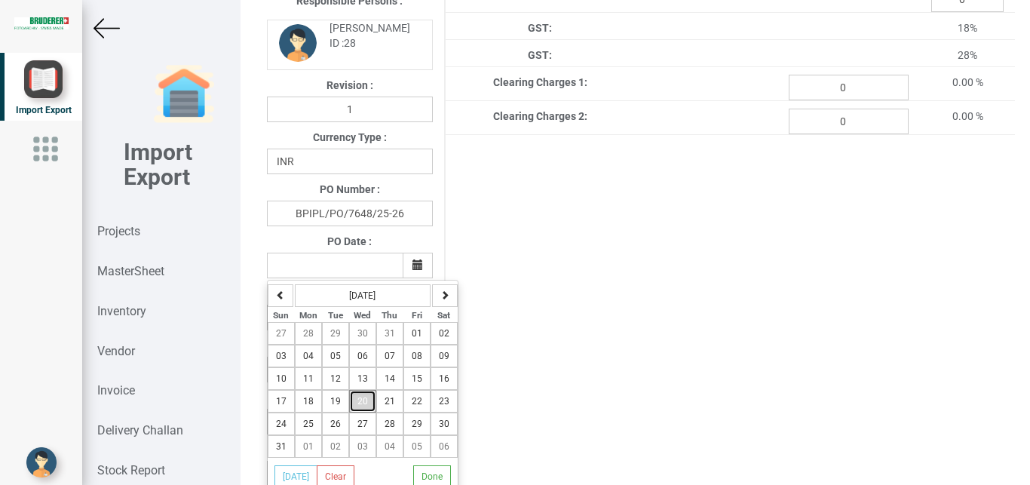
click at [371, 406] on button "20" at bounding box center [362, 401] width 27 height 23
type input "20-August-2025"
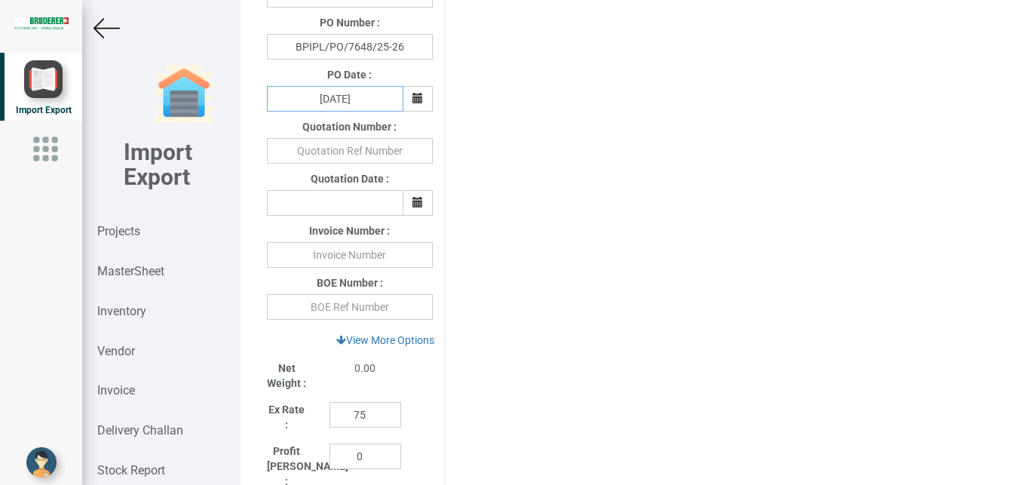
scroll to position [517, 0]
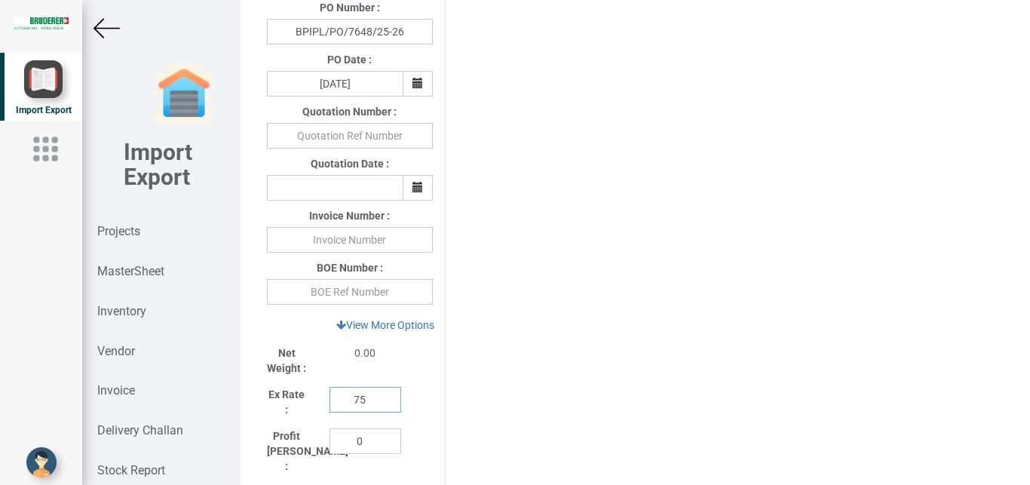
drag, startPoint x: 360, startPoint y: 416, endPoint x: 369, endPoint y: 408, distance: 12.3
click at [361, 412] on input "75" at bounding box center [365, 400] width 72 height 26
drag, startPoint x: 369, startPoint y: 408, endPoint x: 312, endPoint y: 409, distance: 56.6
click at [329, 409] on input "75" at bounding box center [365, 400] width 72 height 26
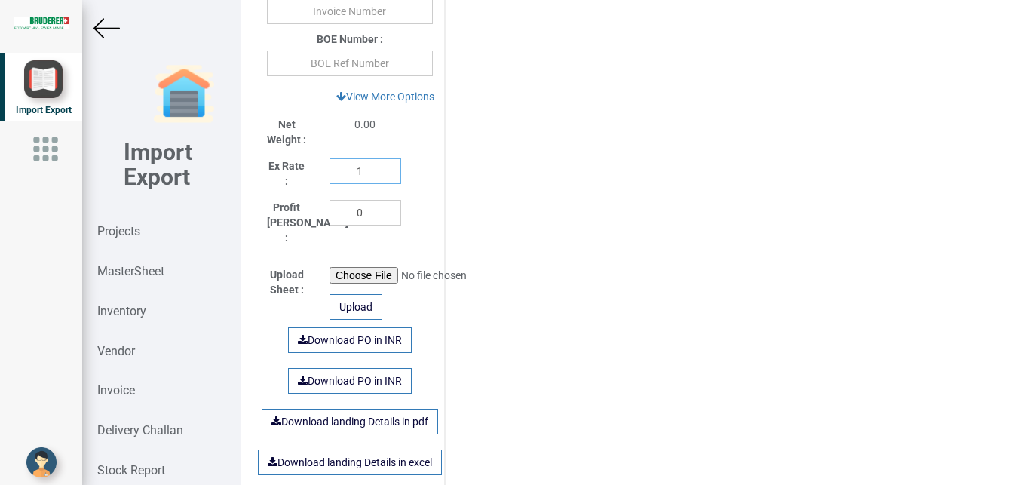
scroll to position [770, 0]
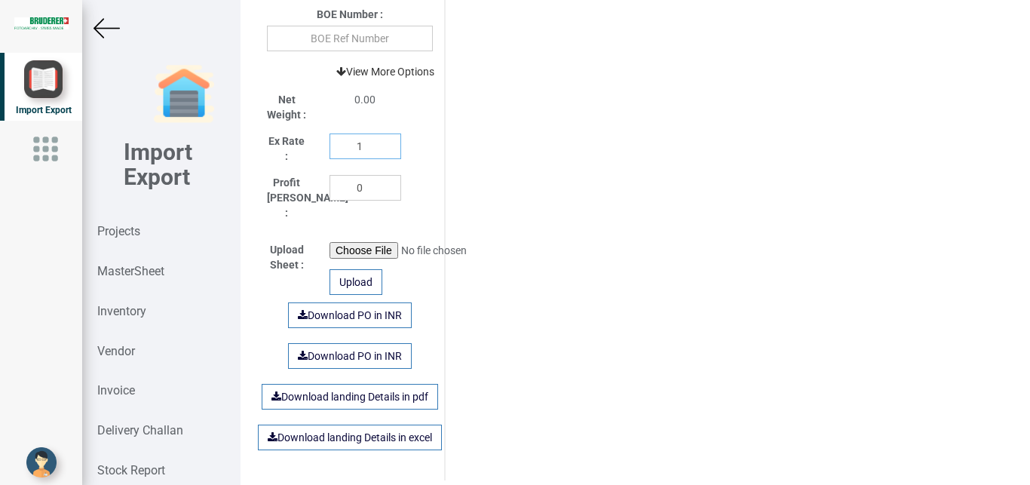
type input "1"
click at [396, 84] on link "View More Options" at bounding box center [385, 72] width 118 height 26
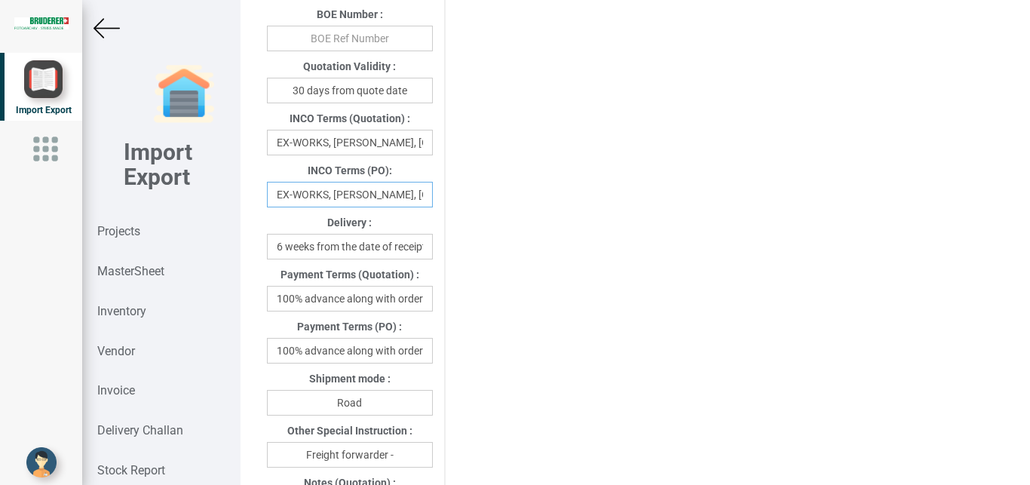
scroll to position [0, 41]
drag, startPoint x: 334, startPoint y: 207, endPoint x: 458, endPoint y: 207, distance: 123.6
click at [433, 207] on input "EX-WORKS, [PERSON_NAME], [GEOGRAPHIC_DATA]" at bounding box center [350, 195] width 166 height 26
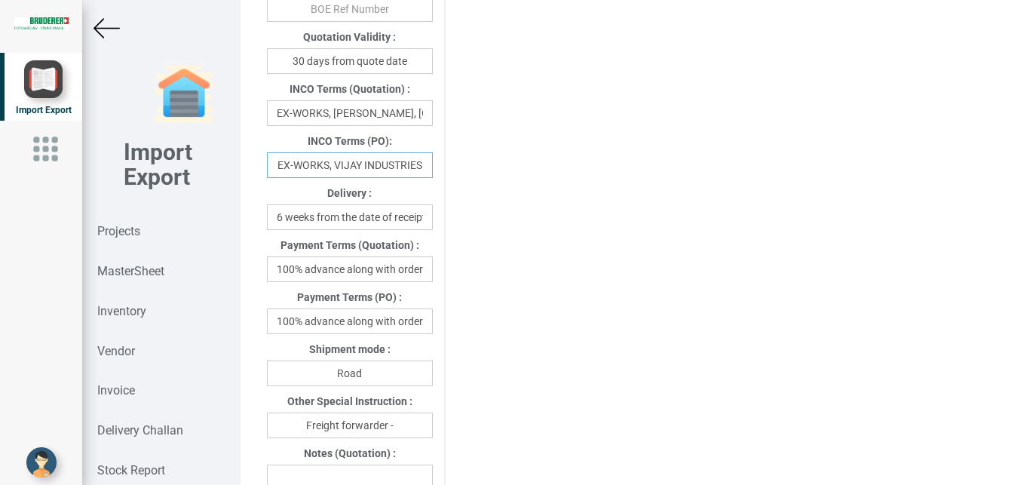
scroll to position [810, 0]
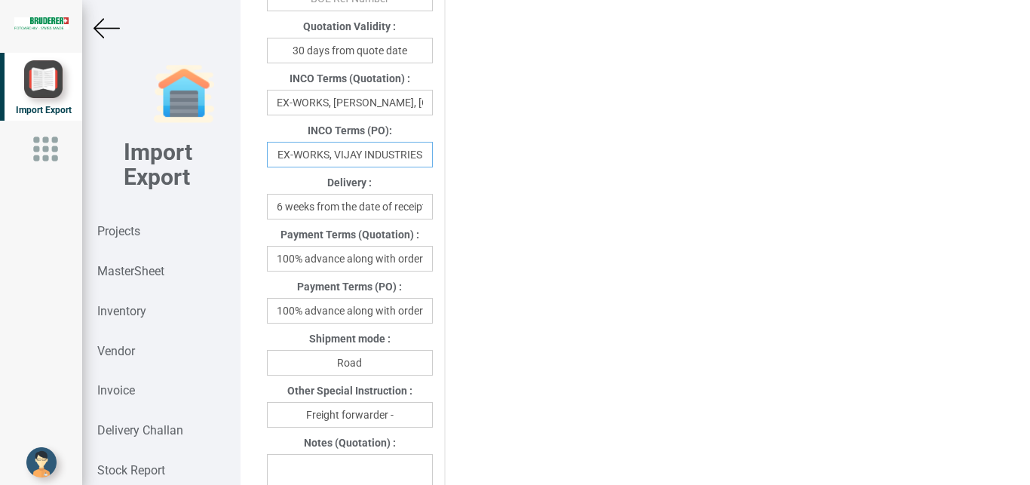
type input "EX-WORKS, VIJAY INDUSTRIES"
drag, startPoint x: 275, startPoint y: 326, endPoint x: 457, endPoint y: 325, distance: 181.7
click at [457, 325] on div "Project Title : PO 7648 Customer Name : BIND Closing Date : 2025-08-27 Machine …" at bounding box center [635, 169] width 759 height 1823
click at [412, 323] on input "100% advance along with order" at bounding box center [350, 311] width 166 height 26
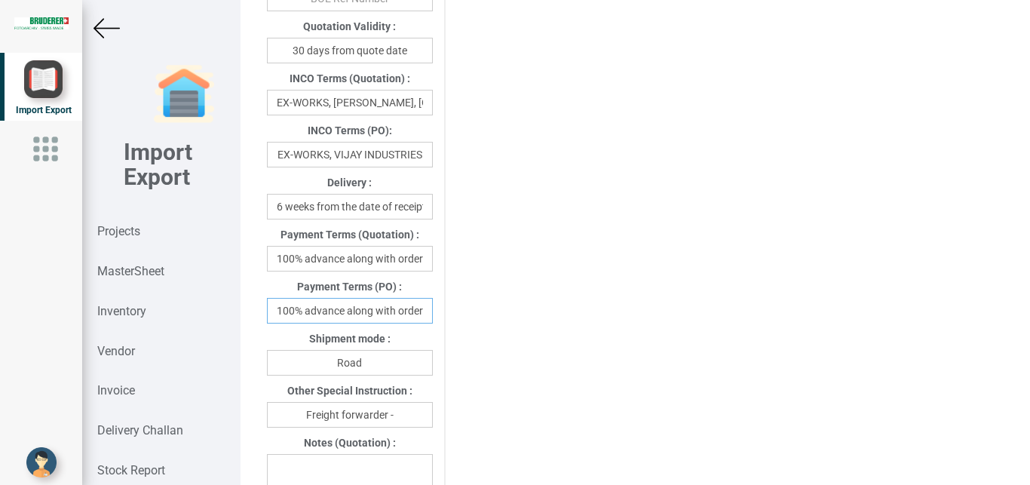
drag, startPoint x: 306, startPoint y: 325, endPoint x: 426, endPoint y: 323, distance: 119.9
click at [426, 323] on input "100% advance along with order" at bounding box center [350, 311] width 166 height 26
type input "100% against invoice"
click at [410, 425] on input "Freight forwarder -" at bounding box center [350, 415] width 166 height 26
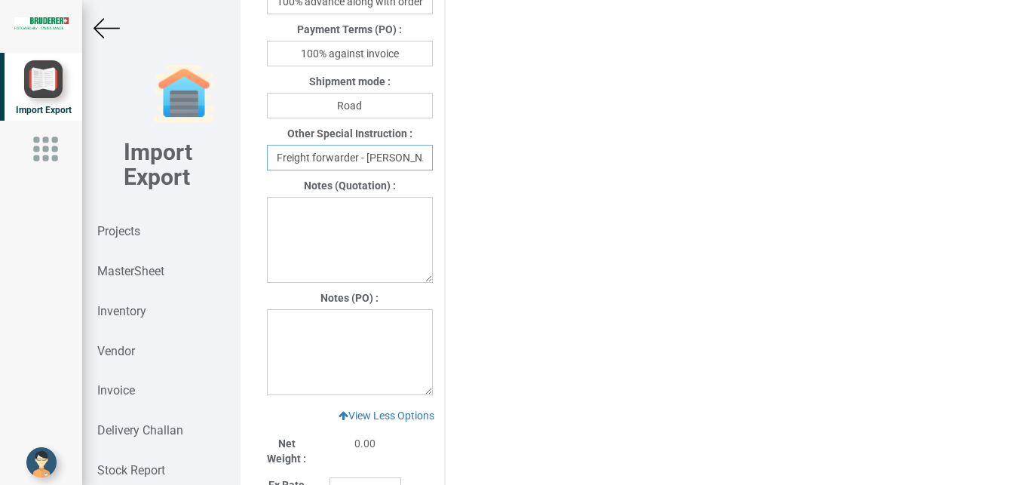
scroll to position [1064, 0]
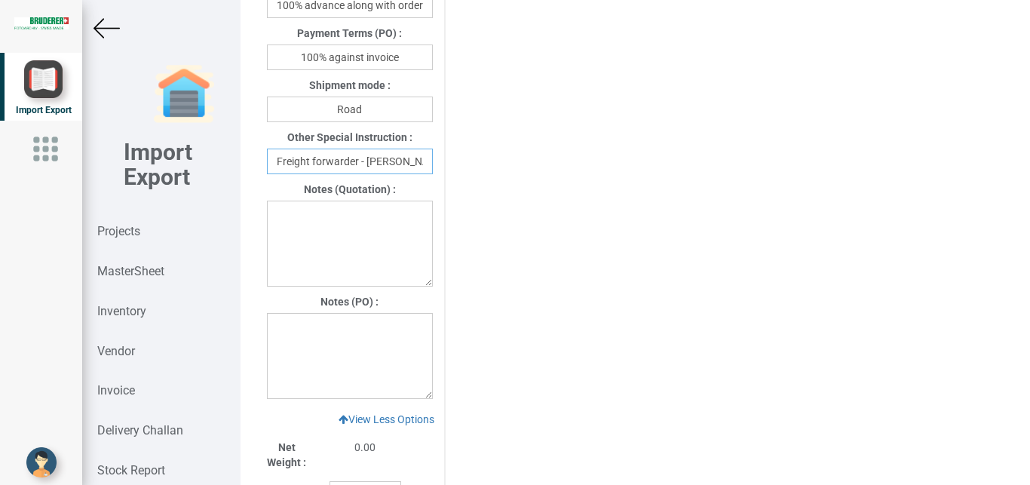
type input "Freight forwarder - Porter"
drag, startPoint x: 277, startPoint y: 335, endPoint x: 279, endPoint y: 344, distance: 8.6
click at [278, 344] on textarea at bounding box center [350, 356] width 166 height 86
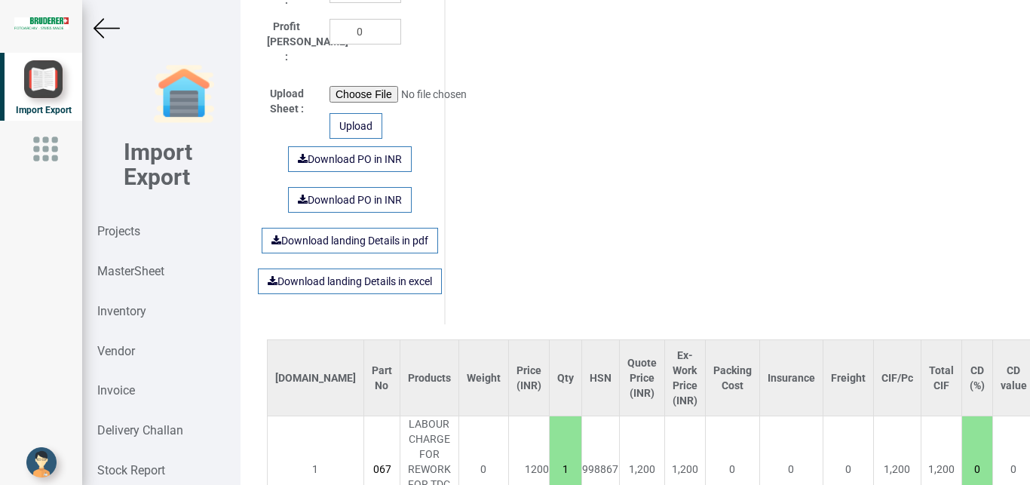
scroll to position [1628, 0]
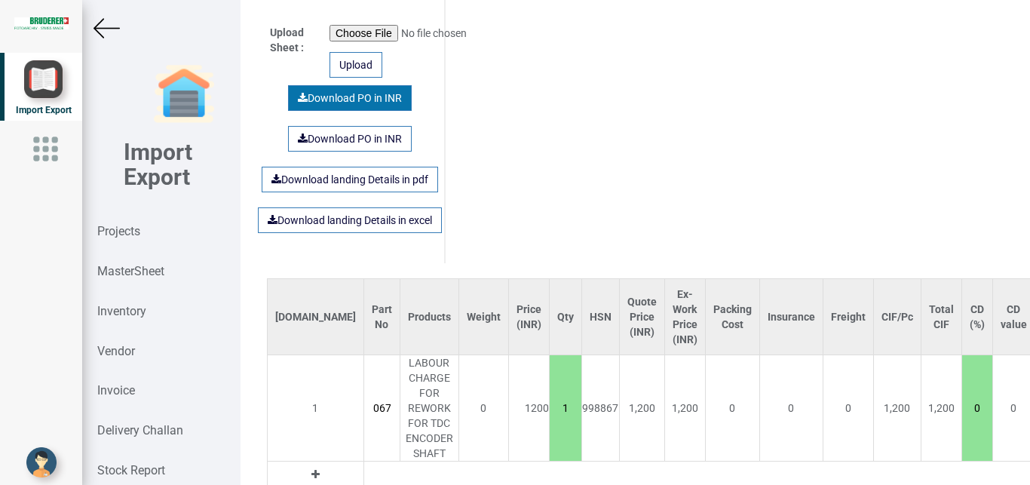
type textarea "1. GST: Extra as per actual"
click at [362, 96] on link "Download PO in INR" at bounding box center [350, 98] width 124 height 26
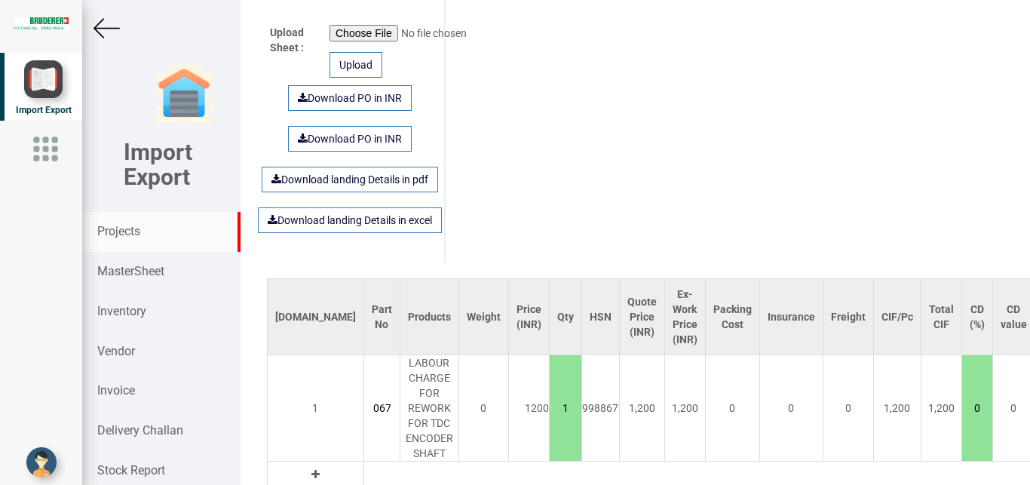
click at [126, 231] on strong "Projects" at bounding box center [118, 231] width 43 height 14
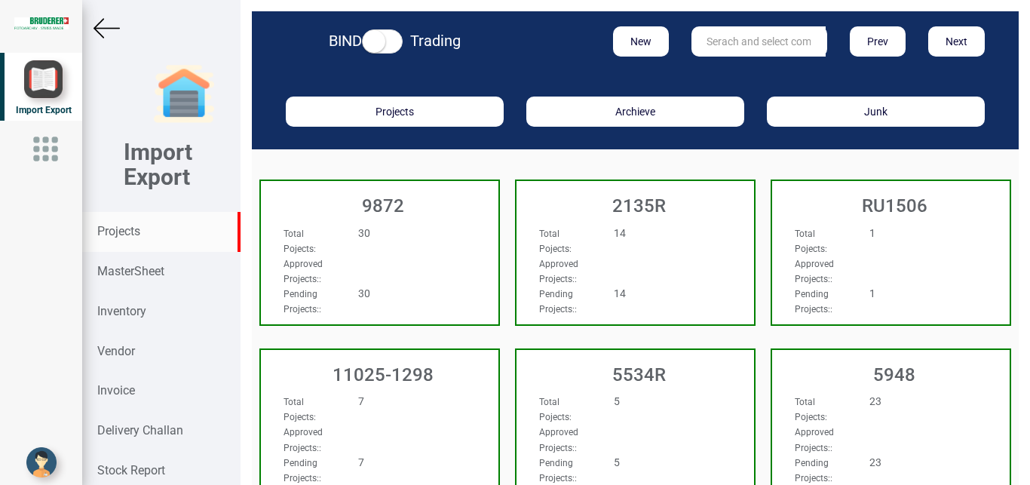
click at [719, 36] on input "text" at bounding box center [758, 41] width 134 height 30
type input "9927"
click at [719, 75] on strong "9927" at bounding box center [719, 72] width 24 height 12
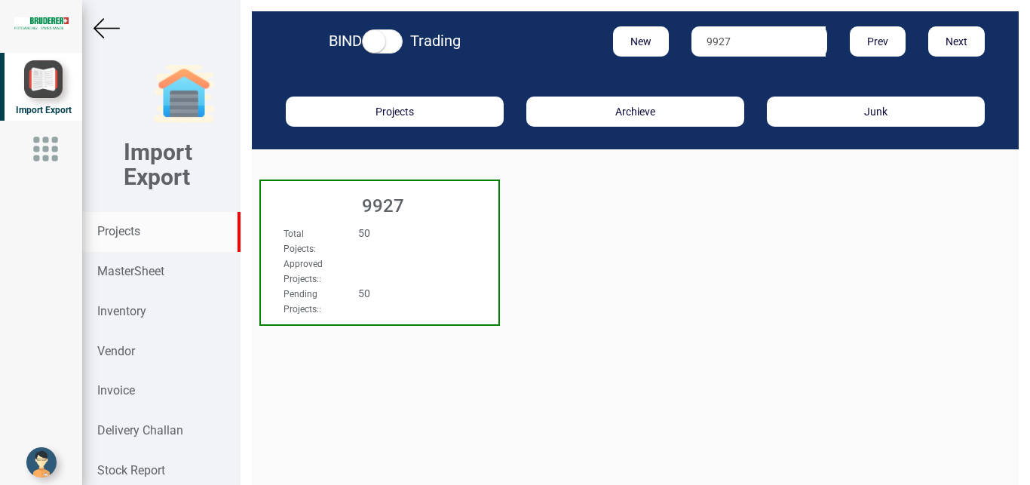
click at [389, 245] on div "Total Pojects : 50" at bounding box center [361, 240] width 179 height 30
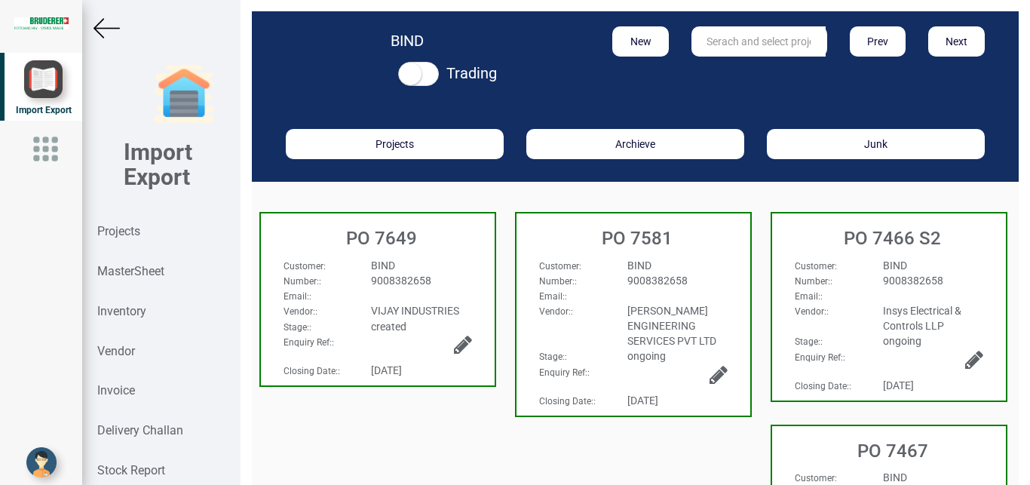
drag, startPoint x: 423, startPoint y: 271, endPoint x: 422, endPoint y: 294, distance: 22.6
click at [423, 271] on div "BIND" at bounding box center [421, 265] width 123 height 15
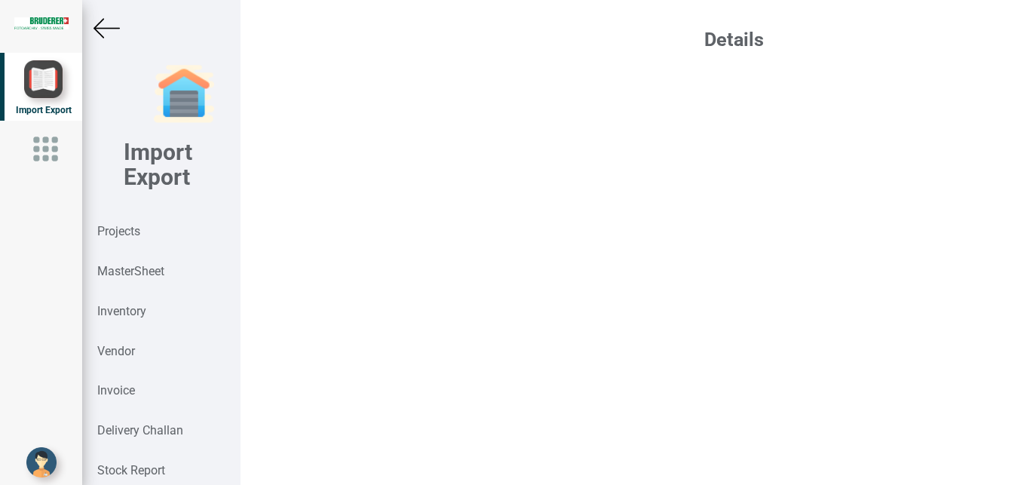
select select "INR"
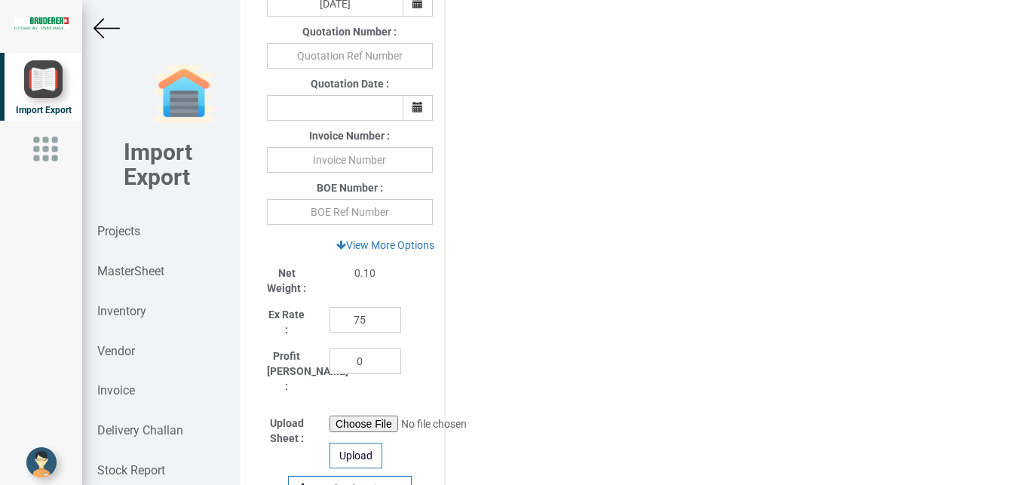
scroll to position [759, 0]
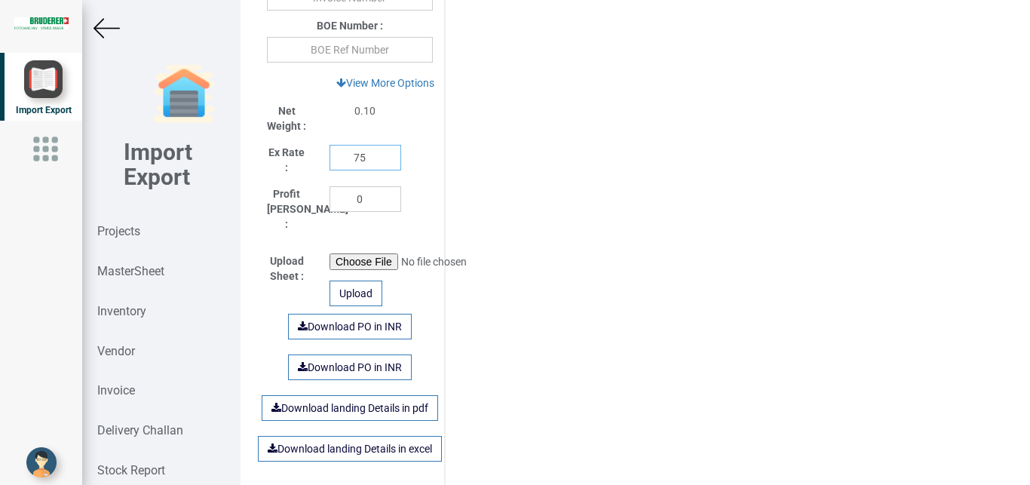
drag, startPoint x: 363, startPoint y: 169, endPoint x: 272, endPoint y: 168, distance: 91.2
click at [329, 169] on input "75" at bounding box center [365, 158] width 72 height 26
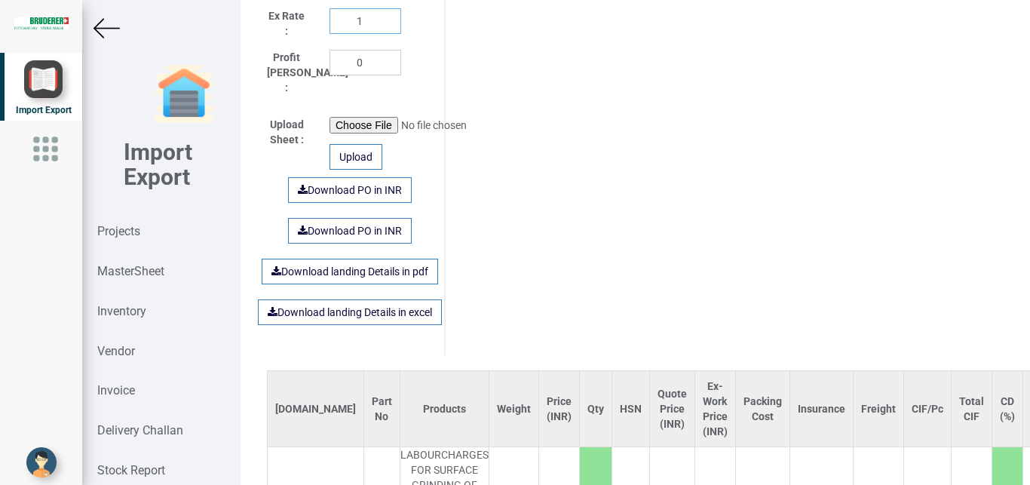
scroll to position [901, 0]
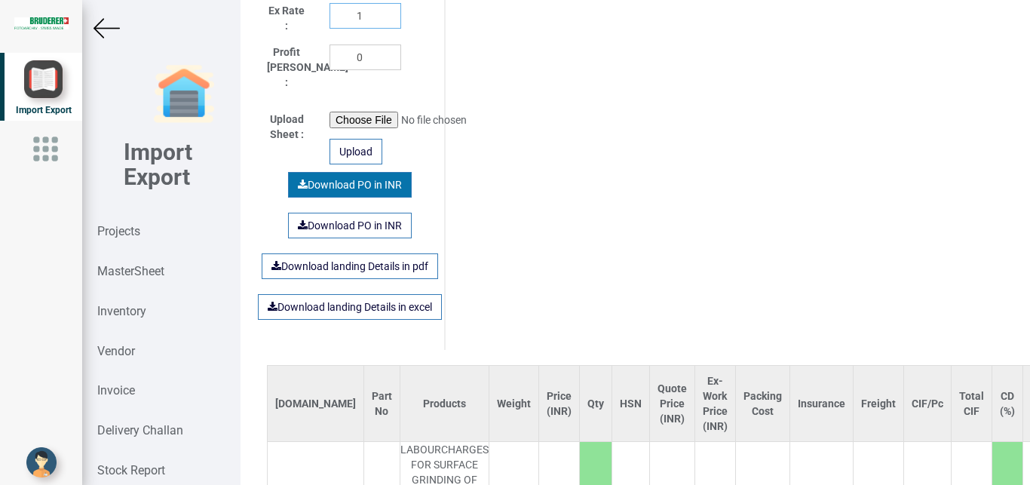
type input "1"
click at [331, 185] on link "Download PO in INR" at bounding box center [350, 185] width 124 height 26
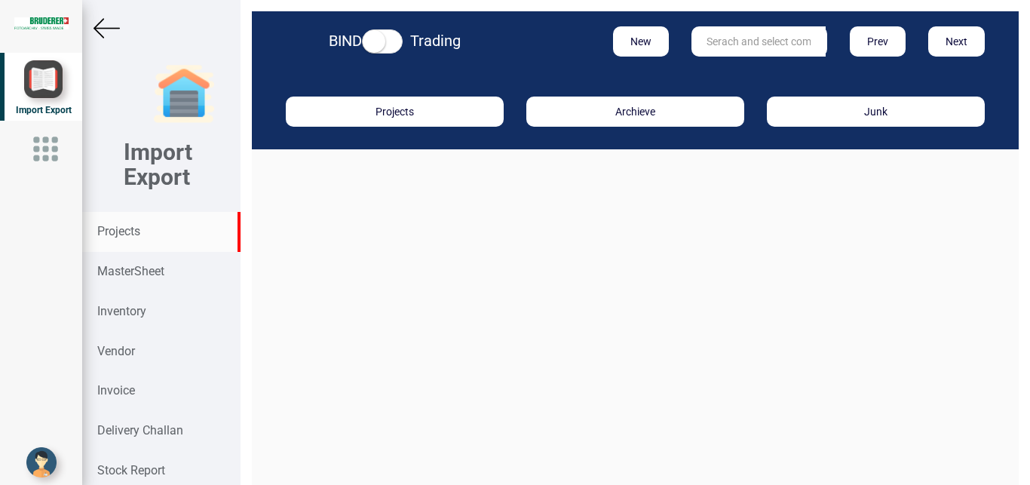
click at [736, 41] on input "text" at bounding box center [758, 41] width 134 height 30
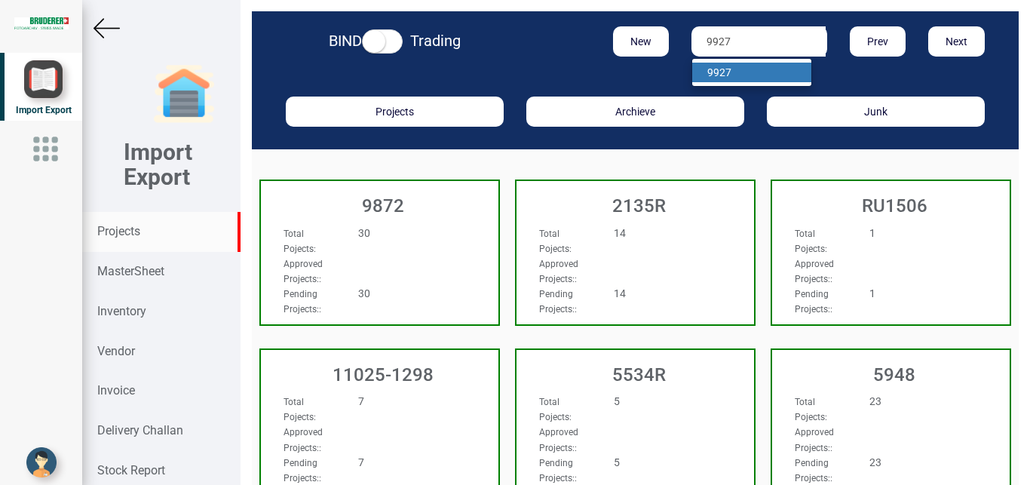
type input "9927"
click at [725, 66] on link "9927" at bounding box center [751, 73] width 119 height 20
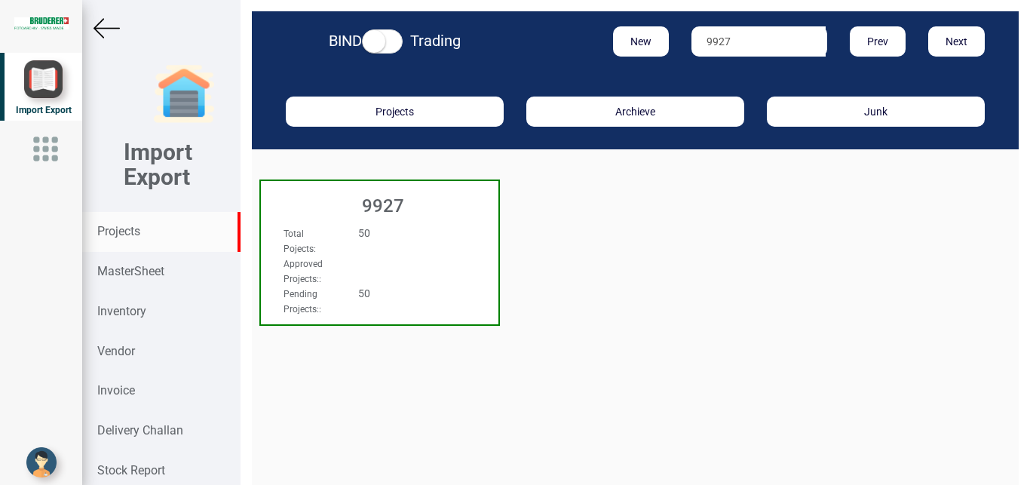
click at [409, 227] on div "50" at bounding box center [399, 232] width 105 height 15
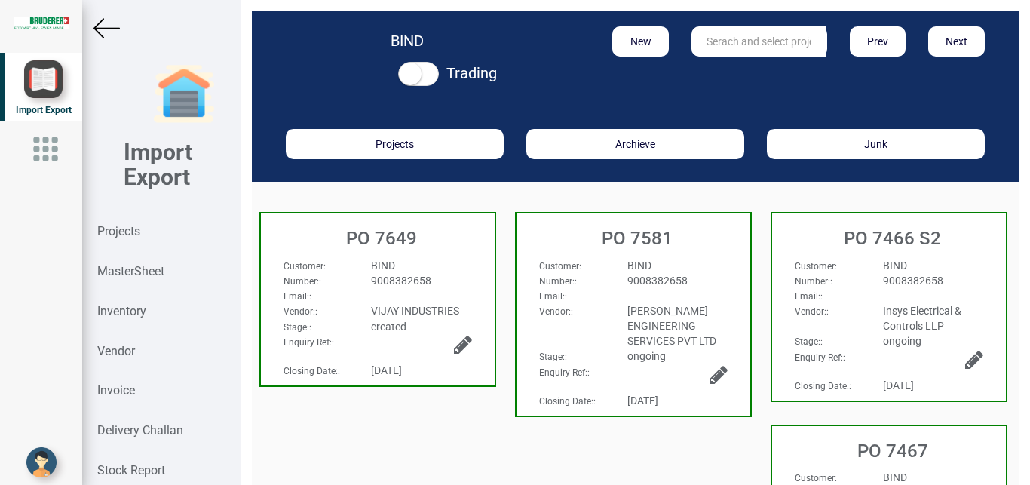
click at [465, 263] on div "BIND" at bounding box center [421, 265] width 123 height 15
select select "INR"
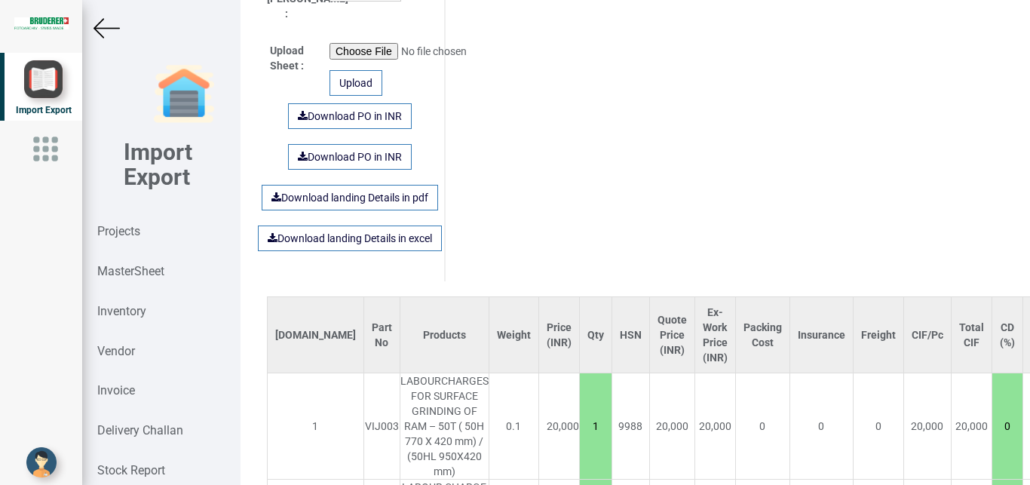
scroll to position [939, 0]
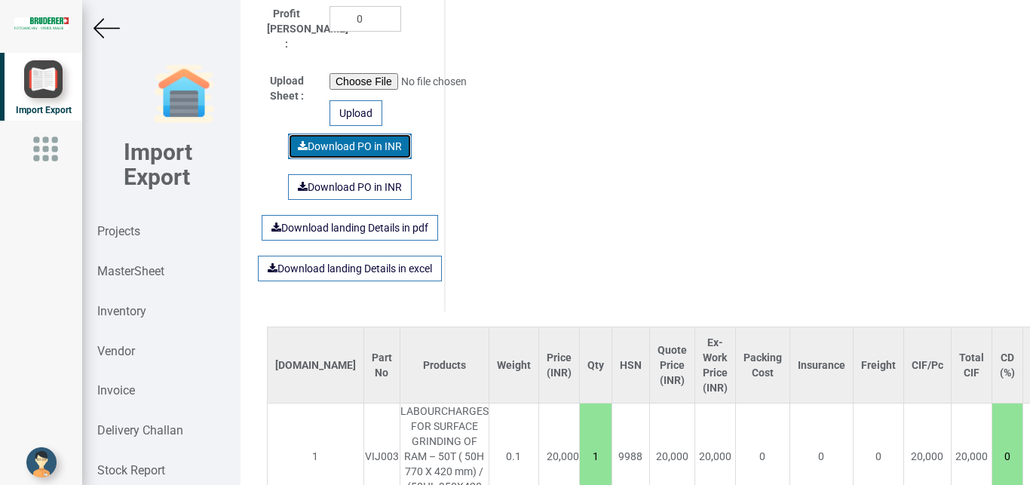
click at [315, 145] on link "Download PO in INR" at bounding box center [350, 146] width 124 height 26
click at [106, 26] on img at bounding box center [106, 28] width 26 height 26
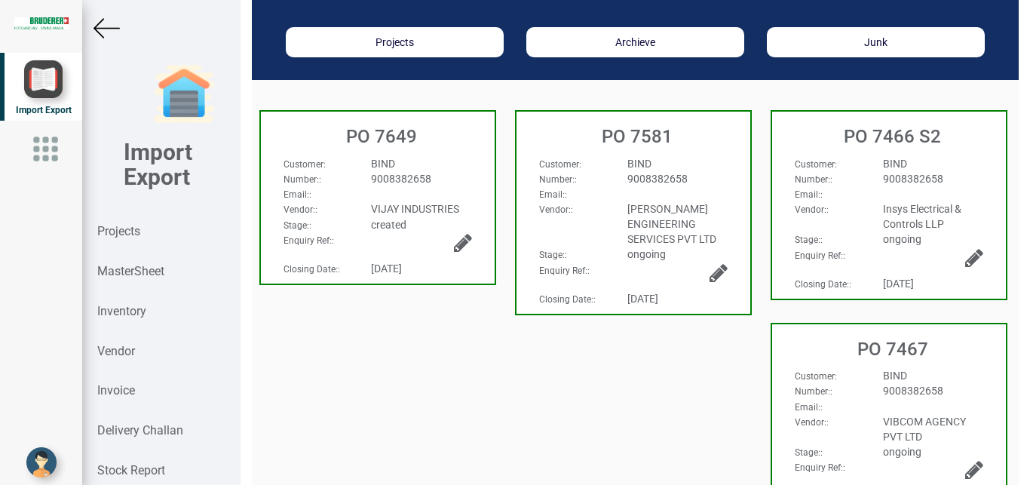
scroll to position [97, 0]
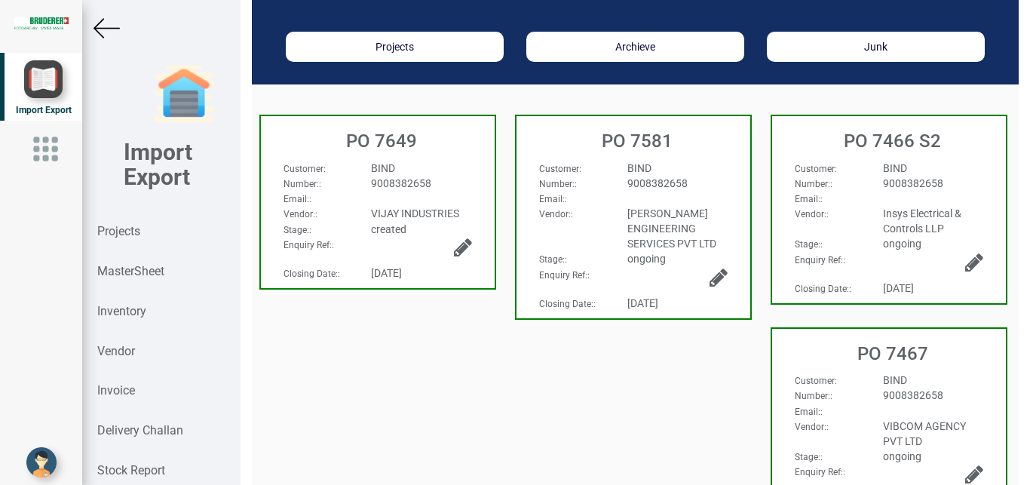
click at [92, 20] on div at bounding box center [161, 28] width 158 height 26
click at [103, 26] on img at bounding box center [106, 28] width 26 height 26
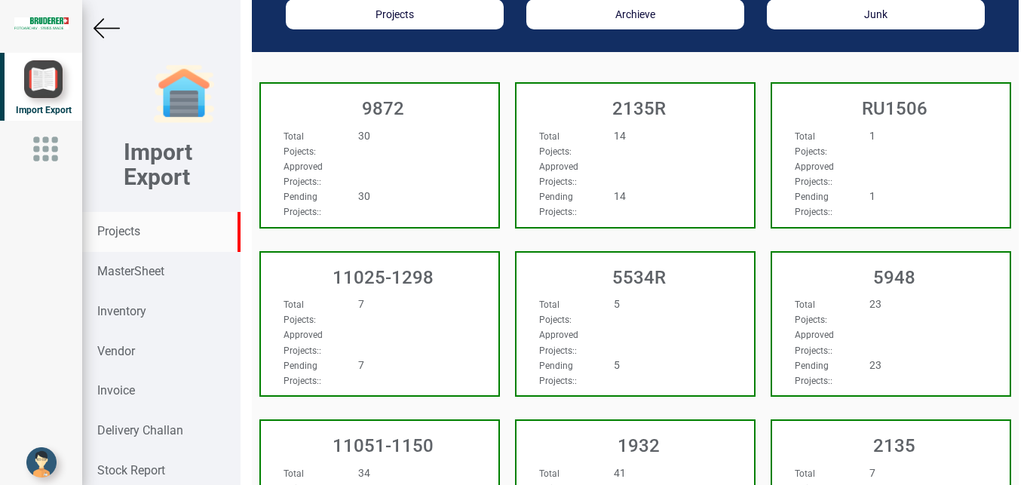
scroll to position [97, 0]
click at [140, 234] on strong "Projects" at bounding box center [118, 231] width 43 height 14
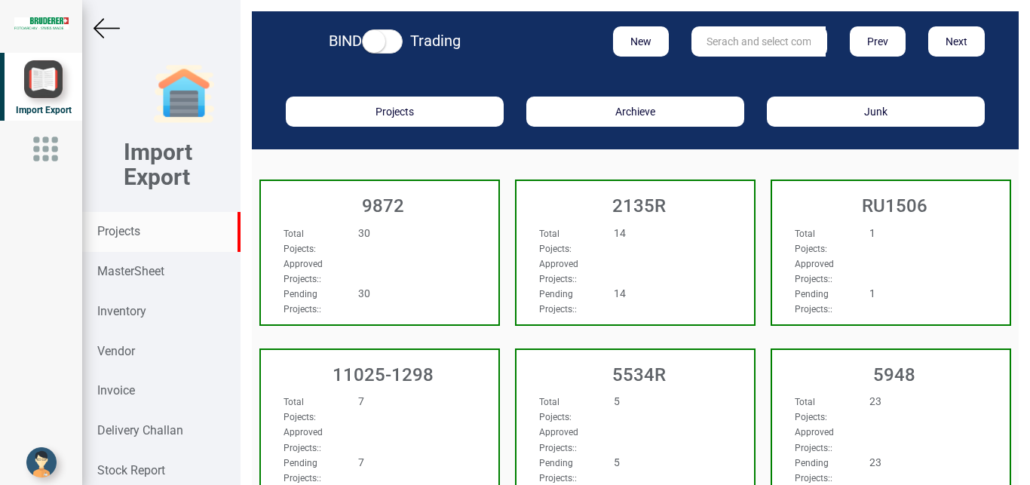
click at [759, 41] on input "text" at bounding box center [758, 41] width 134 height 30
type input "6960"
click at [720, 69] on strong "6960" at bounding box center [719, 72] width 24 height 12
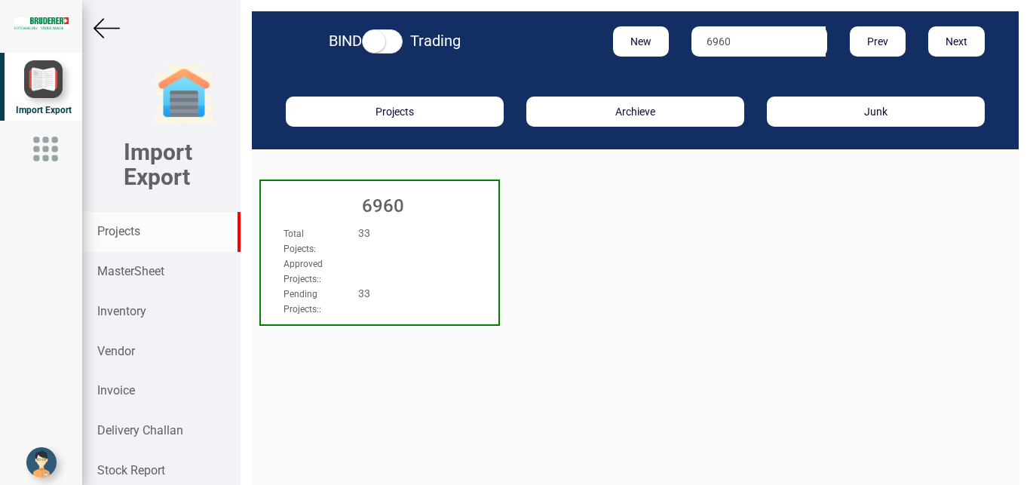
click at [444, 228] on div "33" at bounding box center [399, 232] width 105 height 15
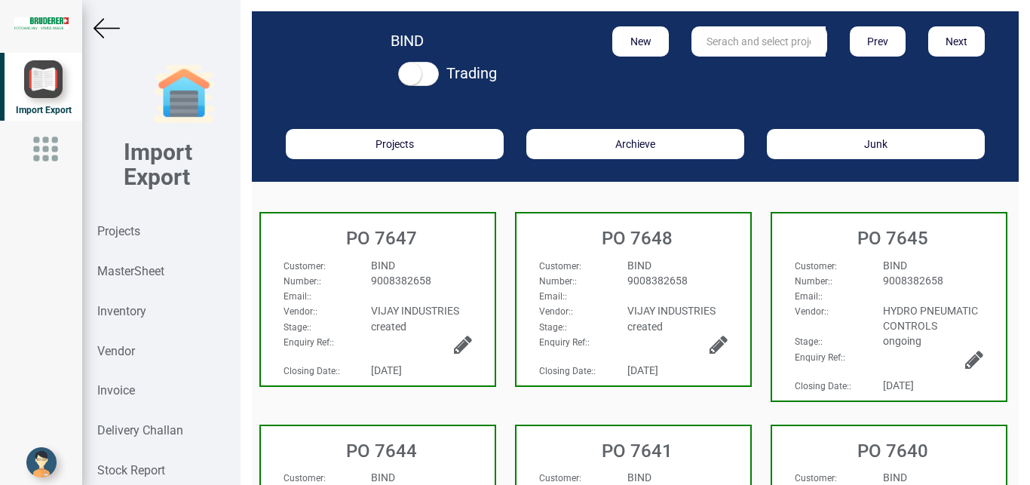
click at [467, 278] on div "9008382658" at bounding box center [421, 280] width 123 height 15
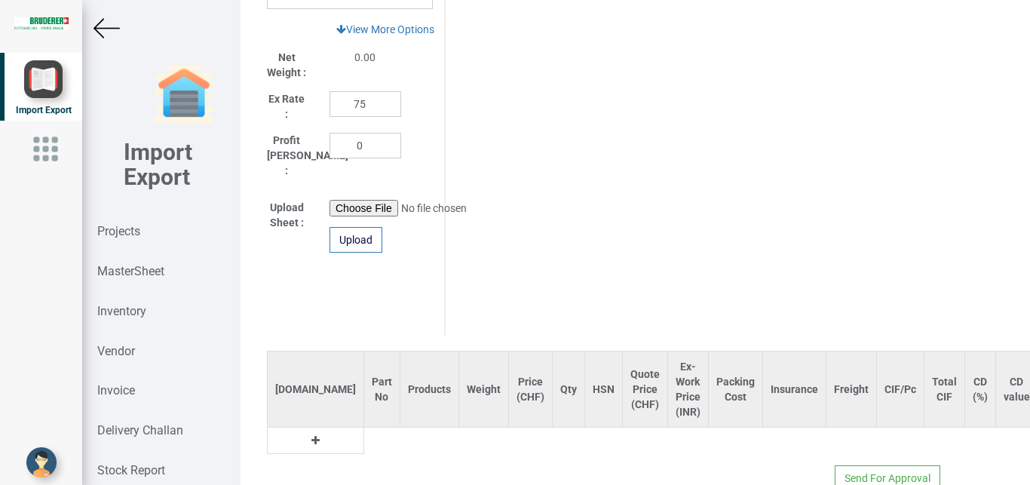
scroll to position [859, 0]
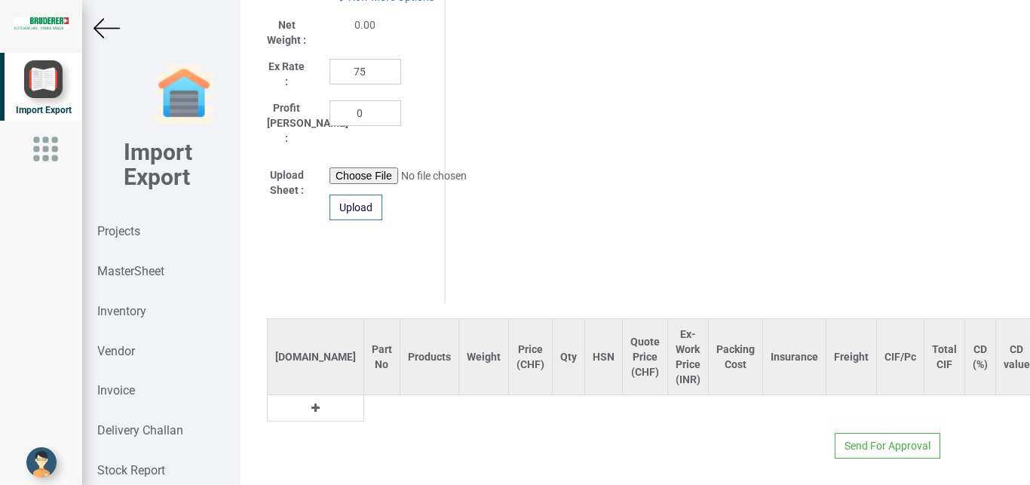
click at [311, 403] on icon at bounding box center [315, 408] width 8 height 11
click at [364, 395] on input "text" at bounding box center [381, 408] width 35 height 26
type input "v"
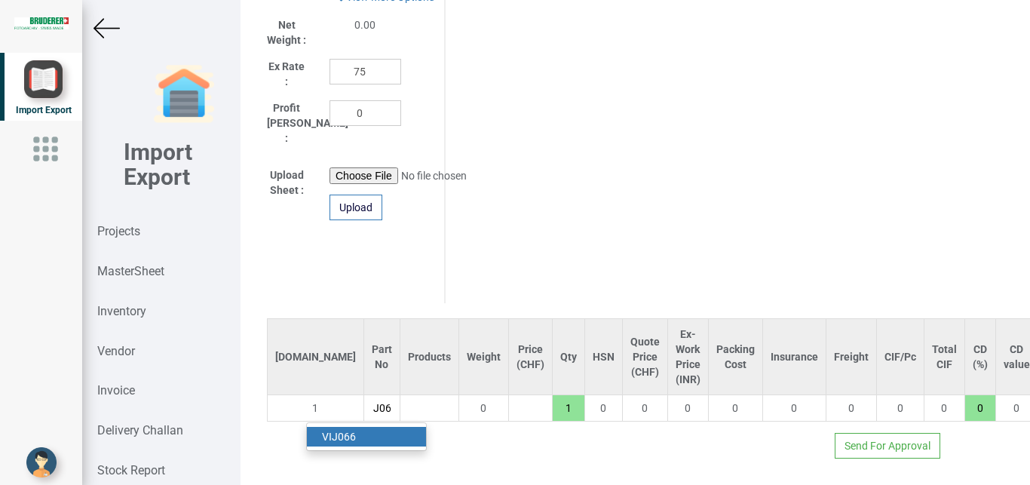
scroll to position [0, 16]
type input "VIJ066"
drag, startPoint x: 352, startPoint y: 421, endPoint x: 400, endPoint y: 427, distance: 48.6
click at [352, 430] on strong "VIJ066" at bounding box center [339, 436] width 34 height 12
type input "2300"
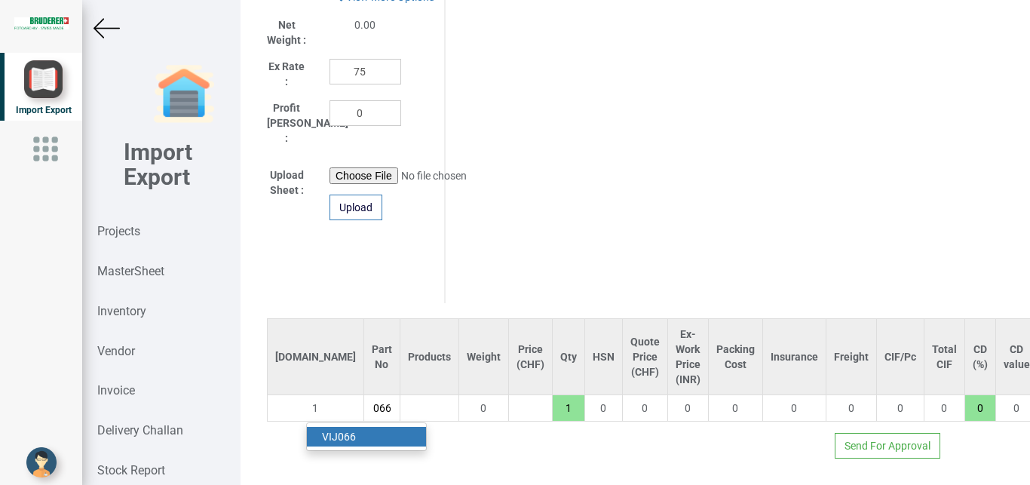
type input "18"
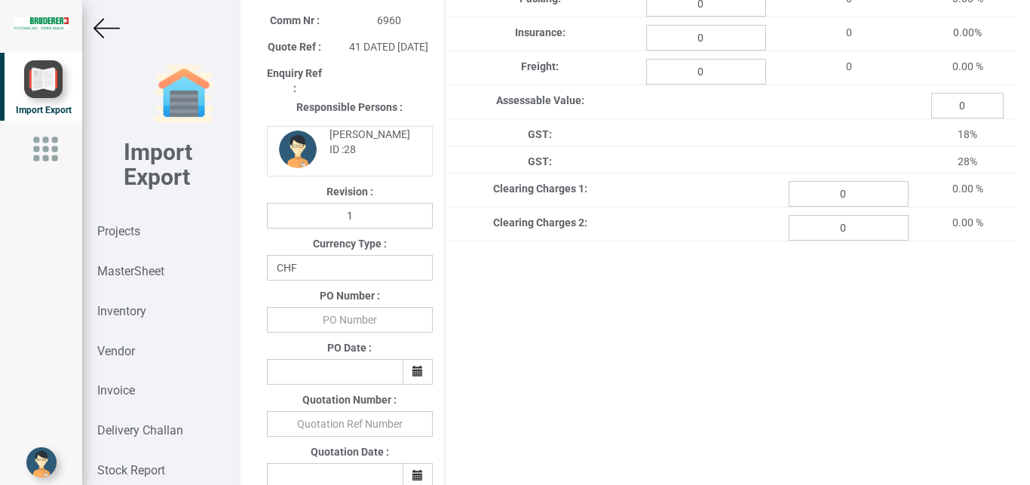
scroll to position [225, 0]
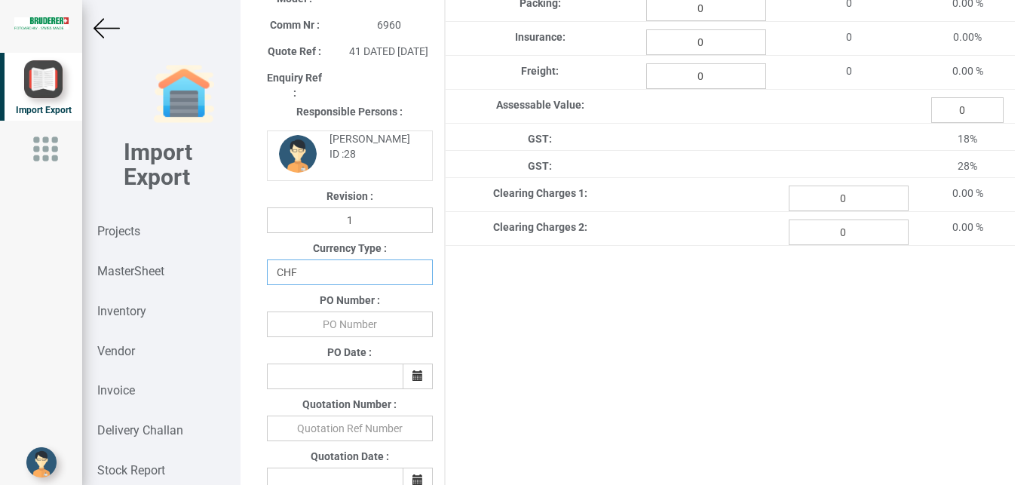
select select "INR"
click option "INR" at bounding box center [0, 0] width 0 height 0
click at [345, 333] on input "text" at bounding box center [350, 324] width 166 height 26
type input "BPIPL/PO/7647/25-26"
click at [409, 389] on button "button" at bounding box center [418, 376] width 30 height 26
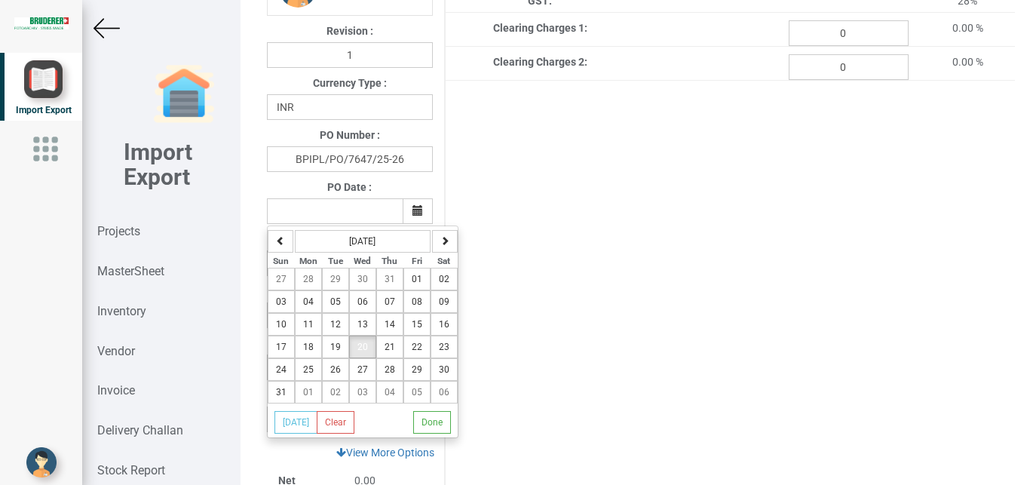
scroll to position [412, 0]
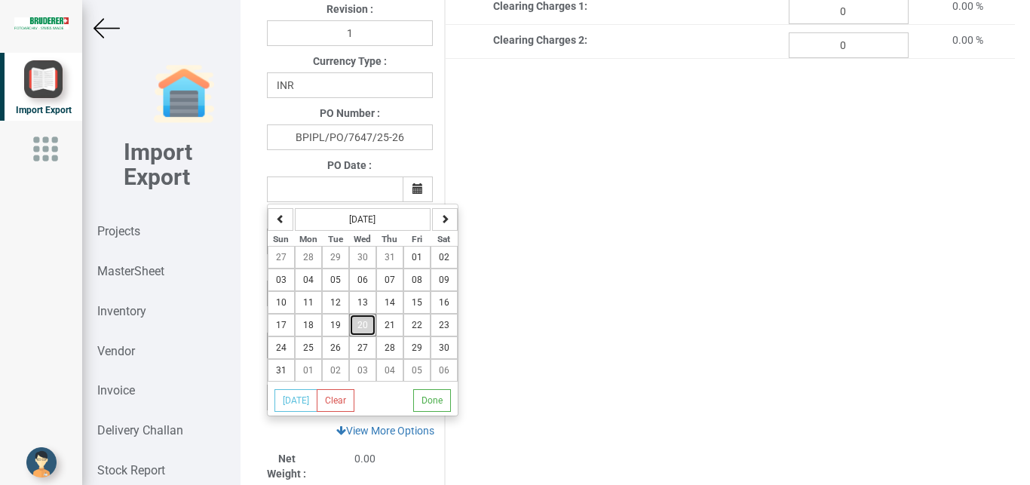
click at [361, 330] on span "20" at bounding box center [362, 325] width 11 height 11
type input "20-August-2025"
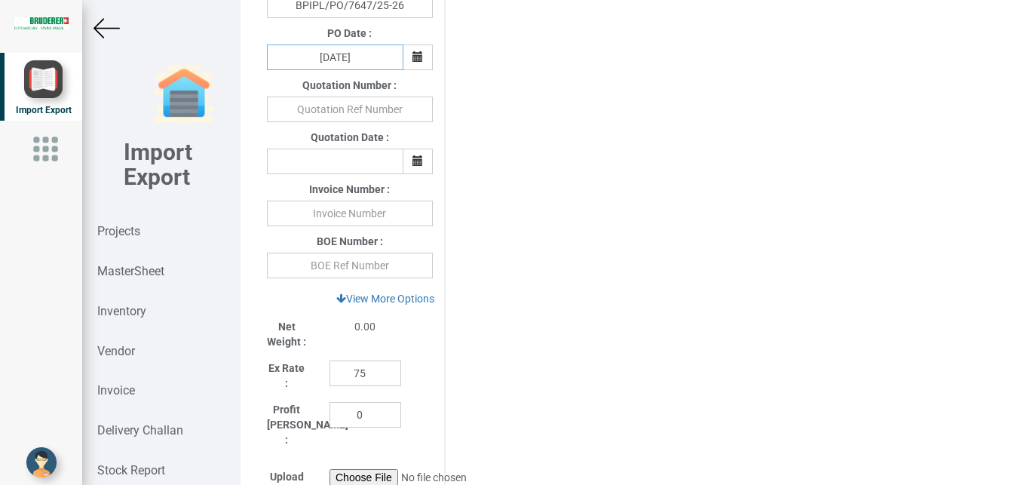
scroll to position [549, 0]
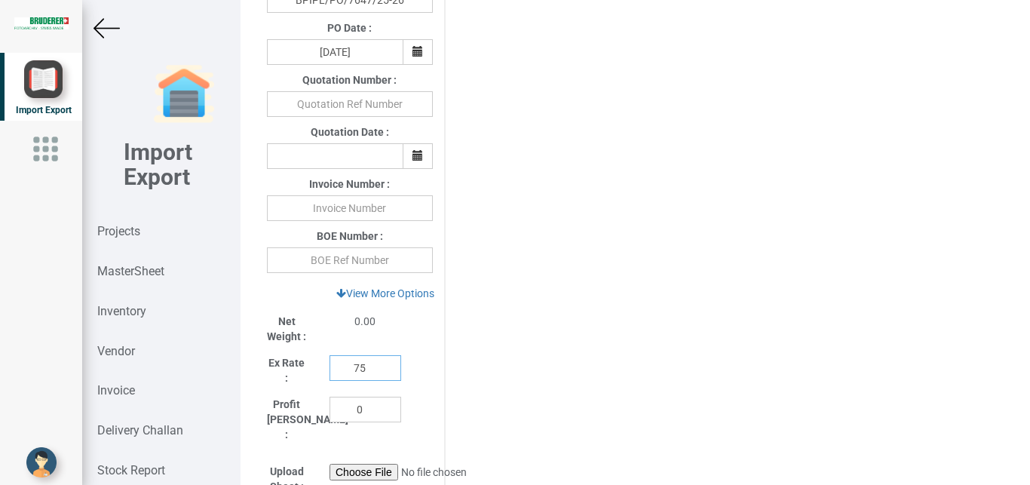
drag, startPoint x: 369, startPoint y: 375, endPoint x: 305, endPoint y: 375, distance: 64.8
click at [329, 375] on input "75" at bounding box center [365, 368] width 72 height 26
type input "1"
click at [363, 306] on link "View More Options" at bounding box center [385, 293] width 118 height 26
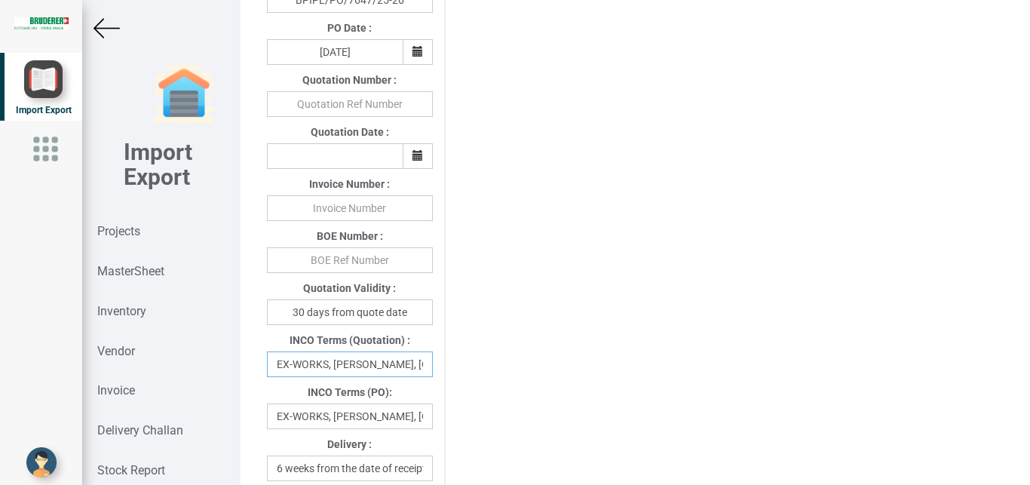
scroll to position [0, 41]
drag, startPoint x: 331, startPoint y: 379, endPoint x: 449, endPoint y: 378, distance: 117.6
click at [433, 377] on input "EX-WORKS, [PERSON_NAME], [GEOGRAPHIC_DATA]" at bounding box center [350, 364] width 166 height 26
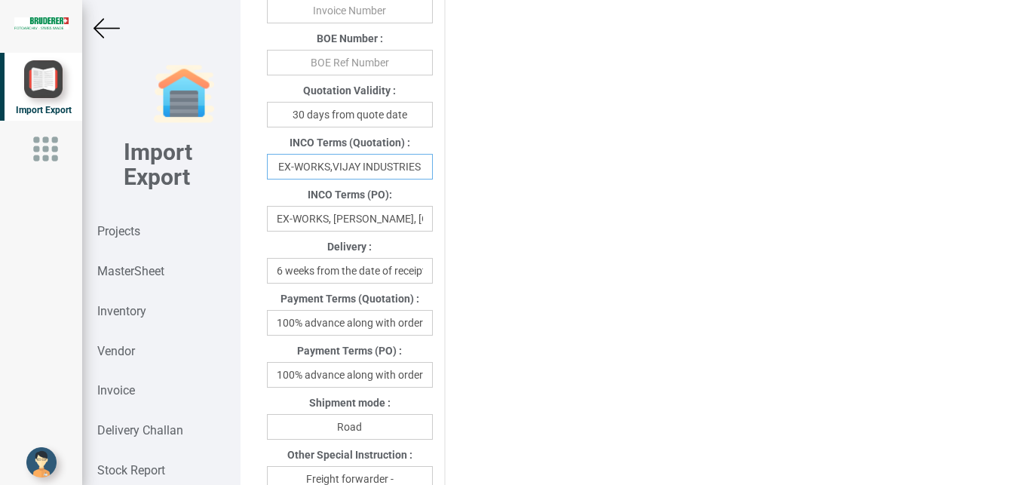
type input "EX-WORKS,VIJAY INDUSTRIES"
drag, startPoint x: 332, startPoint y: 230, endPoint x: 459, endPoint y: 231, distance: 126.7
click at [433, 231] on input "EX-WORKS, [PERSON_NAME], [GEOGRAPHIC_DATA]" at bounding box center [350, 219] width 166 height 26
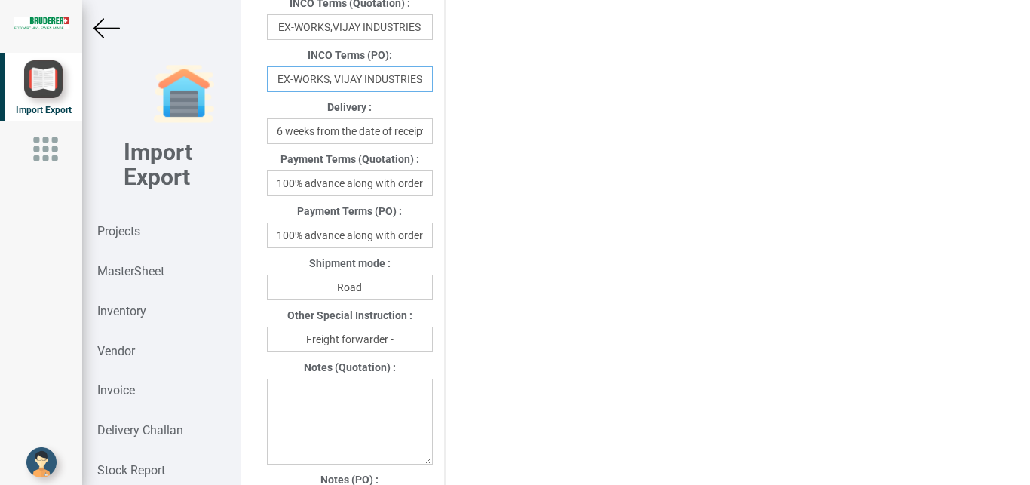
scroll to position [889, 0]
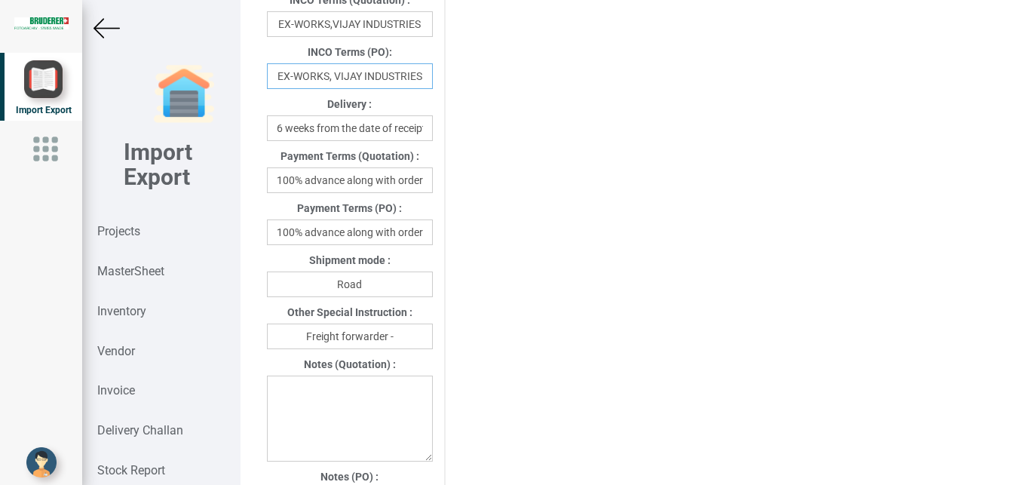
type input "EX-WORKS, VIJAY INDUSTRIES"
drag, startPoint x: 308, startPoint y: 244, endPoint x: 460, endPoint y: 244, distance: 151.5
click at [433, 244] on input "100% advance along with order" at bounding box center [350, 232] width 166 height 26
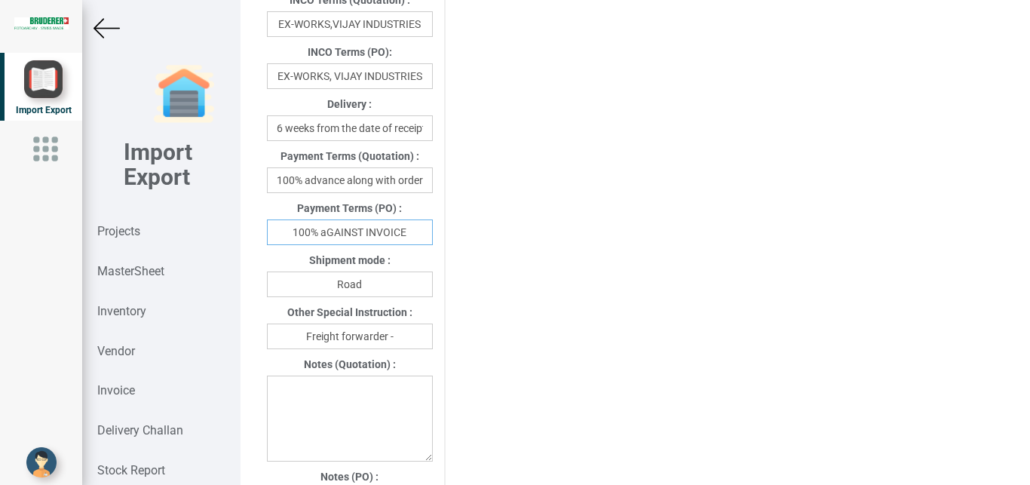
type input "100% aGAINST INVOICE"
click at [410, 347] on input "Freight forwarder -" at bounding box center [350, 336] width 166 height 26
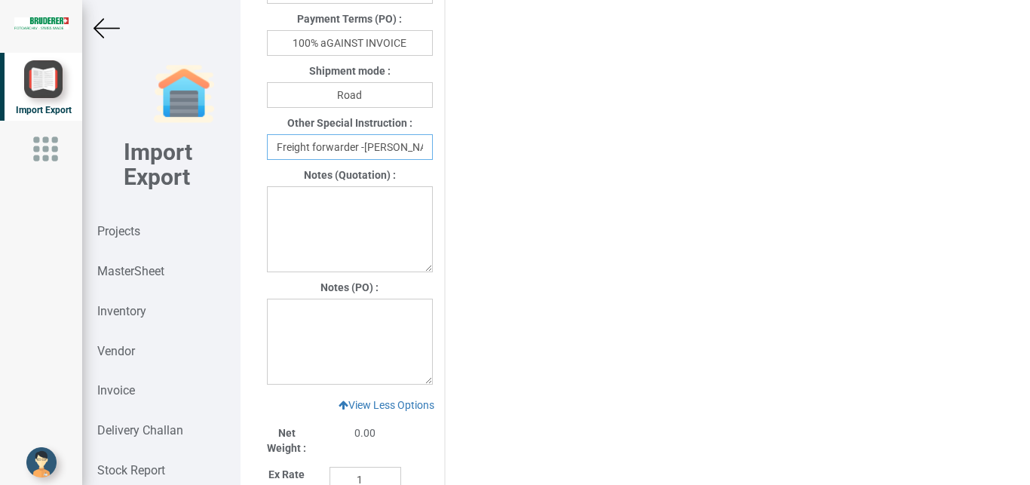
scroll to position [1160, 0]
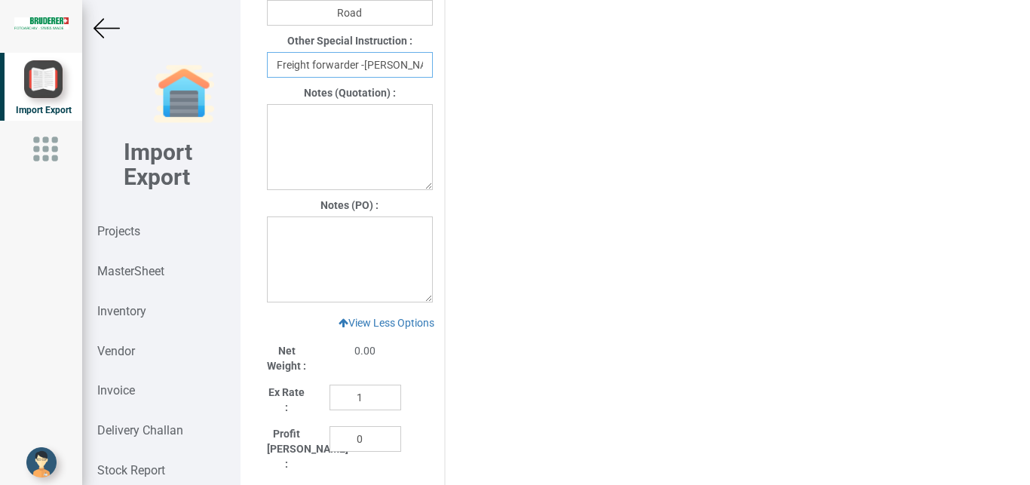
type input "Freight forwarder -[PERSON_NAME]"
click at [295, 248] on textarea at bounding box center [350, 259] width 166 height 86
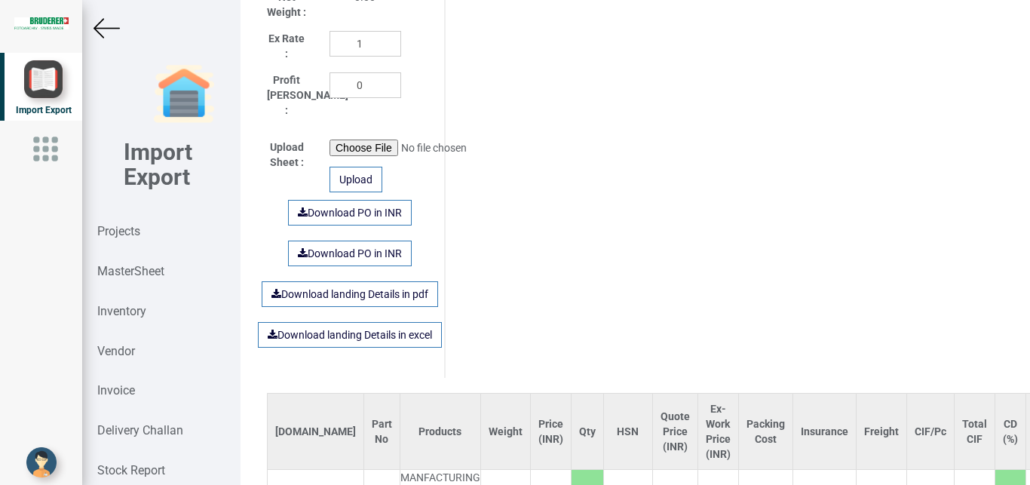
scroll to position [1678, 0]
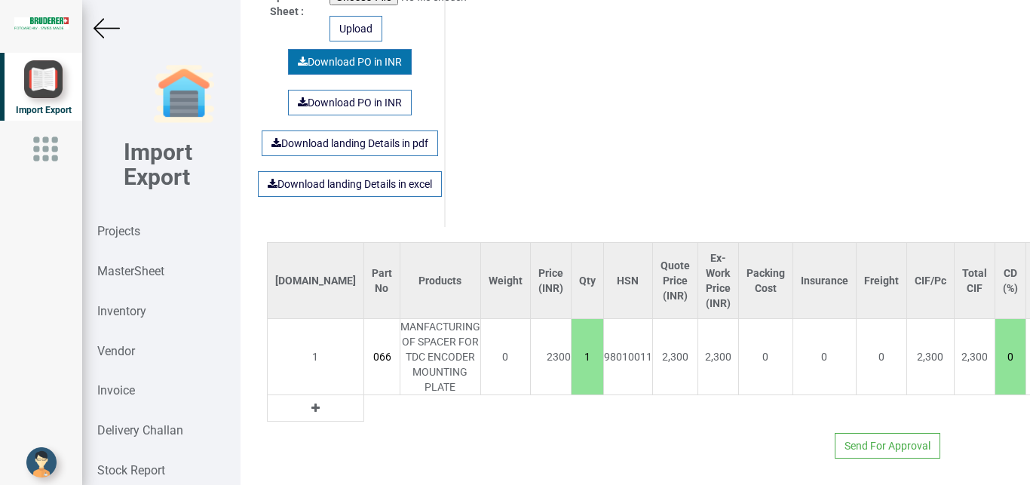
type textarea "1. GST- Extra as per actual"
click at [360, 52] on link "Download PO in INR" at bounding box center [350, 62] width 124 height 26
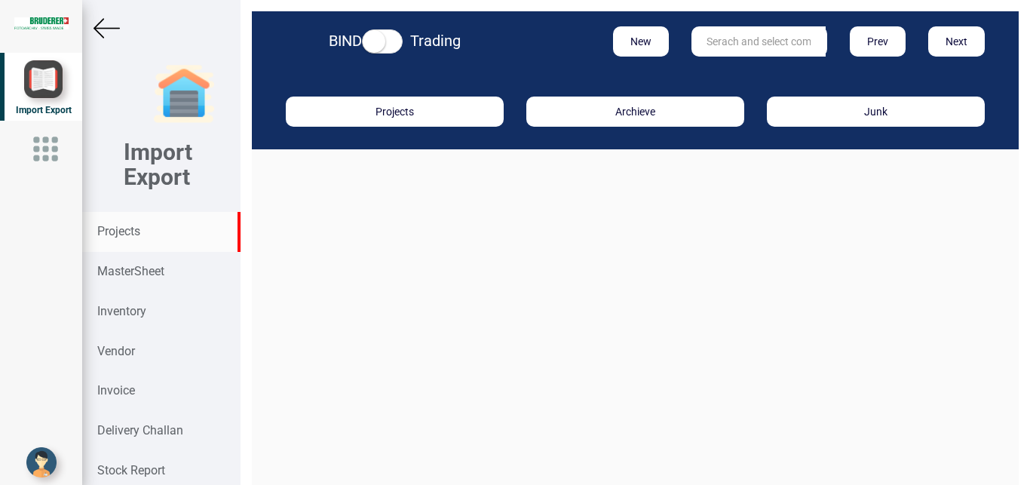
click at [127, 231] on strong "Projects" at bounding box center [118, 231] width 43 height 14
click at [705, 41] on input "text" at bounding box center [758, 41] width 134 height 30
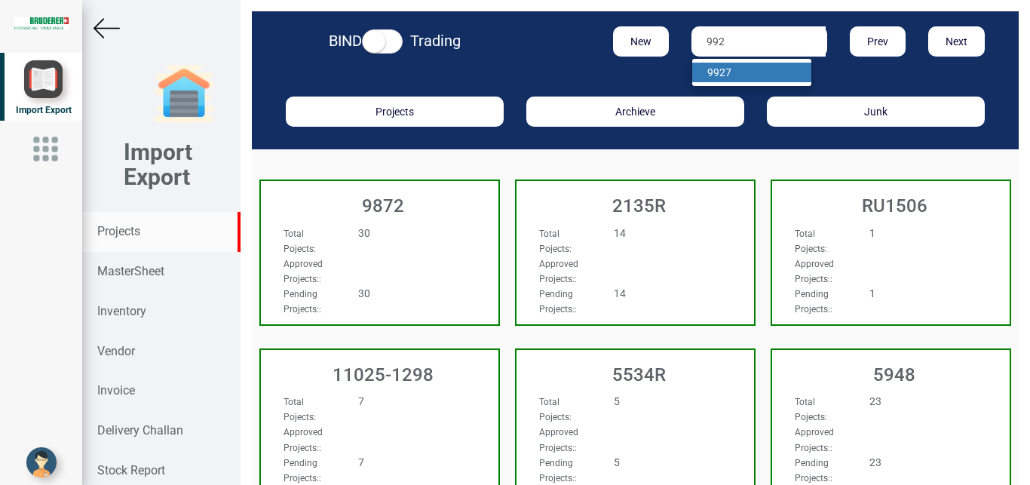
click at [715, 78] on strong "992" at bounding box center [716, 72] width 18 height 12
type input "9927"
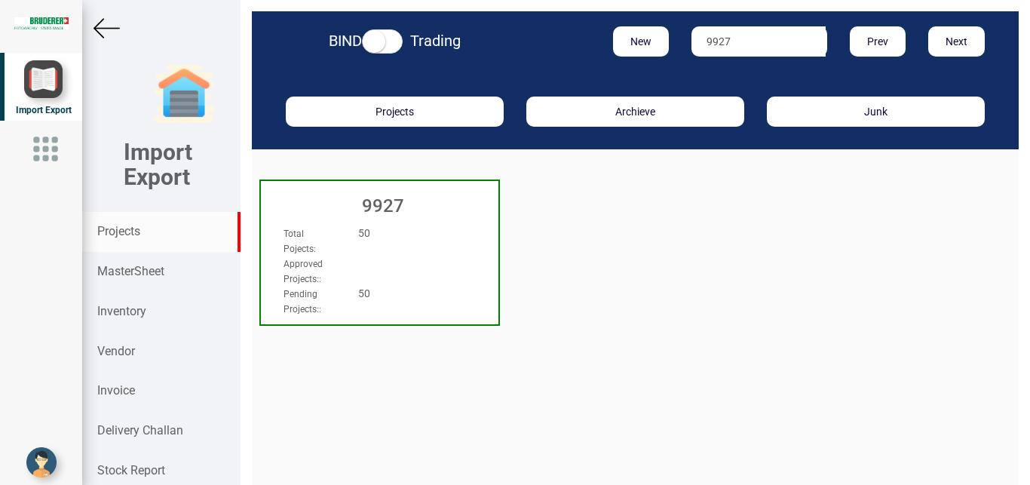
click at [388, 267] on div "Approved Projects: :" at bounding box center [361, 271] width 179 height 30
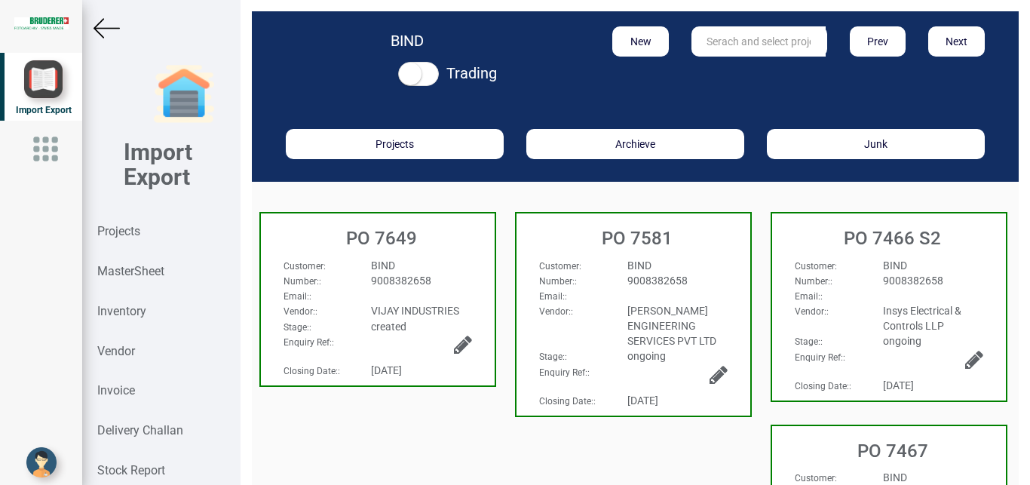
click at [357, 262] on div "Customer :" at bounding box center [316, 265] width 88 height 15
select select "INR"
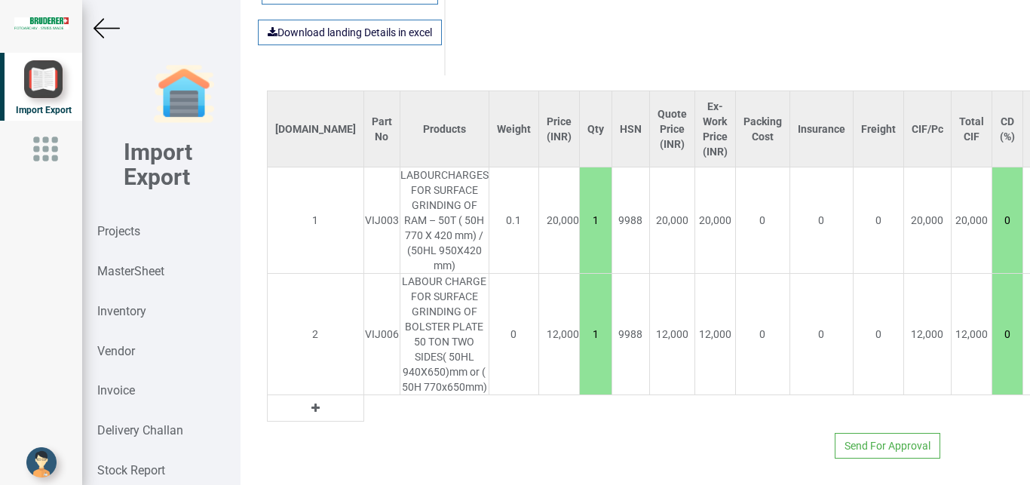
scroll to position [1189, 217]
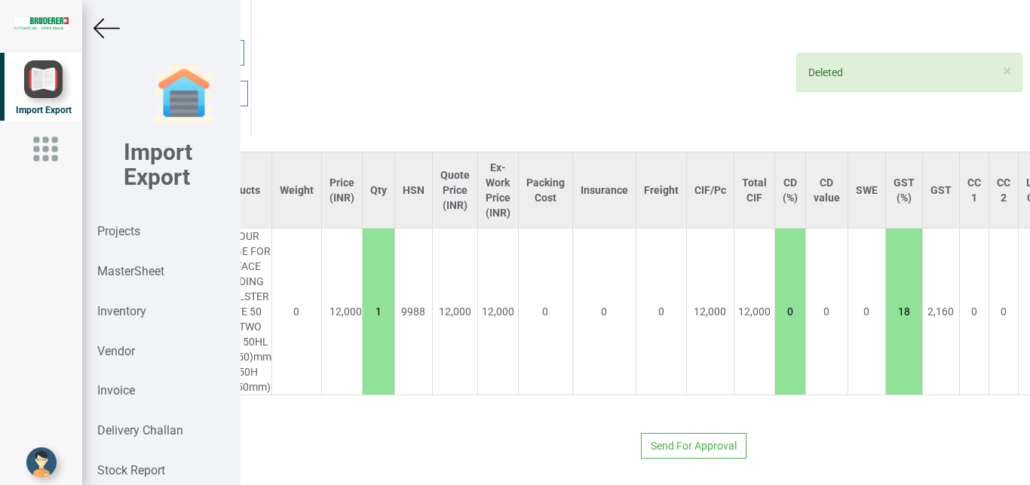
type input "0"
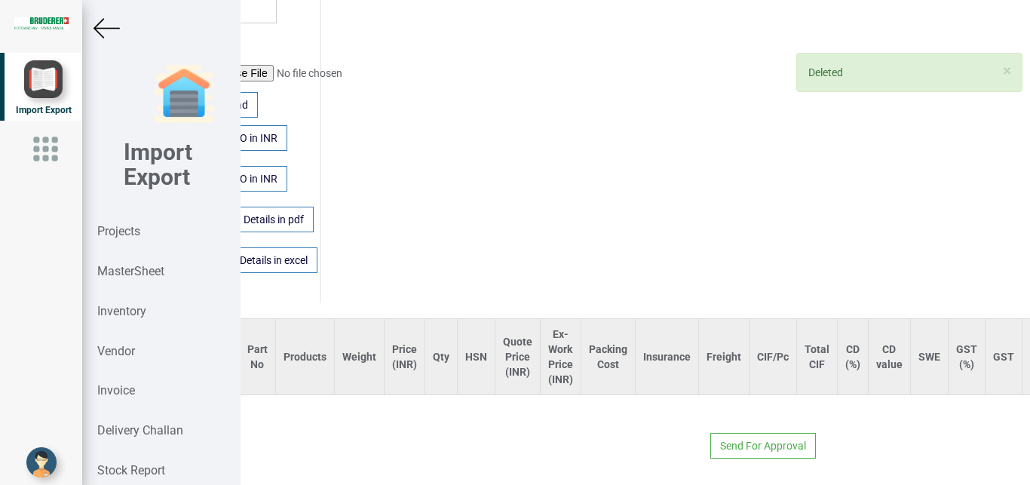
scroll to position [961, 0]
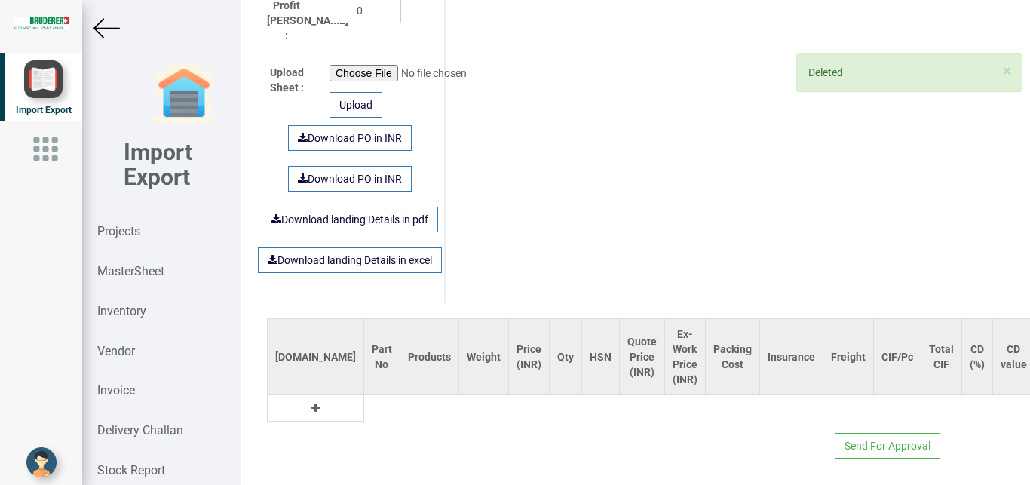
click at [311, 403] on icon at bounding box center [315, 408] width 8 height 11
click at [364, 395] on input "text" at bounding box center [381, 408] width 35 height 26
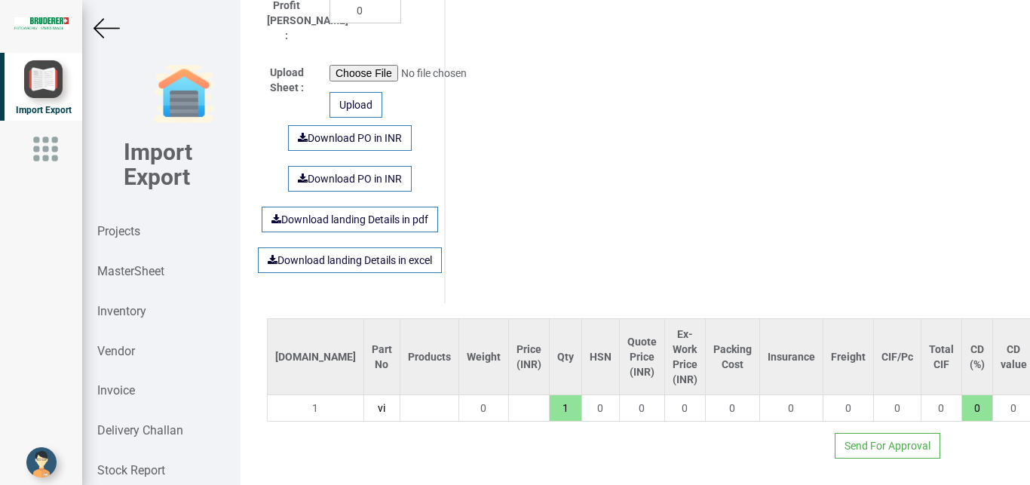
type input "v"
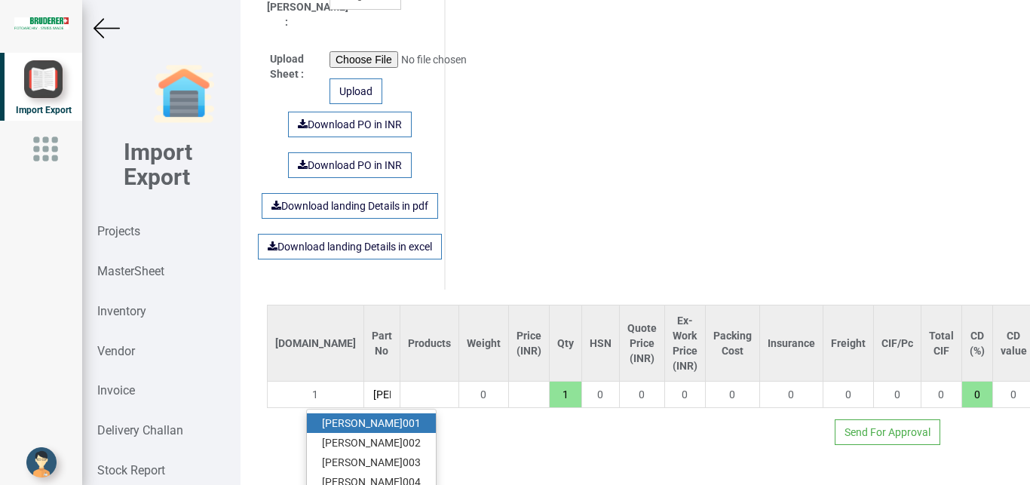
type input "[PERSON_NAME]"
click at [369, 425] on link "[PERSON_NAME] 001" at bounding box center [371, 423] width 129 height 20
type input "7500"
type input "VIJ001"
type input "18"
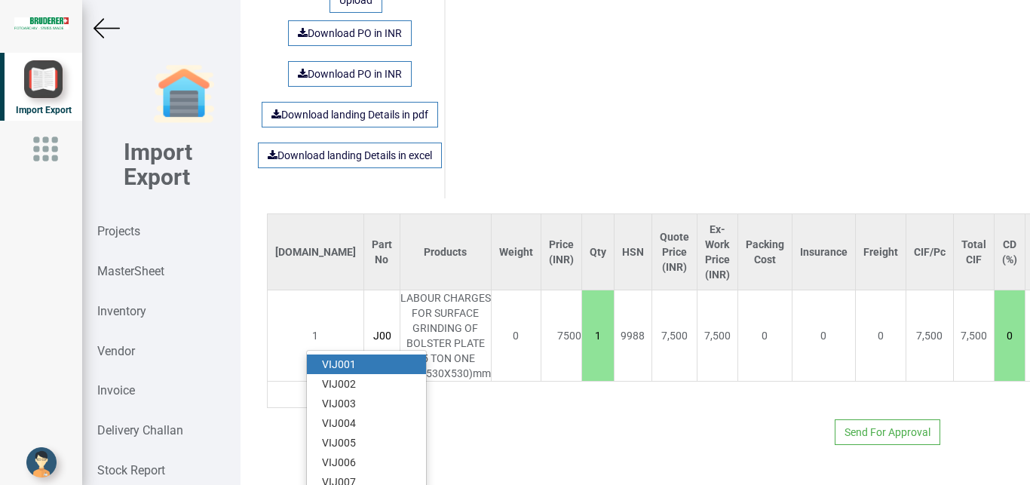
scroll to position [0, 16]
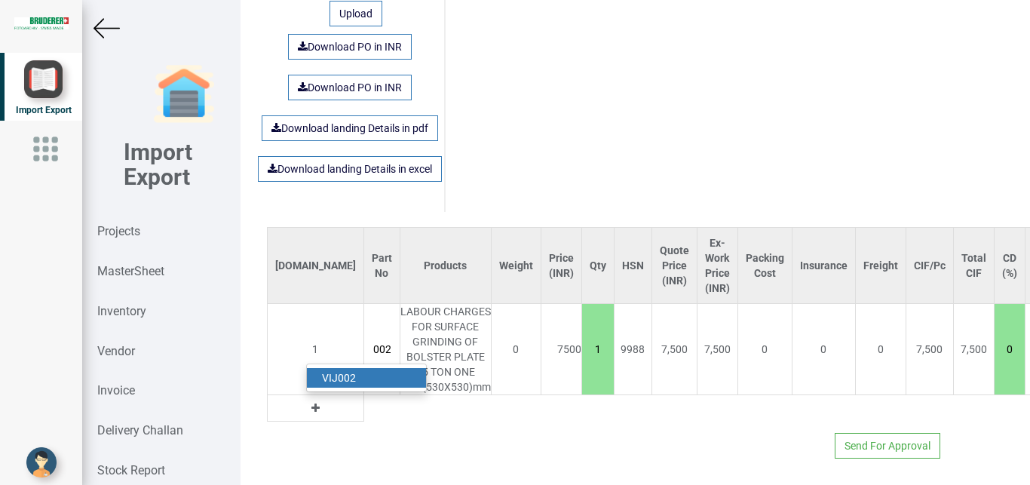
type input "VIJ002"
click at [342, 372] on strong "VIJ002" at bounding box center [339, 378] width 34 height 12
type input "16000"
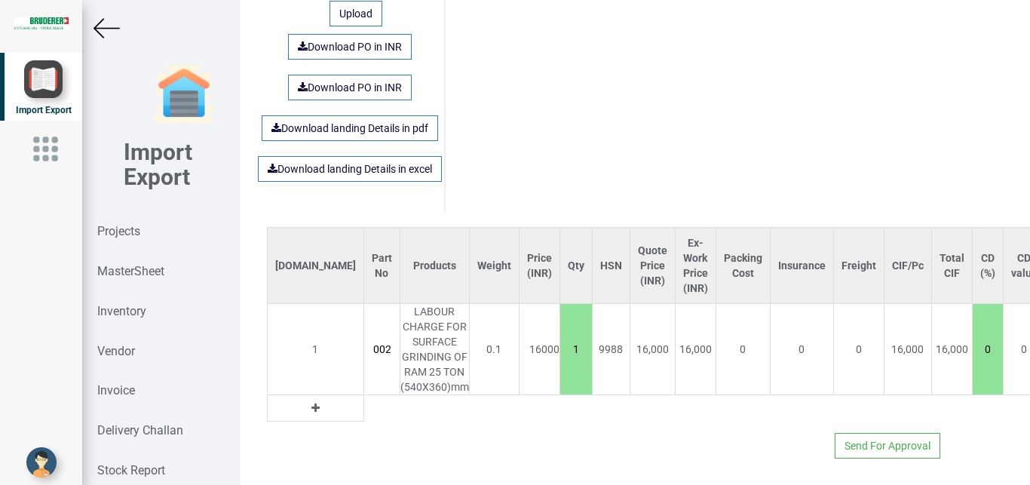
click at [311, 403] on icon at bounding box center [315, 408] width 8 height 11
click at [364, 395] on input "text" at bounding box center [381, 408] width 35 height 26
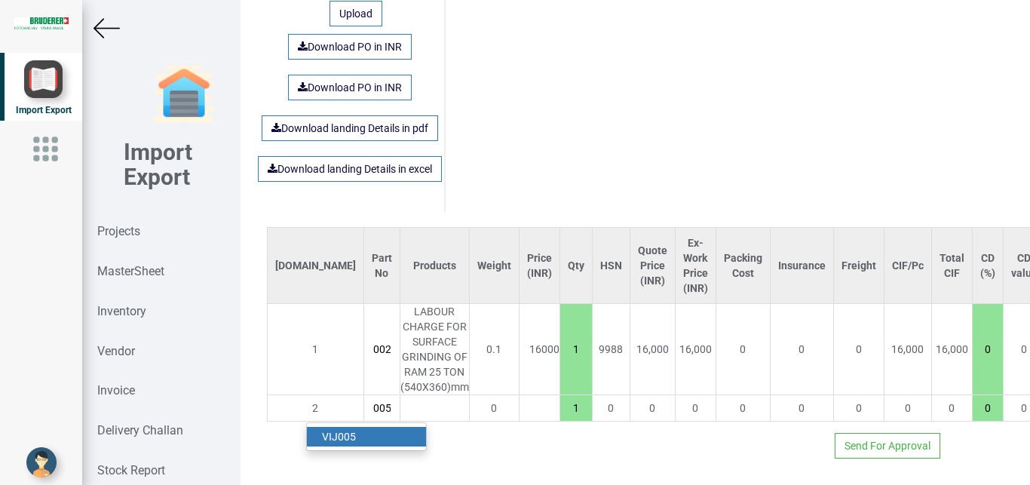
type input "VIJ005"
click at [363, 427] on link "VIJ005" at bounding box center [366, 437] width 119 height 20
type input "24500"
type input "18"
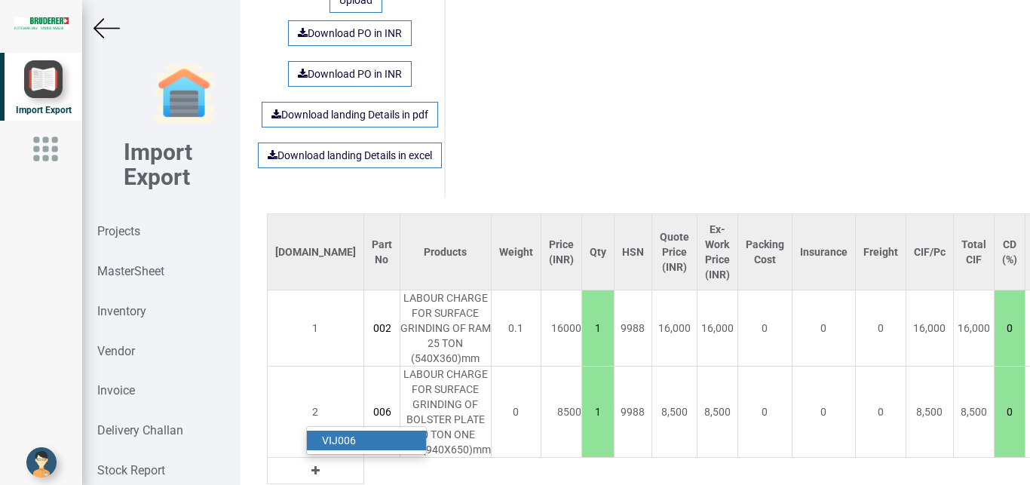
type input "VIJ006"
click at [347, 442] on strong "VIJ006" at bounding box center [339, 440] width 34 height 12
type input "28000"
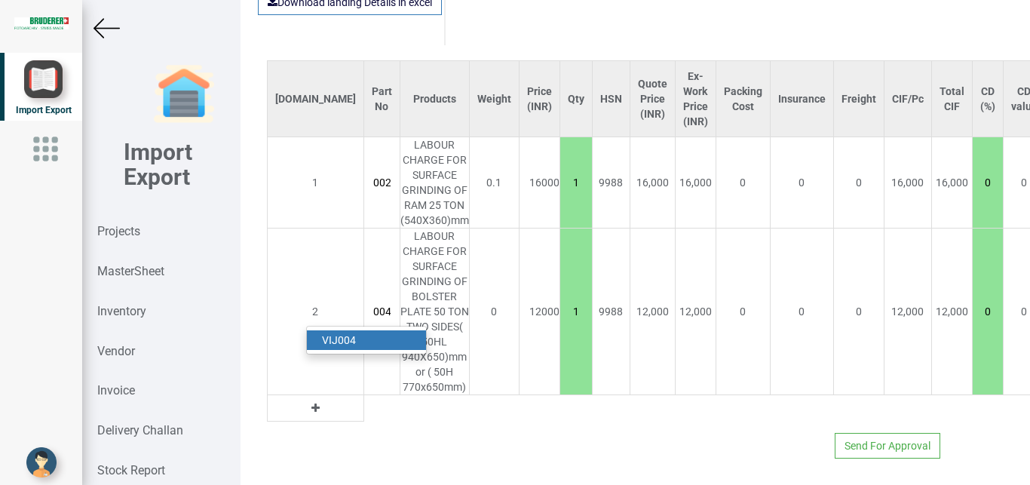
type input "VIJ004"
click at [356, 330] on link "VIJ004" at bounding box center [366, 340] width 119 height 20
type input "17000"
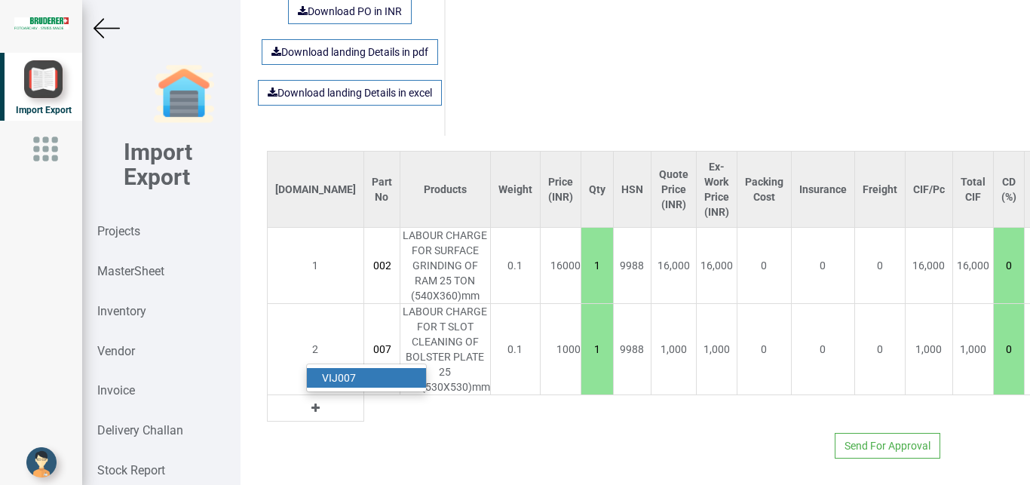
click at [366, 368] on link "VIJ007" at bounding box center [366, 378] width 119 height 20
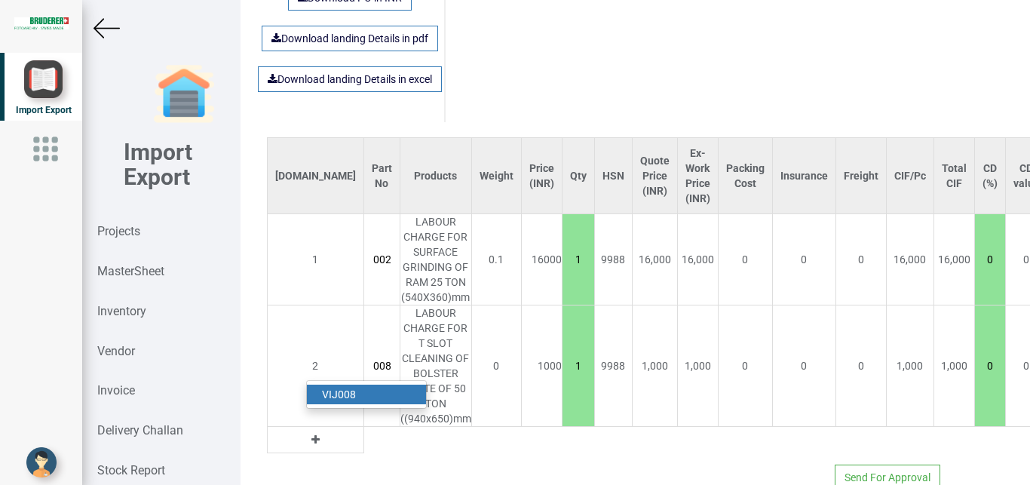
type input "VIJ008"
click at [324, 392] on strong "VIJ008" at bounding box center [339, 394] width 34 height 12
type input "18500"
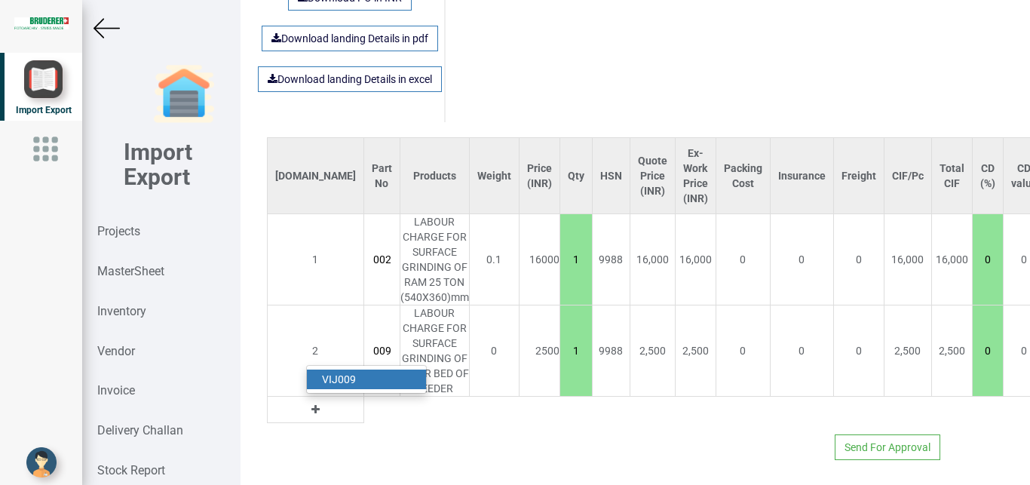
drag, startPoint x: 354, startPoint y: 373, endPoint x: 348, endPoint y: 388, distance: 15.8
click at [348, 388] on link "VIJ009" at bounding box center [366, 379] width 119 height 20
type input "VIJ010"
click at [360, 380] on link "VIJ010" at bounding box center [366, 379] width 119 height 20
type input "56000"
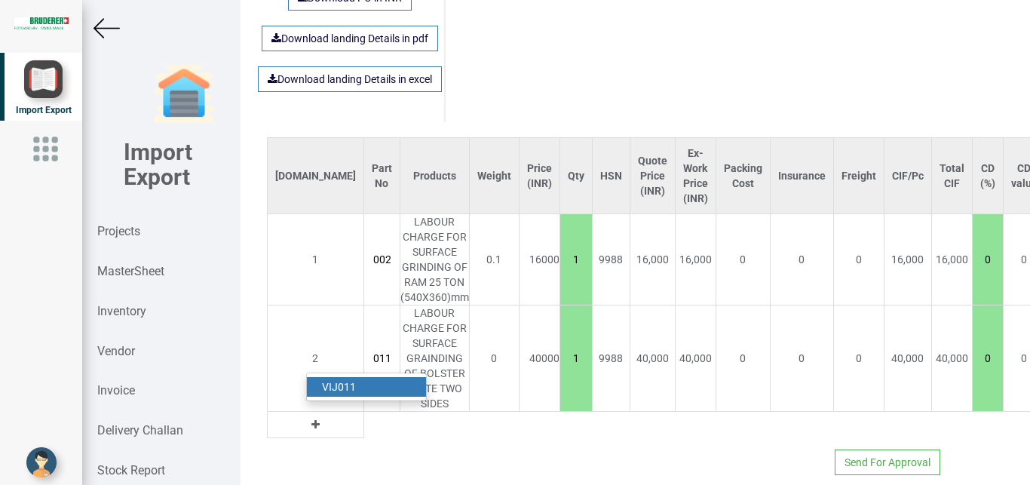
type input "VIJ011"
click at [367, 390] on link "VIJ011" at bounding box center [366, 387] width 119 height 20
type input "36000"
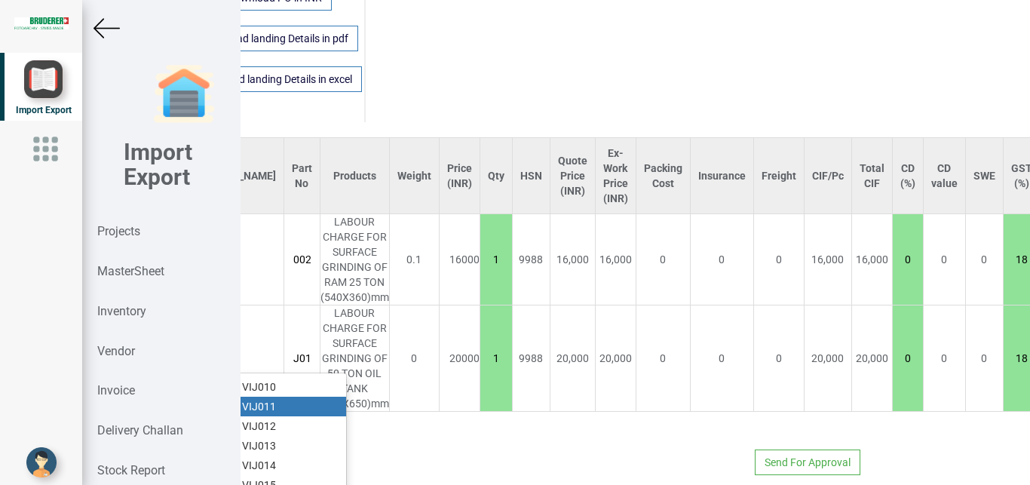
scroll to position [1129, 198]
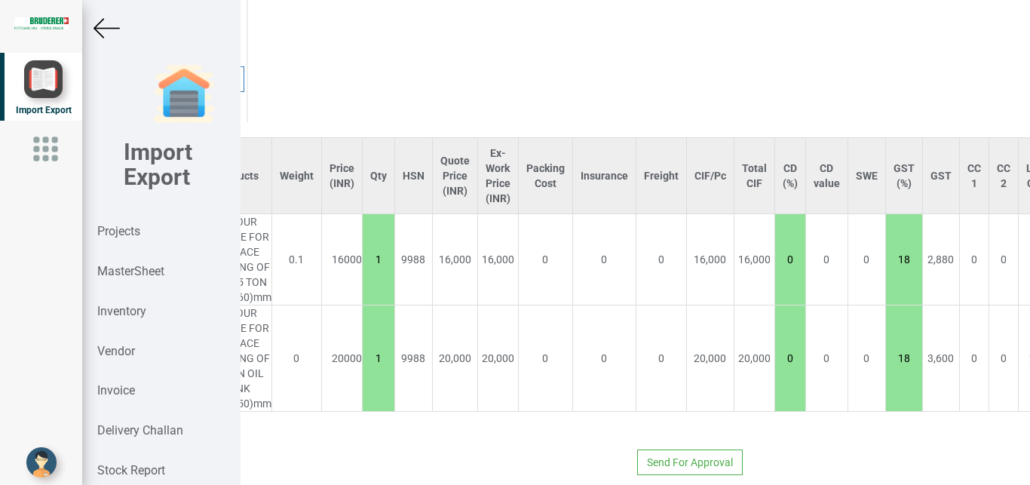
type input "VIJ01"
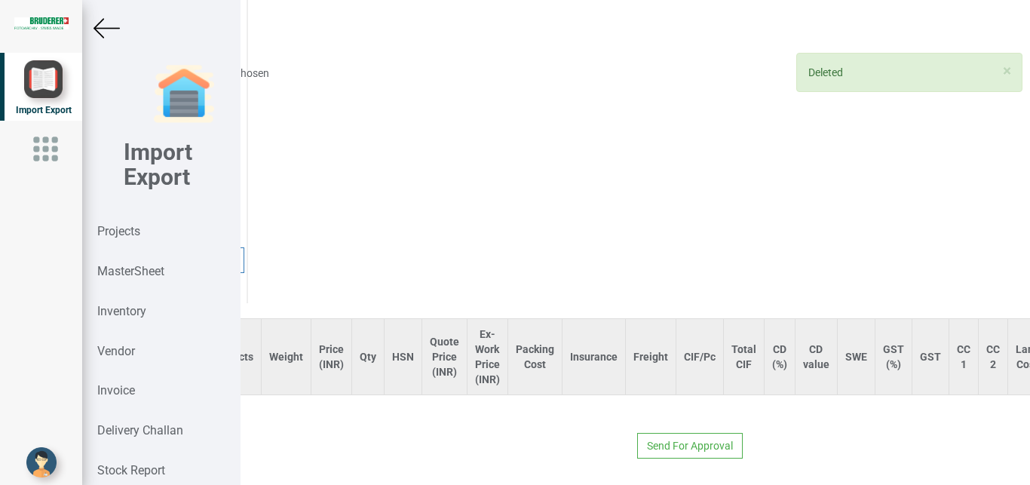
scroll to position [961, 179]
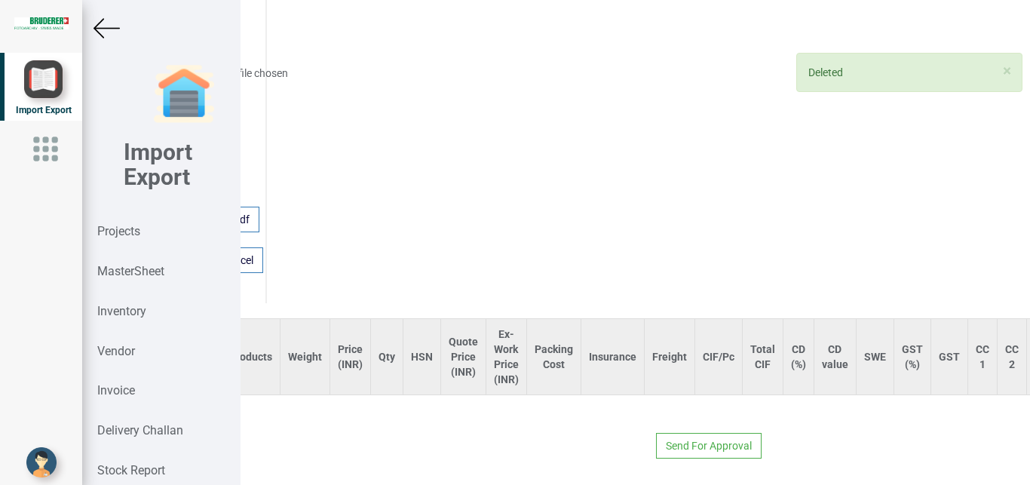
type input "91000"
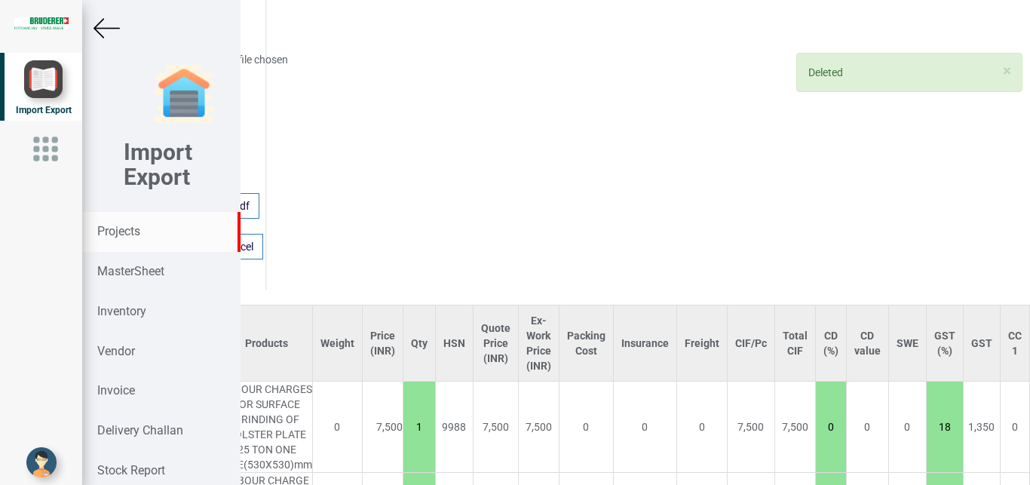
click at [126, 230] on strong "Projects" at bounding box center [118, 231] width 43 height 14
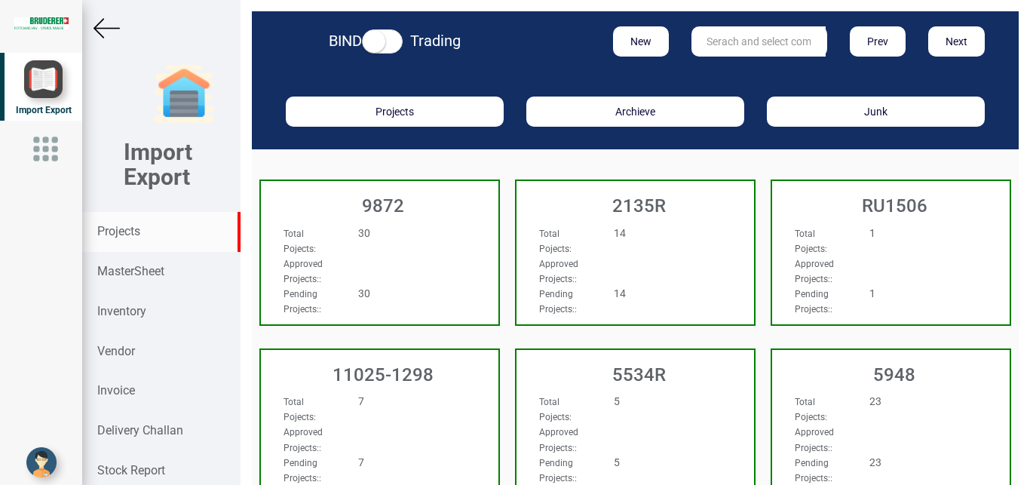
click at [752, 42] on input "text" at bounding box center [758, 41] width 134 height 30
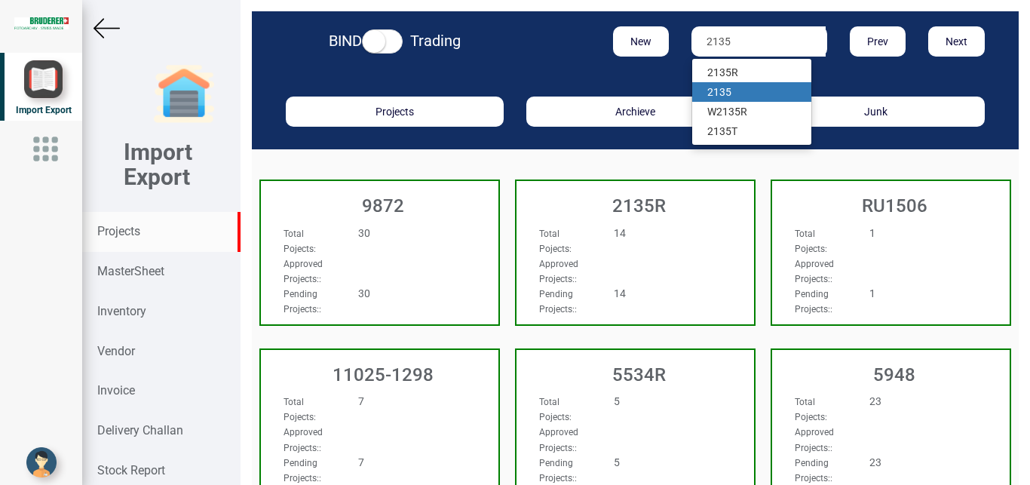
type input "2135"
click at [737, 95] on link "2135" at bounding box center [751, 92] width 119 height 20
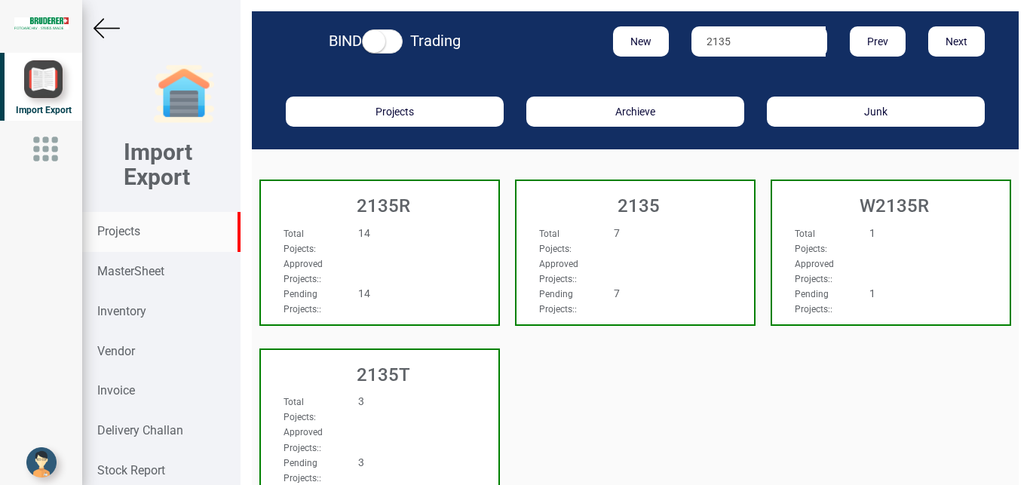
click at [660, 279] on div "Approved Projects: :" at bounding box center [617, 271] width 179 height 30
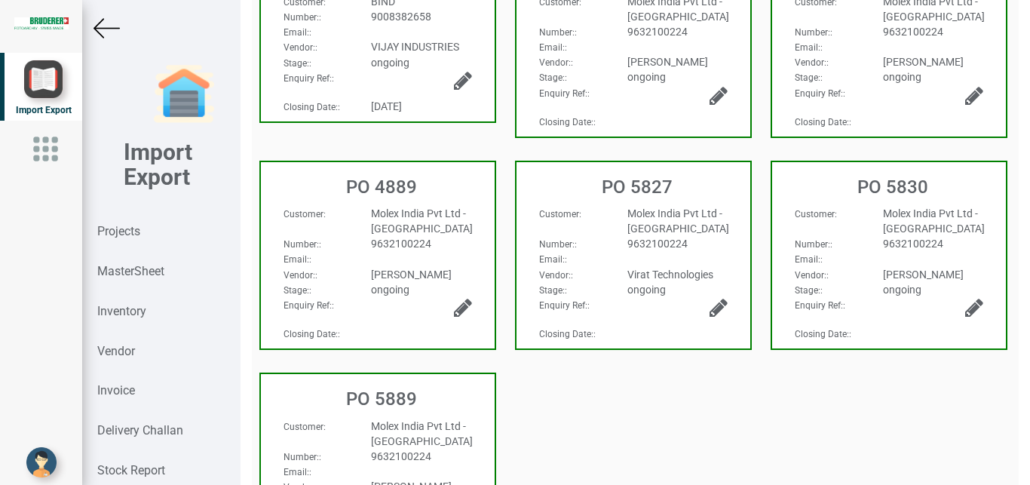
scroll to position [253, 0]
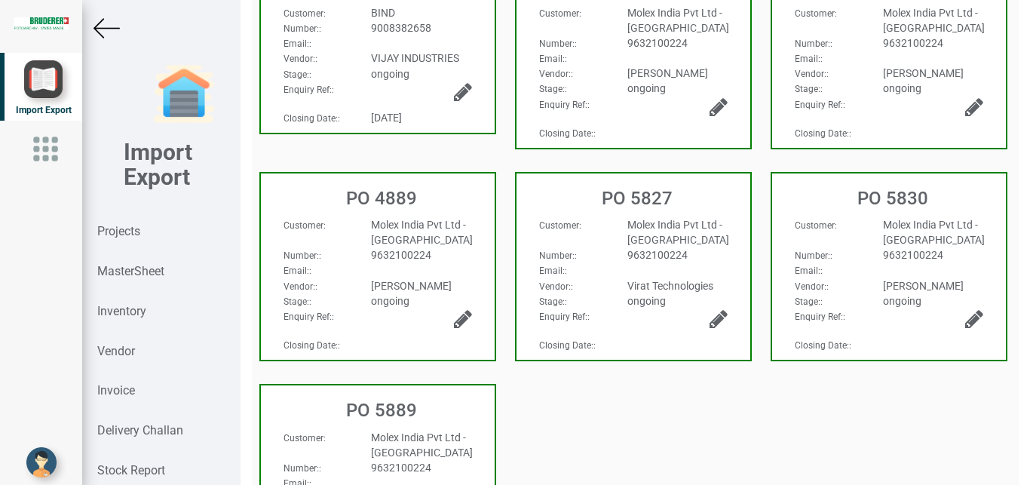
click at [337, 43] on div "Email: :" at bounding box center [316, 42] width 88 height 15
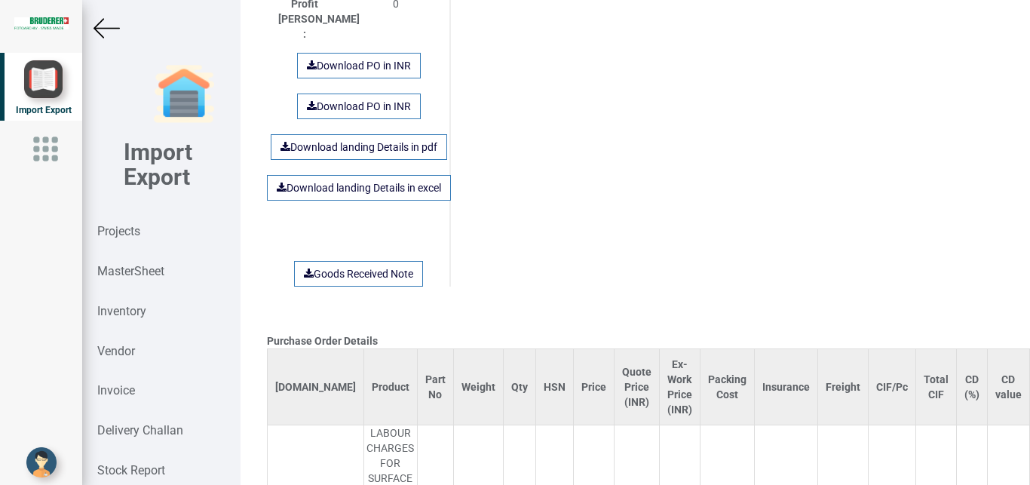
scroll to position [1555, 0]
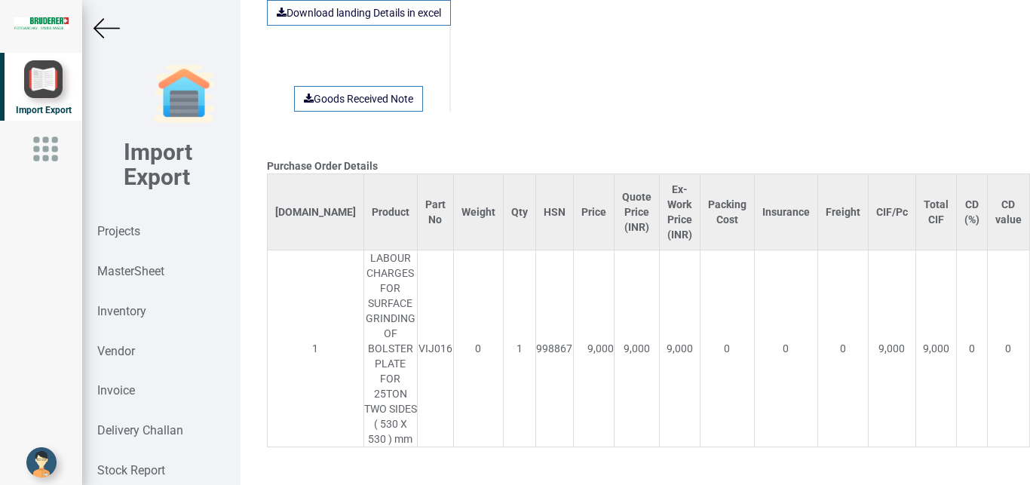
click at [113, 29] on img at bounding box center [106, 28] width 26 height 26
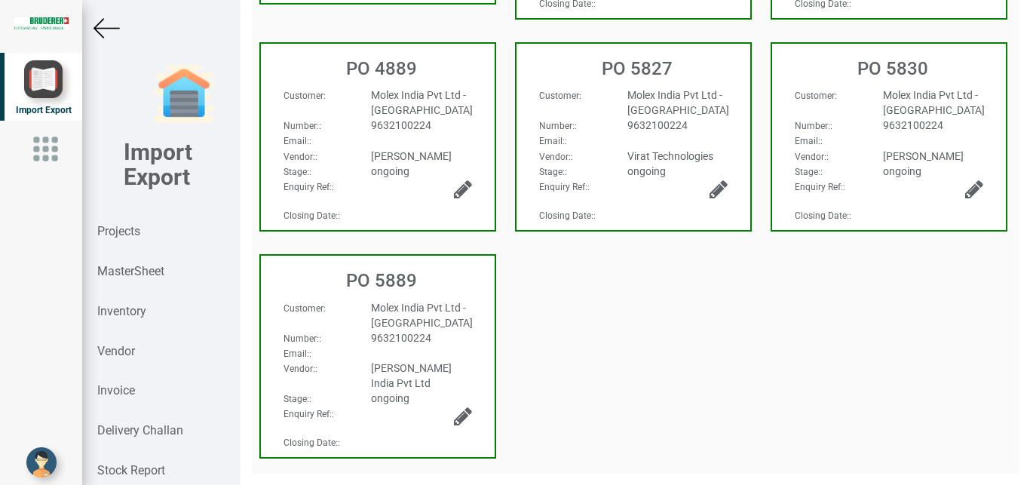
scroll to position [381, 0]
drag, startPoint x: 132, startPoint y: 233, endPoint x: 1029, endPoint y: 213, distance: 897.4
click at [157, 232] on div "Projects" at bounding box center [161, 232] width 158 height 40
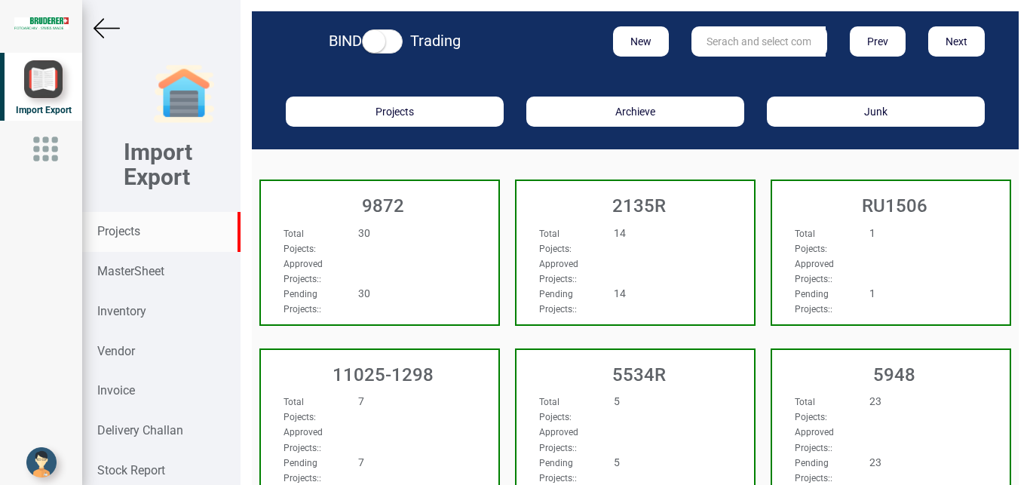
click at [721, 45] on input "text" at bounding box center [758, 41] width 134 height 30
type input "9927"
click at [709, 66] on strong "9927" at bounding box center [719, 72] width 24 height 12
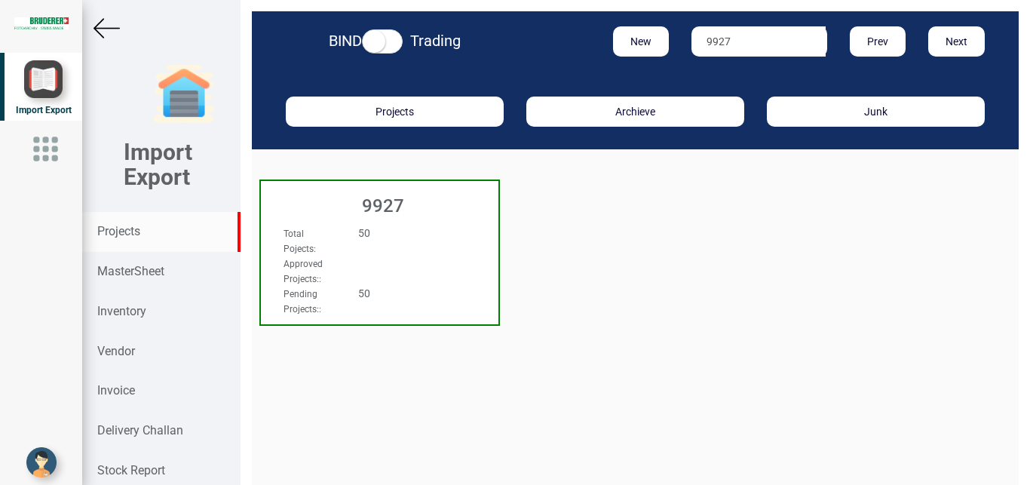
click at [375, 244] on div "Total Pojects : 50" at bounding box center [361, 240] width 179 height 30
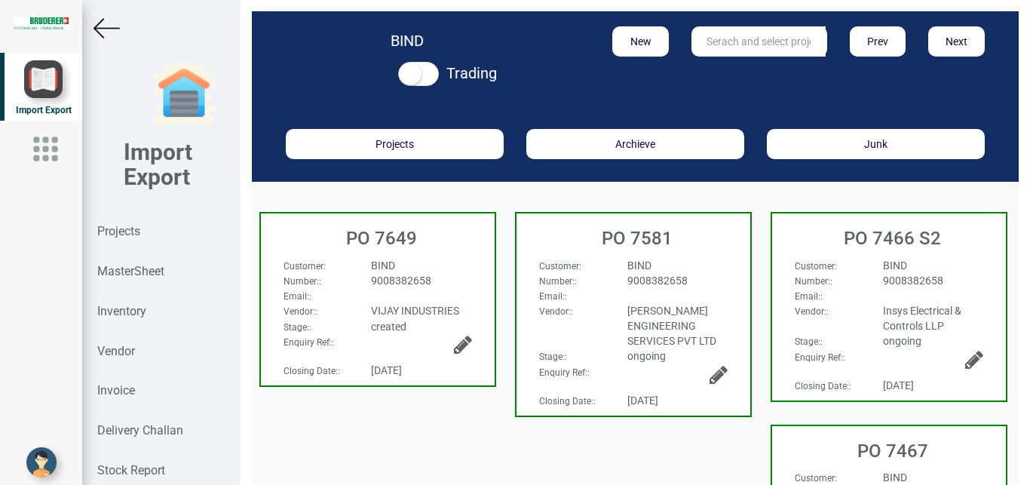
click at [445, 280] on div "9008382658" at bounding box center [421, 280] width 123 height 15
select select "INR"
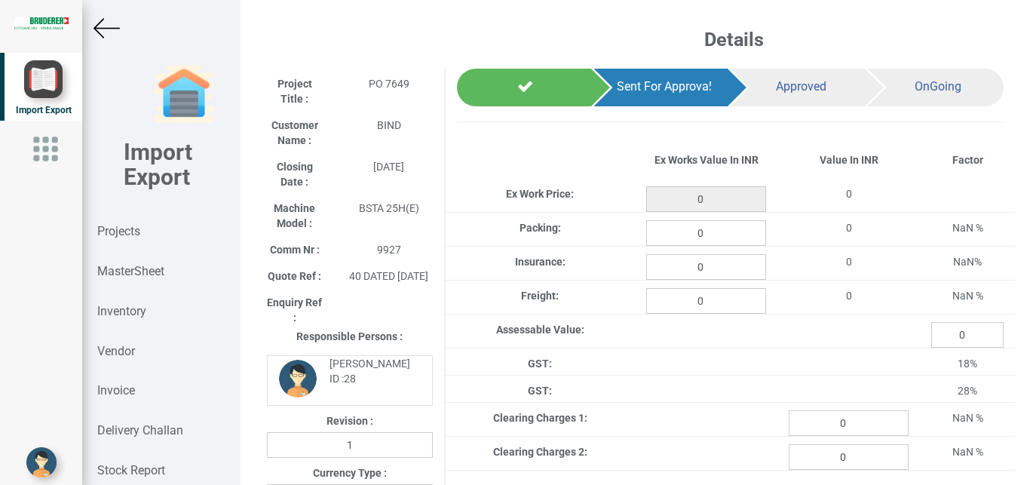
type input "91000"
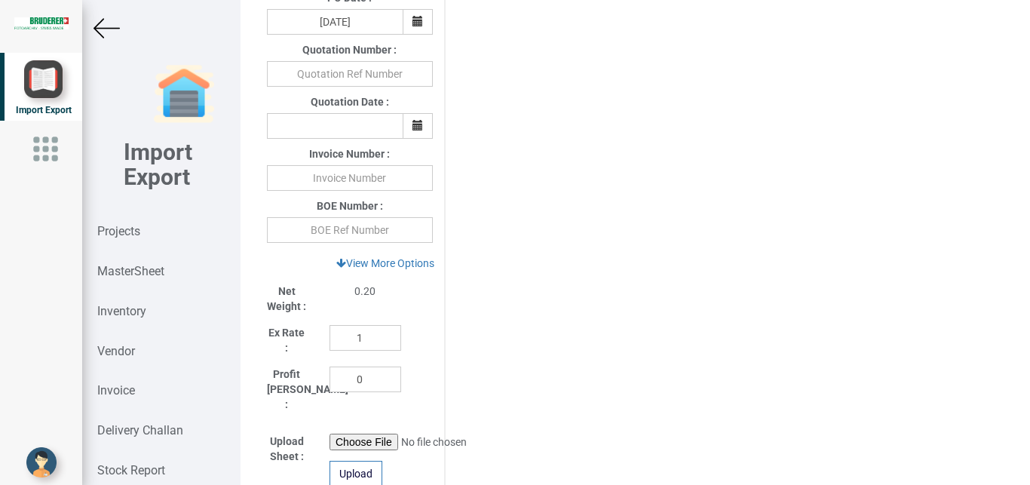
scroll to position [78, 0]
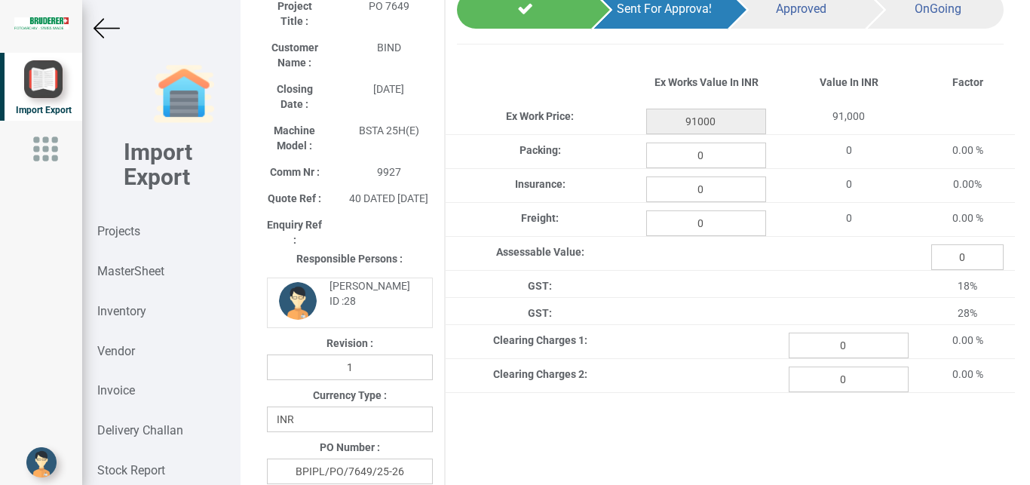
click at [111, 25] on img at bounding box center [106, 28] width 26 height 26
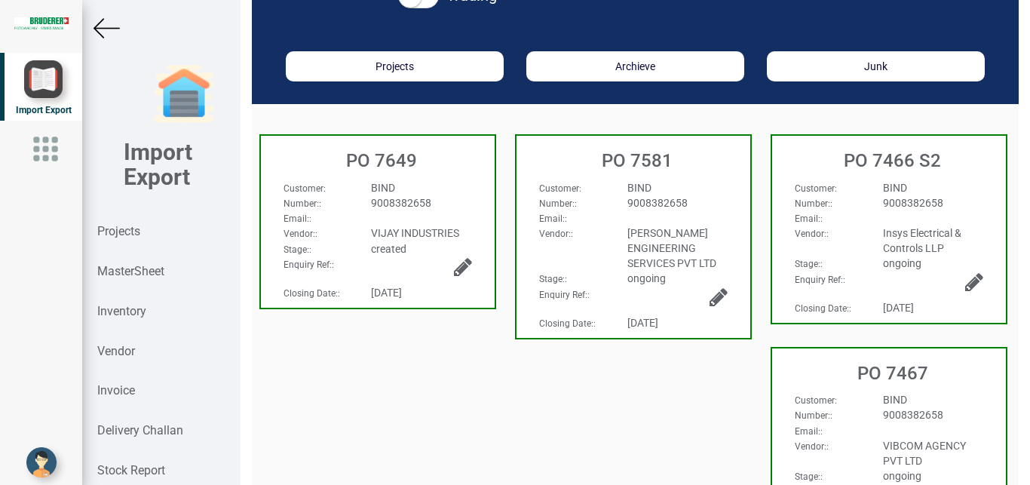
scroll to position [78, 0]
click at [455, 188] on div "BIND" at bounding box center [421, 187] width 123 height 15
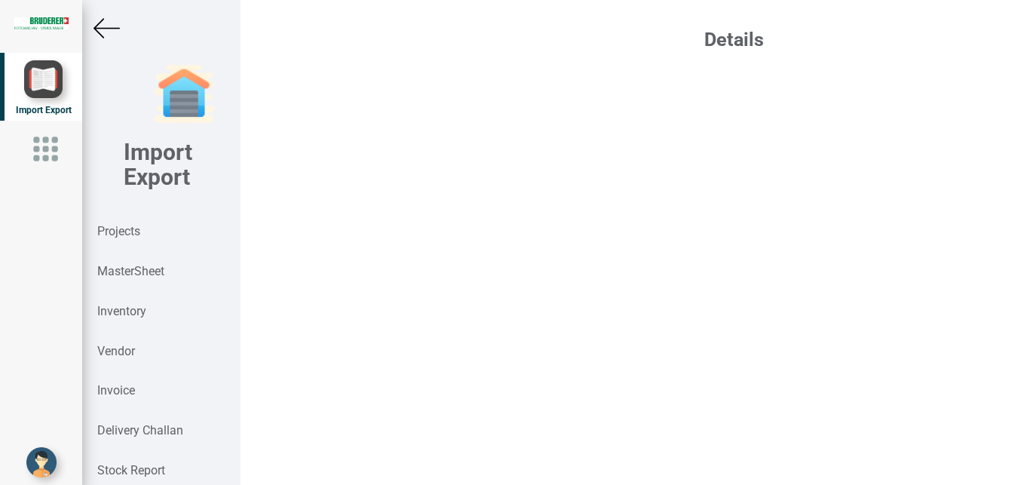
select select "INR"
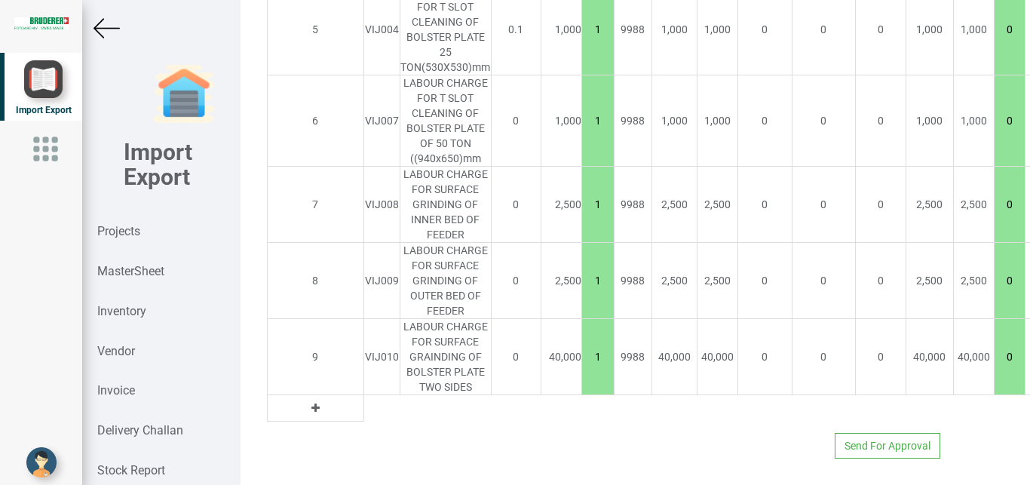
scroll to position [1752, 220]
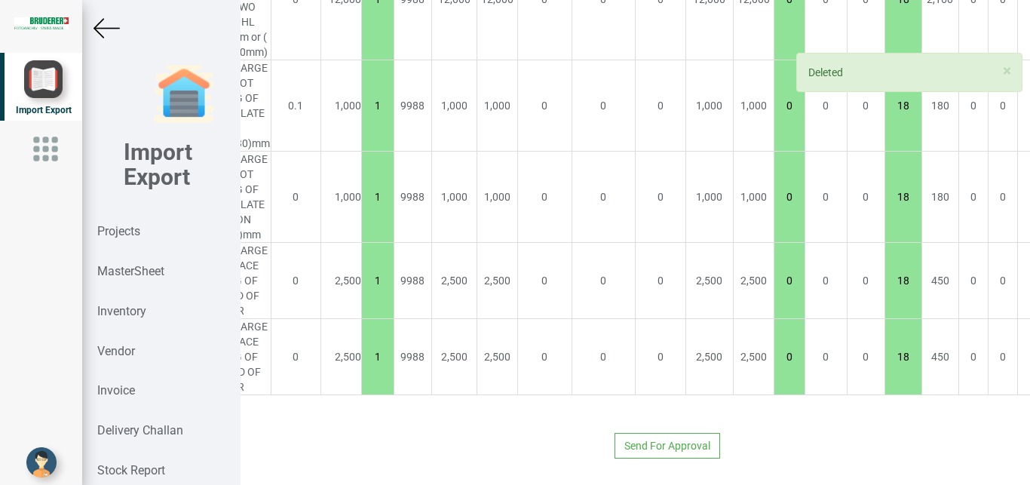
scroll to position [1676, 220]
drag, startPoint x: 1002, startPoint y: 350, endPoint x: 1001, endPoint y: 341, distance: 9.1
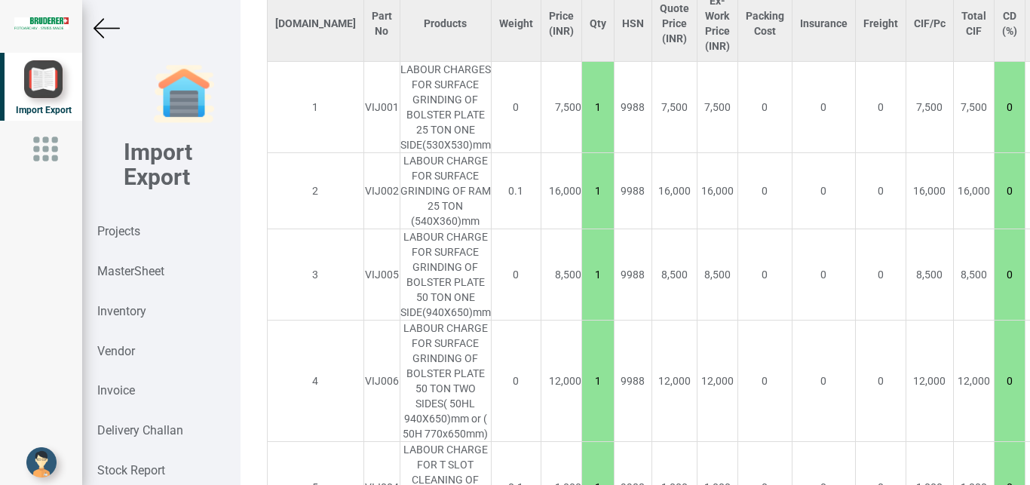
scroll to position [1281, 220]
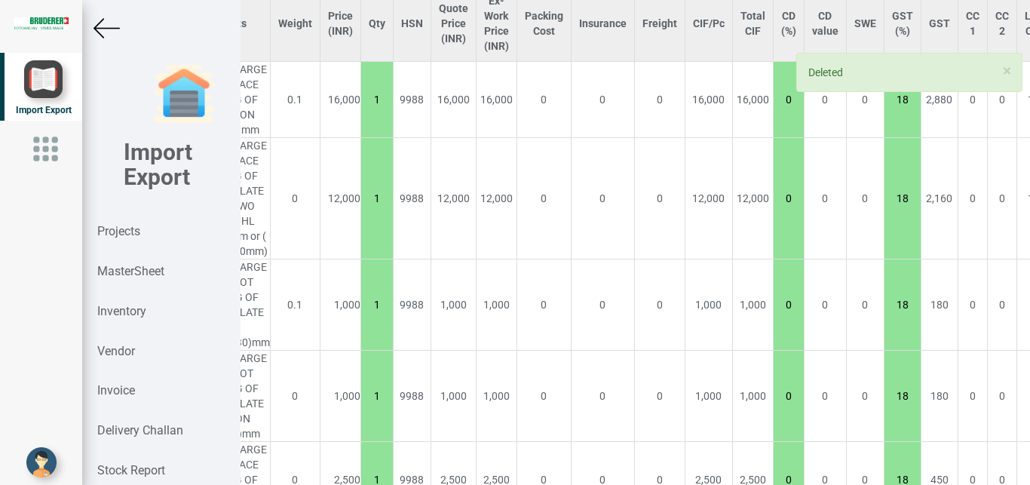
scroll to position [1281, 219]
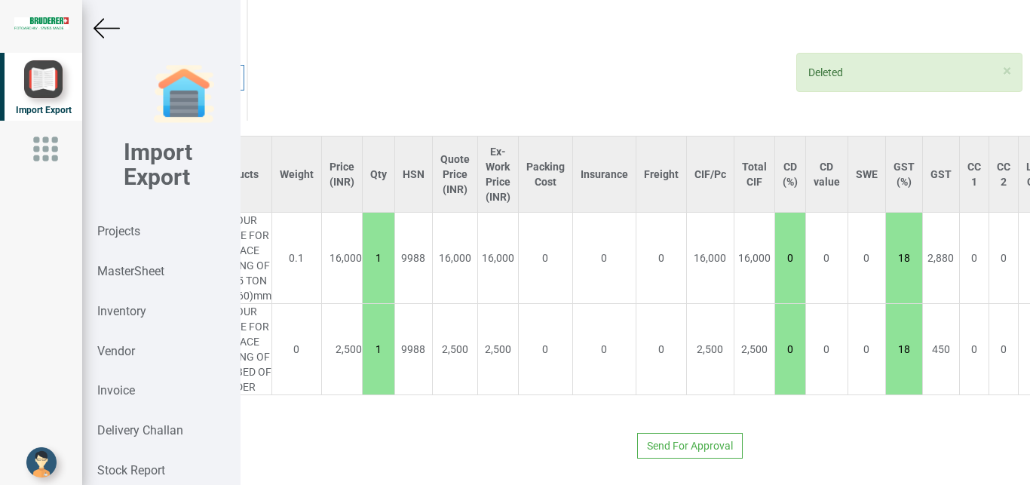
type input "16000"
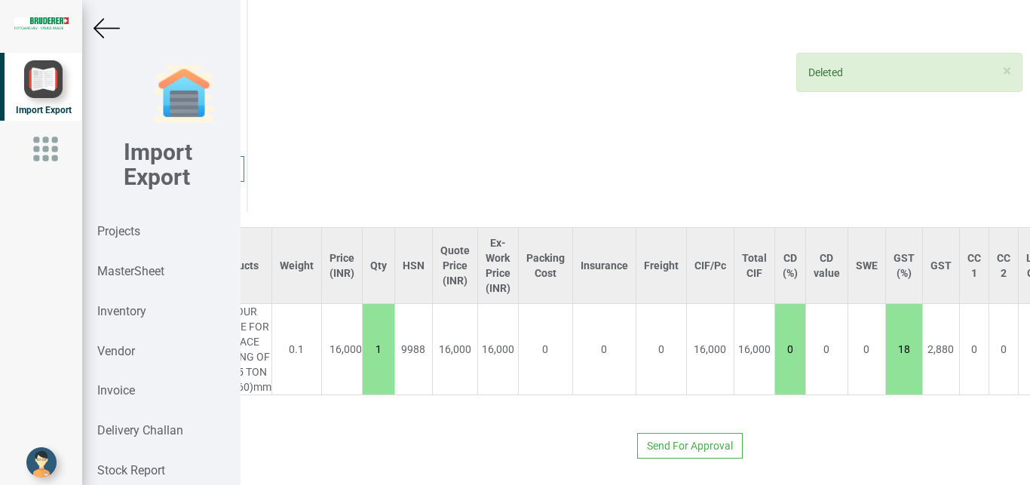
scroll to position [1052, 0]
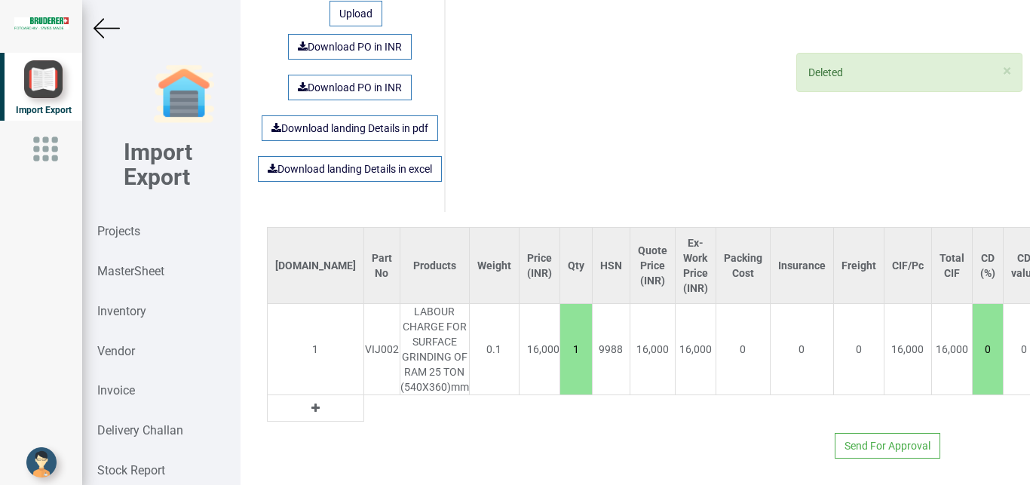
click at [311, 403] on icon at bounding box center [315, 408] width 8 height 11
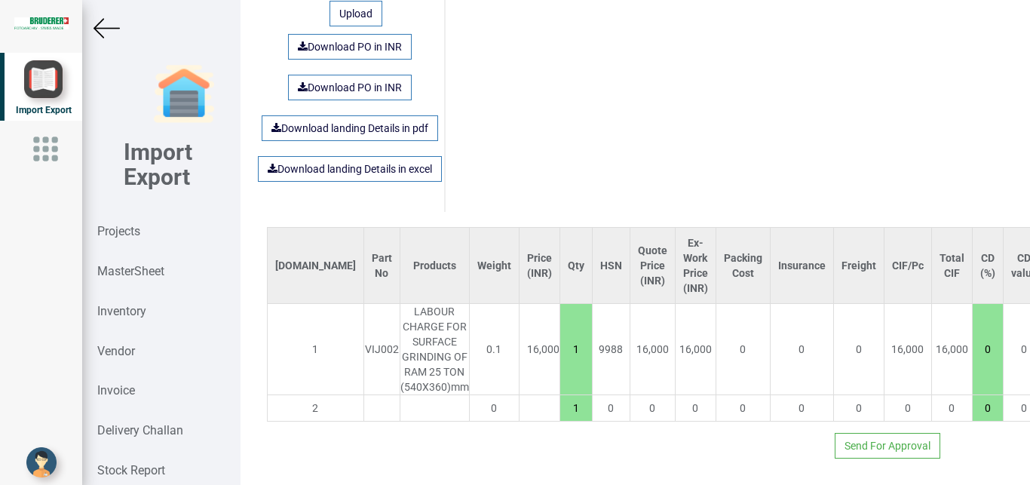
click at [364, 395] on input "text" at bounding box center [381, 408] width 35 height 26
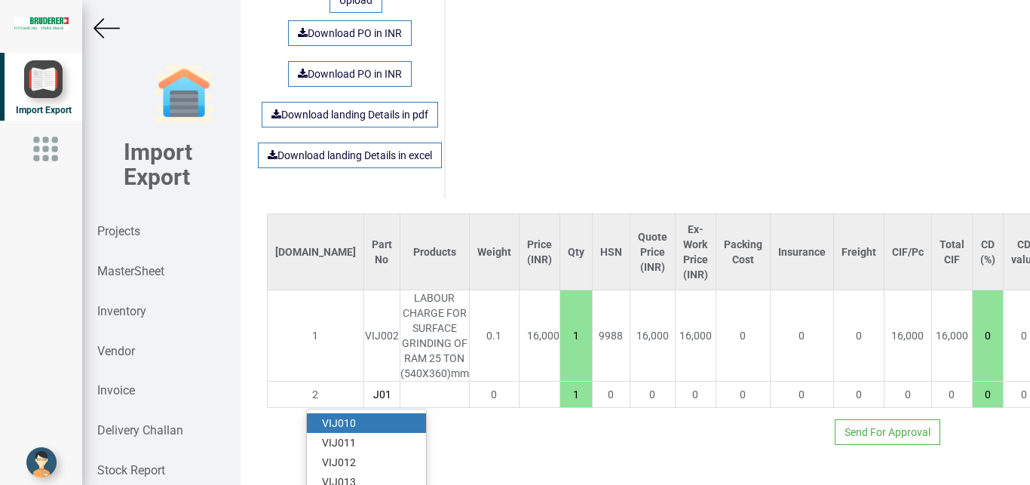
scroll to position [0, 16]
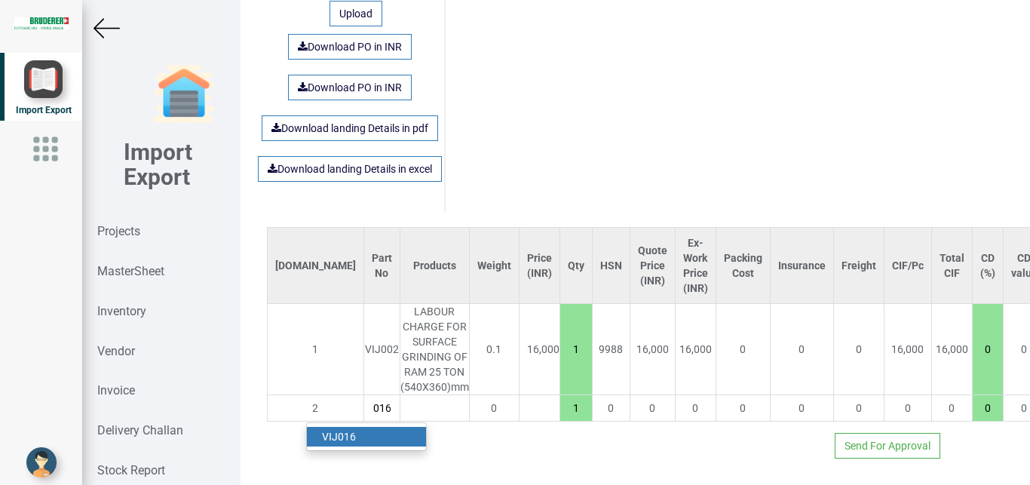
type input "VIJ016"
click at [362, 427] on link "VIJ016" at bounding box center [366, 437] width 119 height 20
type input "25000"
type input "18"
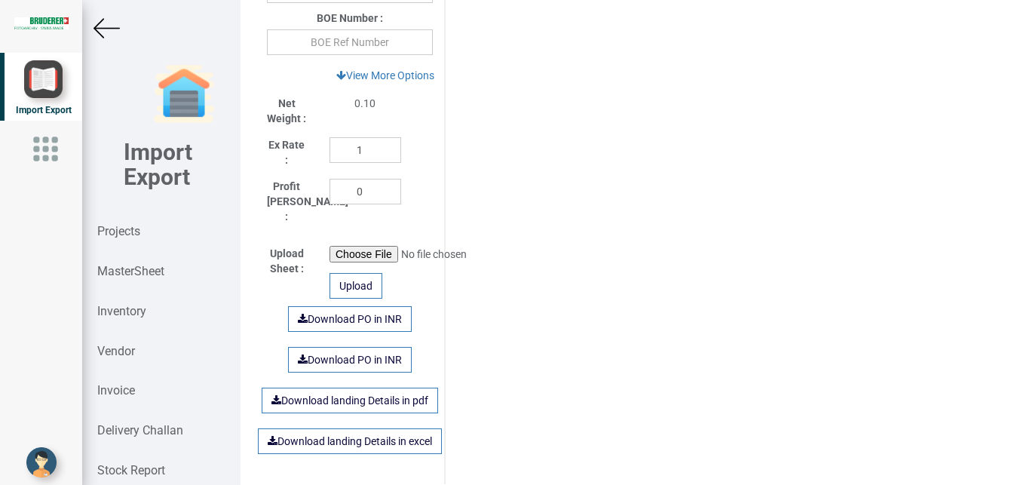
scroll to position [761, 0]
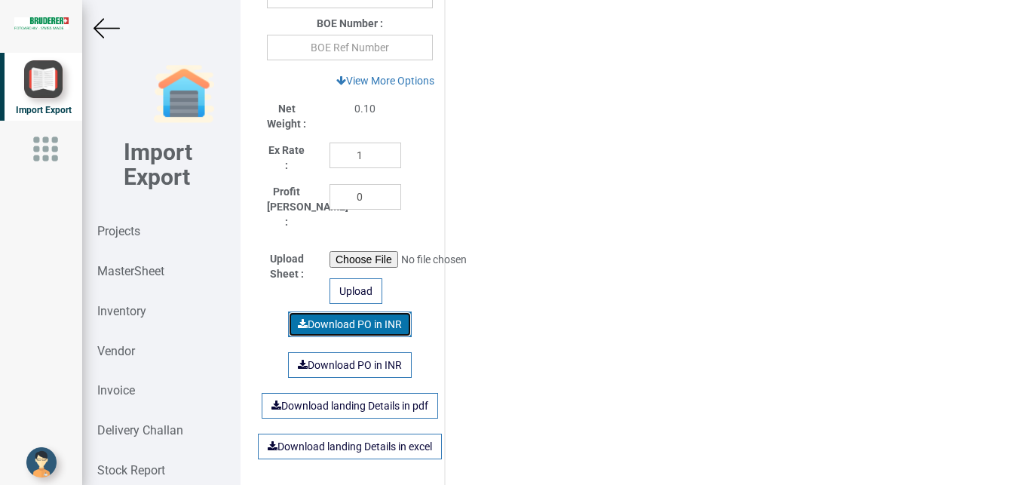
click at [354, 321] on link "Download PO in INR" at bounding box center [350, 324] width 124 height 26
